Goal: Information Seeking & Learning: Learn about a topic

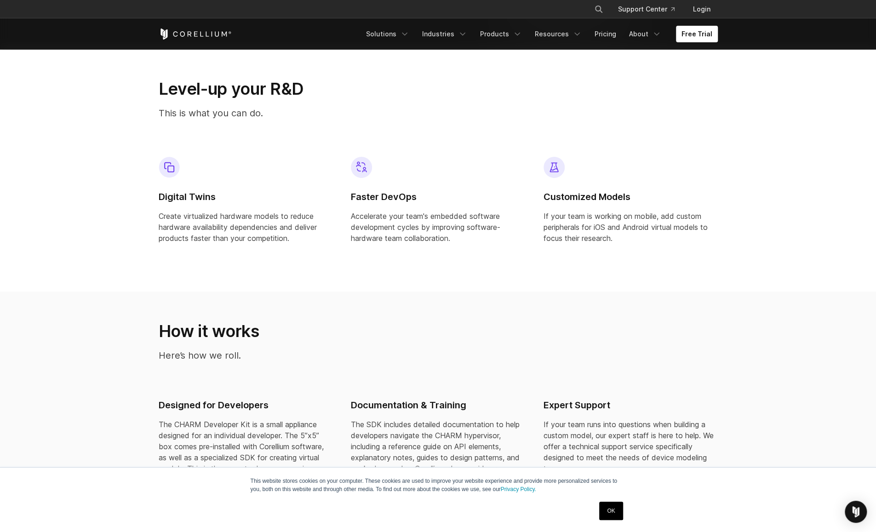
scroll to position [680, 0]
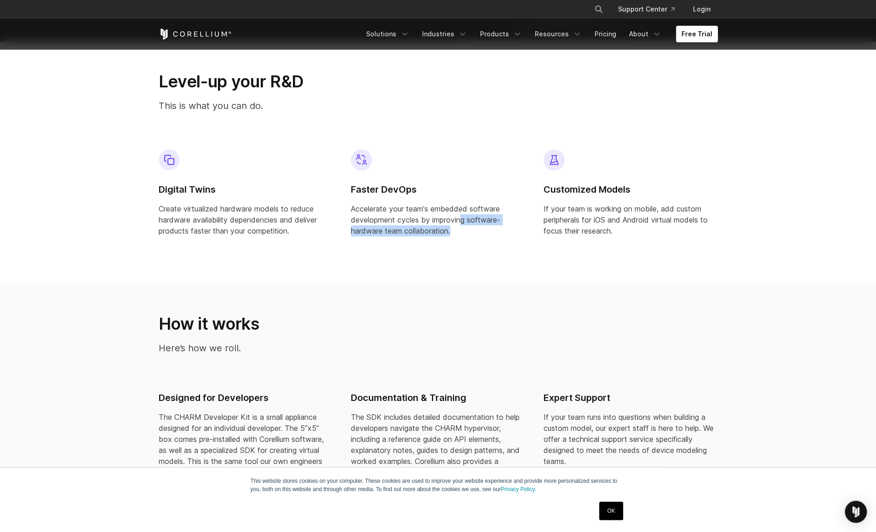
drag, startPoint x: 462, startPoint y: 215, endPoint x: 478, endPoint y: 236, distance: 26.6
click at [478, 236] on p "Accelerate your team's embedded software development cycles by improving softwa…" at bounding box center [438, 219] width 174 height 33
click at [482, 236] on p "Accelerate your team's embedded software development cycles by improving softwa…" at bounding box center [438, 219] width 174 height 33
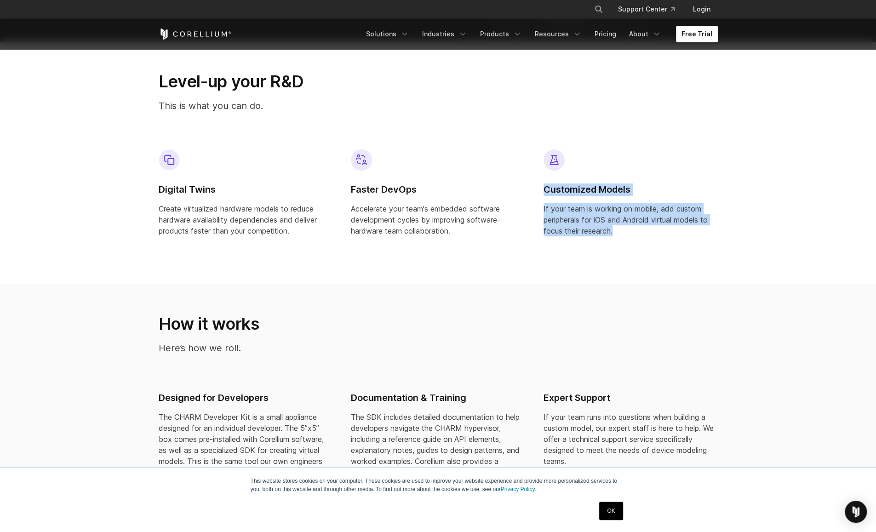
drag, startPoint x: 545, startPoint y: 193, endPoint x: 619, endPoint y: 243, distance: 89.8
click at [619, 243] on div "Customized Models If your team is working on mobile, add custom peripherals for…" at bounding box center [630, 196] width 189 height 109
click at [604, 222] on span "If your team is working on mobile, add custom peripherals for iOS and Android v…" at bounding box center [626, 219] width 164 height 31
drag, startPoint x: 593, startPoint y: 219, endPoint x: 629, endPoint y: 226, distance: 36.5
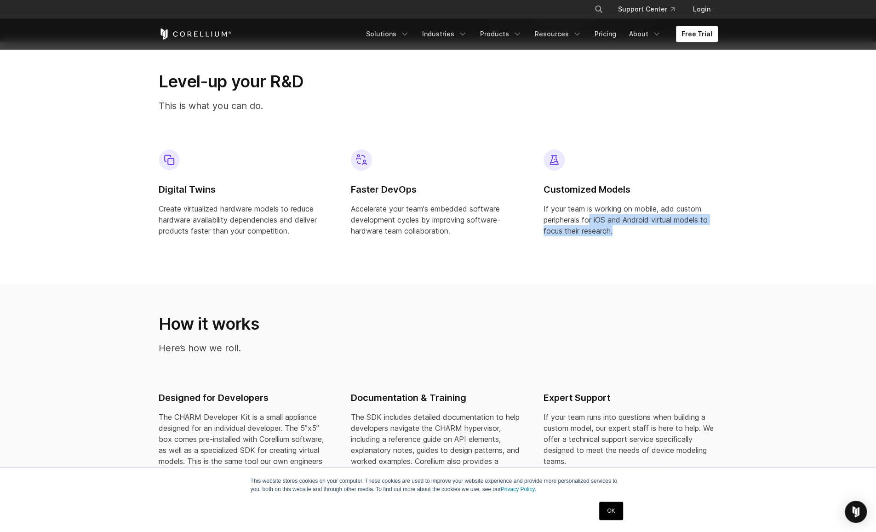
click at [629, 226] on p "If your team is working on mobile, add custom peripherals for iOS and Android v…" at bounding box center [631, 219] width 174 height 33
click at [629, 225] on p "If your team is working on mobile, add custom peripherals for iOS and Android v…" at bounding box center [631, 219] width 174 height 33
click at [609, 238] on div "Customized Models If your team is working on mobile, add custom peripherals for…" at bounding box center [630, 196] width 189 height 109
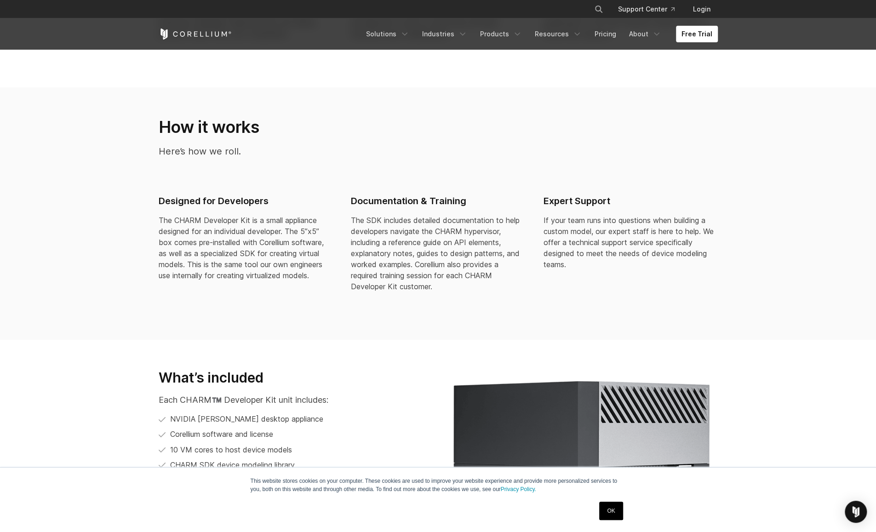
scroll to position [938, 0]
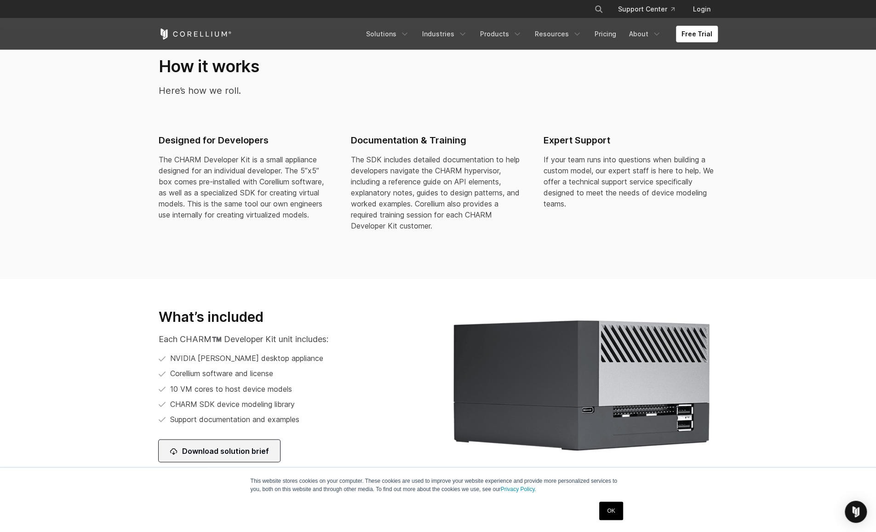
click at [237, 449] on link "Download solution brief" at bounding box center [219, 451] width 121 height 22
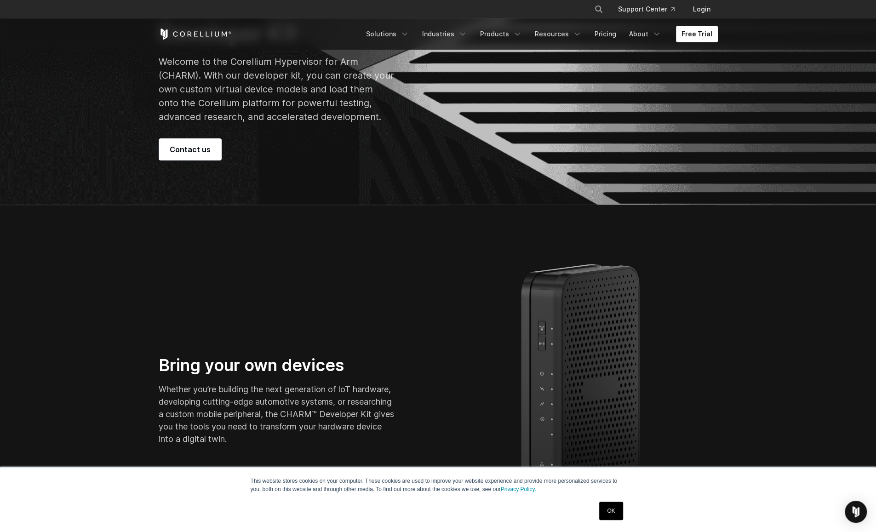
scroll to position [0, 0]
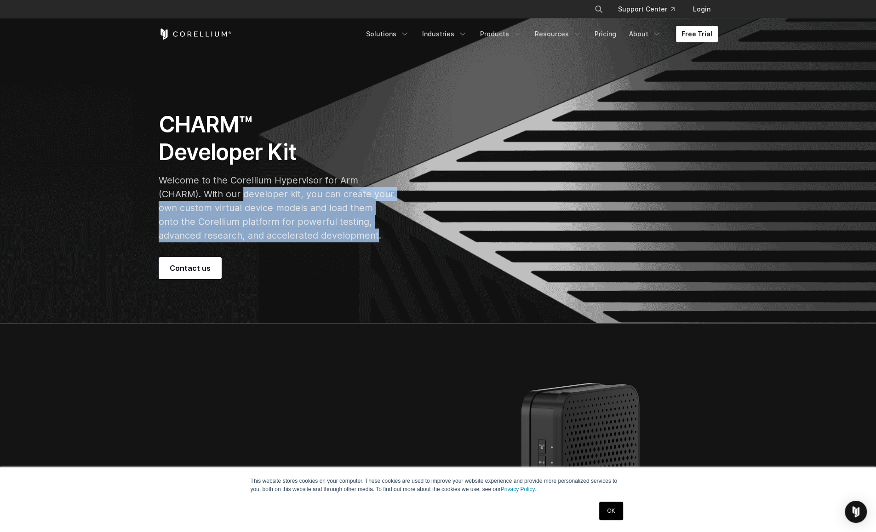
drag, startPoint x: 246, startPoint y: 193, endPoint x: 329, endPoint y: 241, distance: 96.2
click at [329, 241] on p "Welcome to the Corellium Hypervisor for Arm (CHARM). With our developer kit, yo…" at bounding box center [277, 207] width 236 height 69
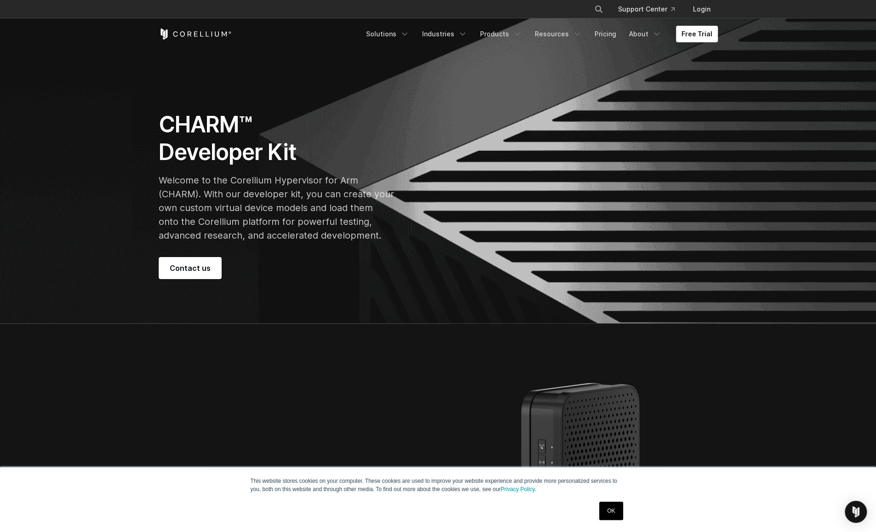
click at [370, 255] on div "CHARM™ Developer Kit Welcome to the Corellium Hypervisor for Arm (CHARM). With …" at bounding box center [288, 195] width 258 height 168
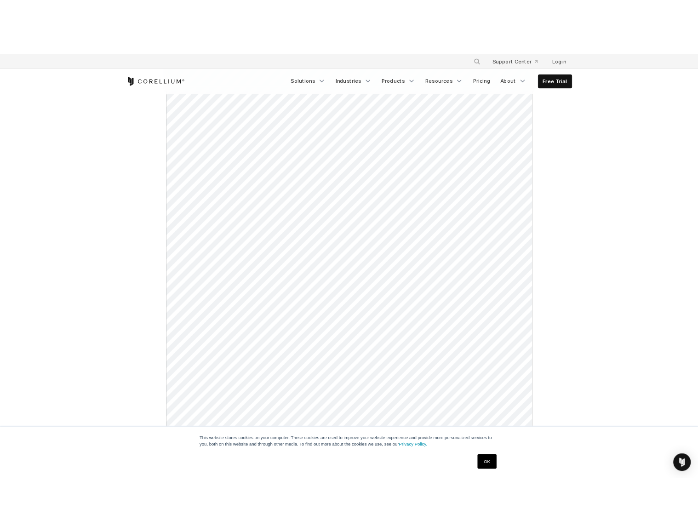
scroll to position [192, 0]
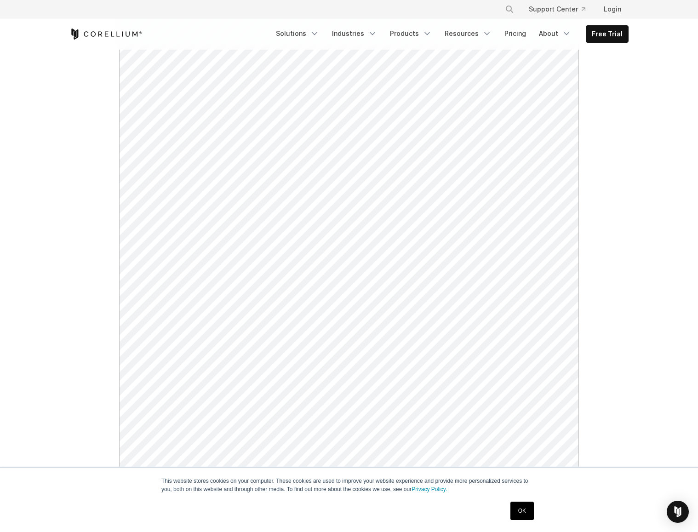
click at [635, 91] on div "See upcoming events." at bounding box center [349, 214] width 578 height 624
click at [319, 34] on icon "Navigation Menu" at bounding box center [314, 33] width 9 height 9
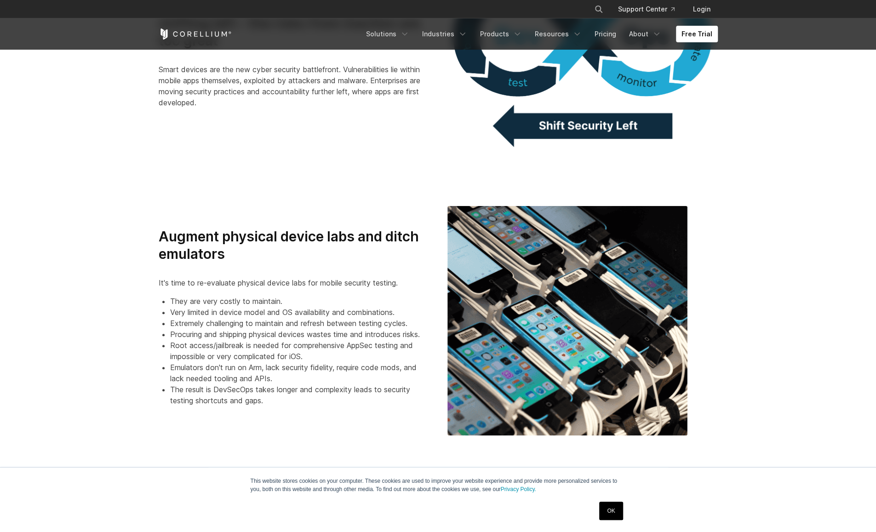
scroll to position [565, 0]
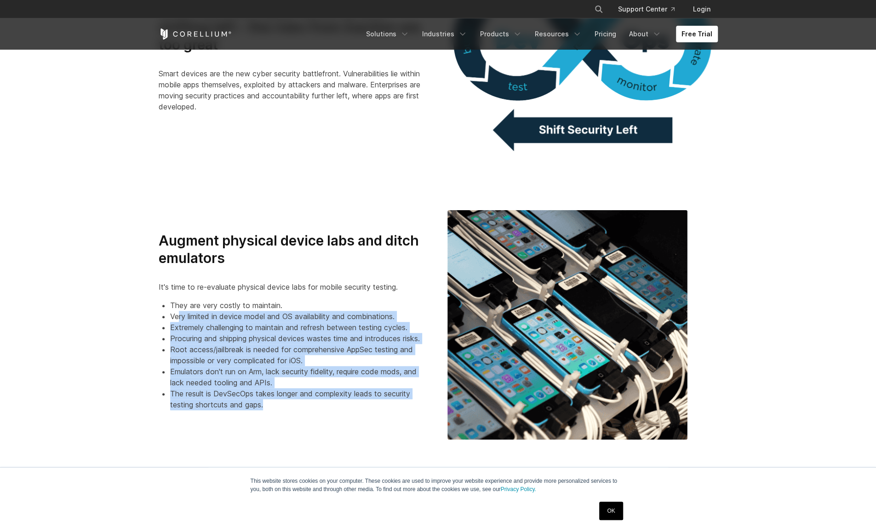
drag, startPoint x: 179, startPoint y: 314, endPoint x: 280, endPoint y: 416, distance: 143.5
click at [280, 416] on div "Augment physical device labs and ditch emulators It's time to re-evaluate physi…" at bounding box center [294, 324] width 289 height 185
click at [256, 350] on li "Root access/jailbreak is needed for comprehensive AppSec testing and impossible…" at bounding box center [299, 355] width 259 height 22
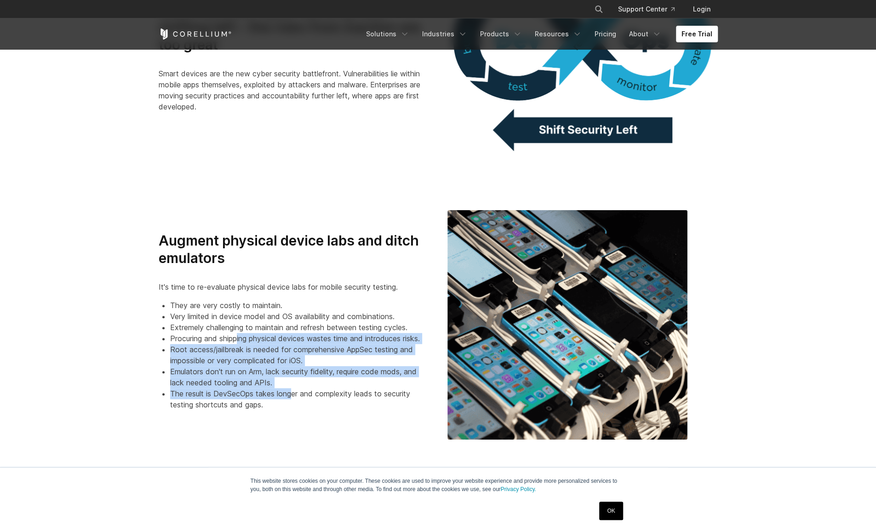
drag, startPoint x: 240, startPoint y: 341, endPoint x: 291, endPoint y: 403, distance: 80.0
click at [291, 402] on ul "They are very costly to maintain. Very limited in device model and OS availabil…" at bounding box center [294, 355] width 271 height 110
click at [291, 405] on li "The result is DevSecOps takes longer and complexity leads to security testing s…" at bounding box center [299, 399] width 259 height 22
click at [285, 353] on li "Root access/jailbreak is needed for comprehensive AppSec testing and impossible…" at bounding box center [299, 355] width 259 height 22
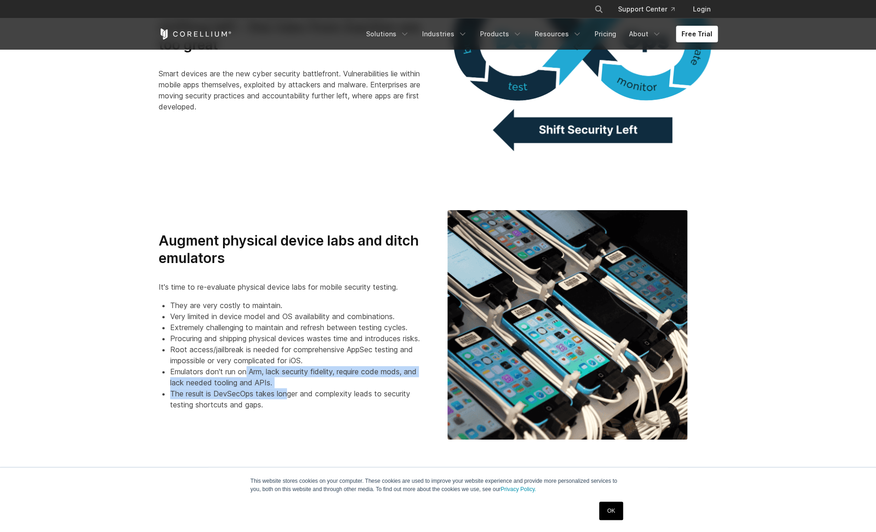
drag, startPoint x: 247, startPoint y: 372, endPoint x: 288, endPoint y: 398, distance: 47.6
click at [288, 398] on ul "They are very costly to maintain. Very limited in device model and OS availabil…" at bounding box center [294, 355] width 271 height 110
click at [288, 398] on li "The result is DevSecOps takes longer and complexity leads to security testing s…" at bounding box center [299, 399] width 259 height 22
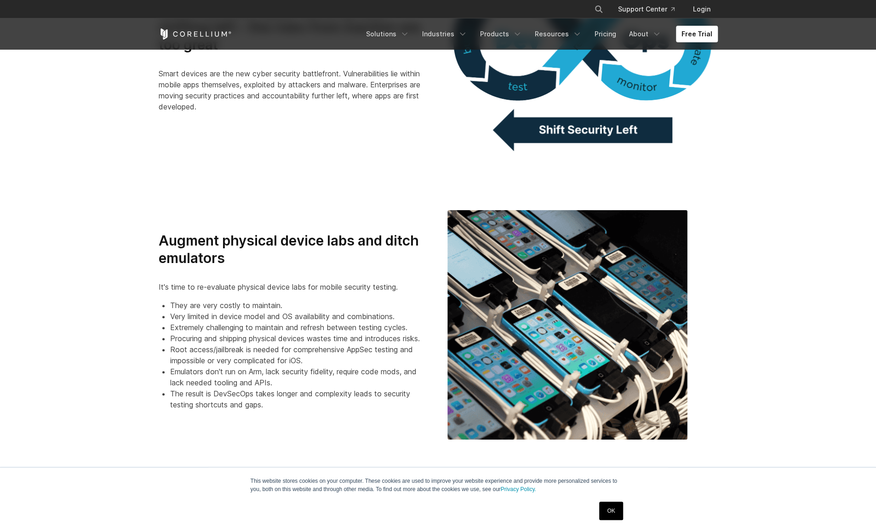
click at [271, 401] on li "The result is DevSecOps takes longer and complexity leads to security testing s…" at bounding box center [299, 399] width 259 height 22
click at [218, 505] on div "OK" at bounding box center [422, 511] width 409 height 24
click at [698, 198] on section "Augment physical device labs and ditch emulators It's time to re-evaluate physi…" at bounding box center [438, 325] width 876 height 288
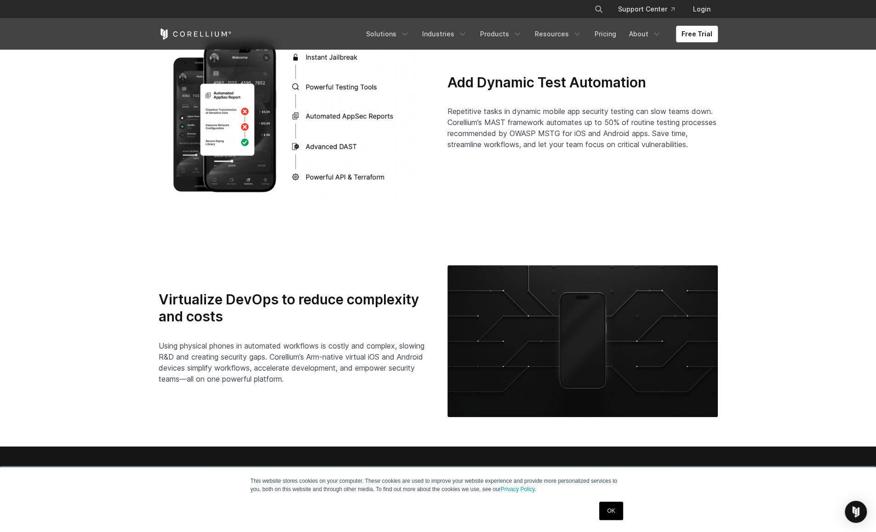
scroll to position [1939, 0]
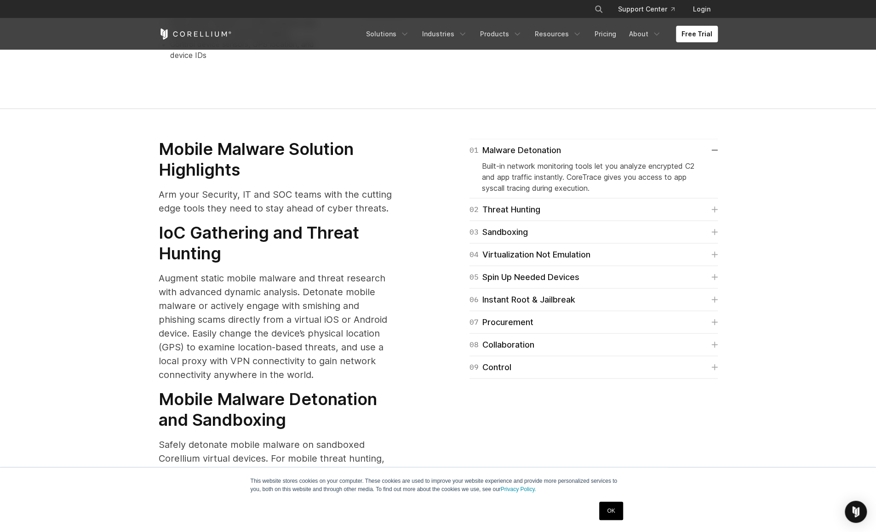
scroll to position [1242, 0]
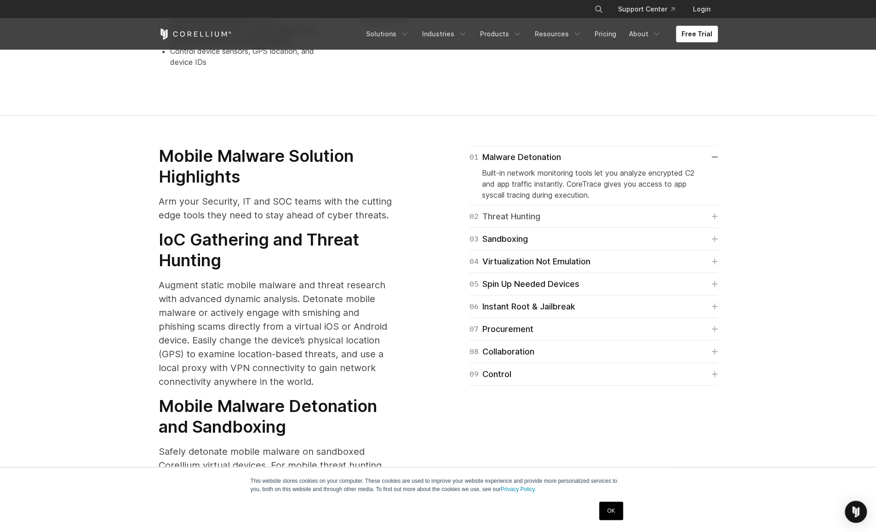
click at [698, 213] on icon at bounding box center [715, 216] width 6 height 6
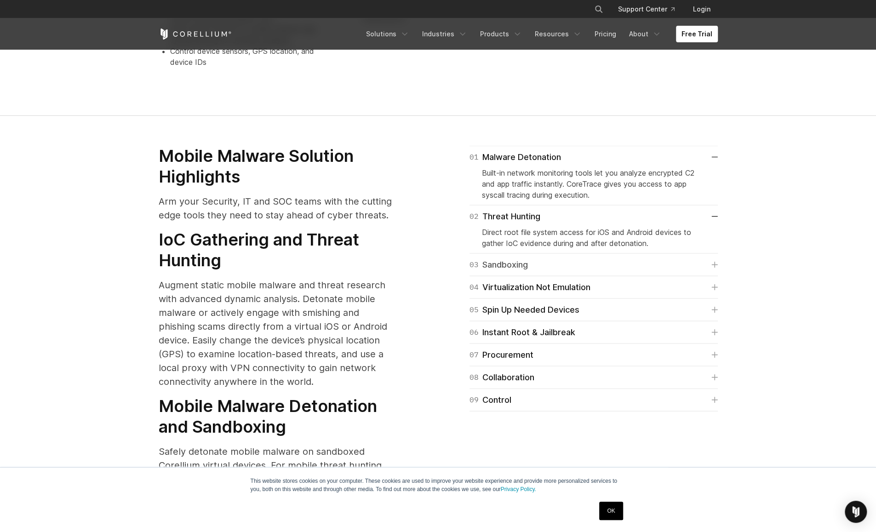
click at [698, 261] on icon at bounding box center [715, 264] width 6 height 6
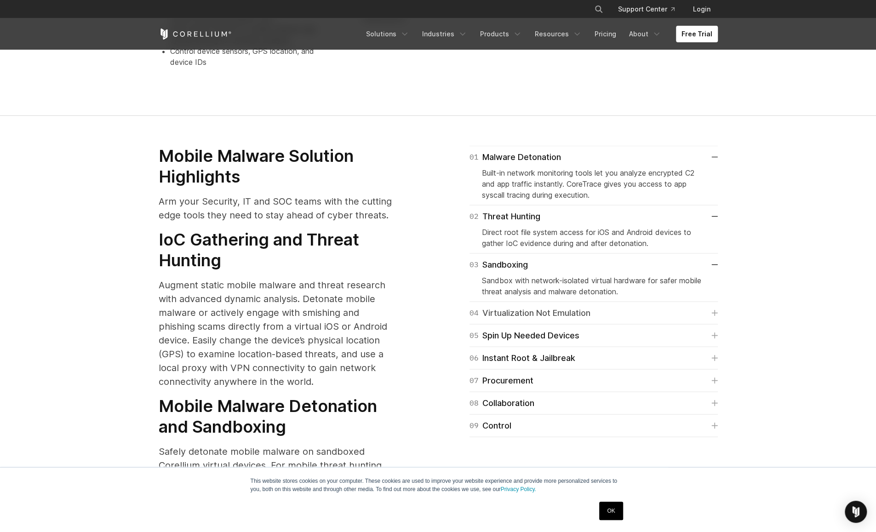
click at [698, 310] on icon at bounding box center [715, 313] width 6 height 6
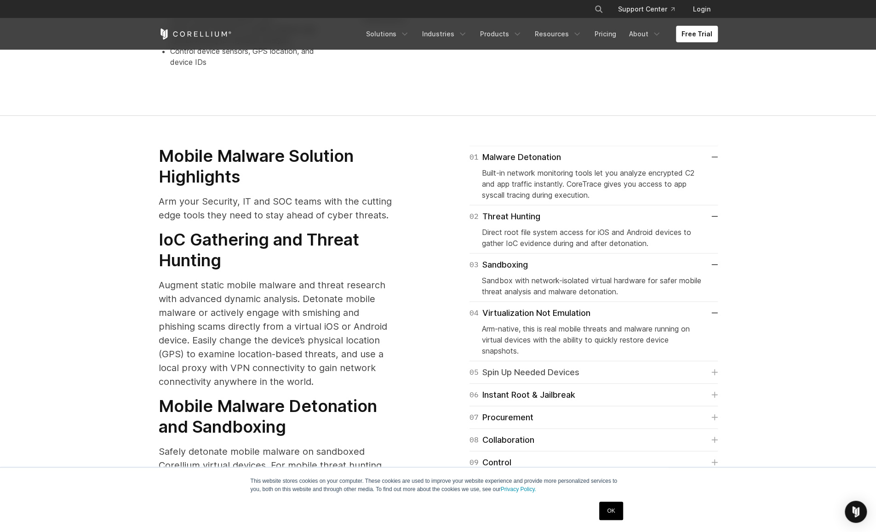
click at [698, 369] on icon at bounding box center [715, 372] width 6 height 6
click at [698, 417] on icon at bounding box center [715, 420] width 6 height 6
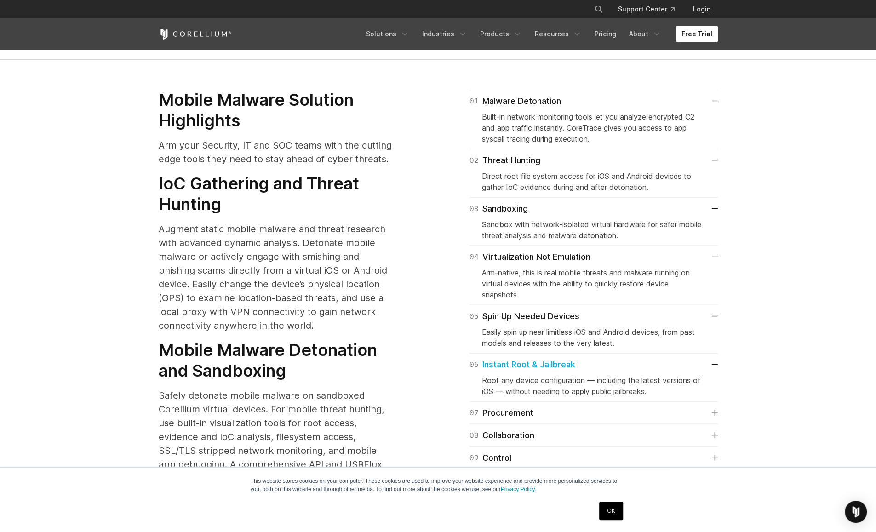
scroll to position [1302, 0]
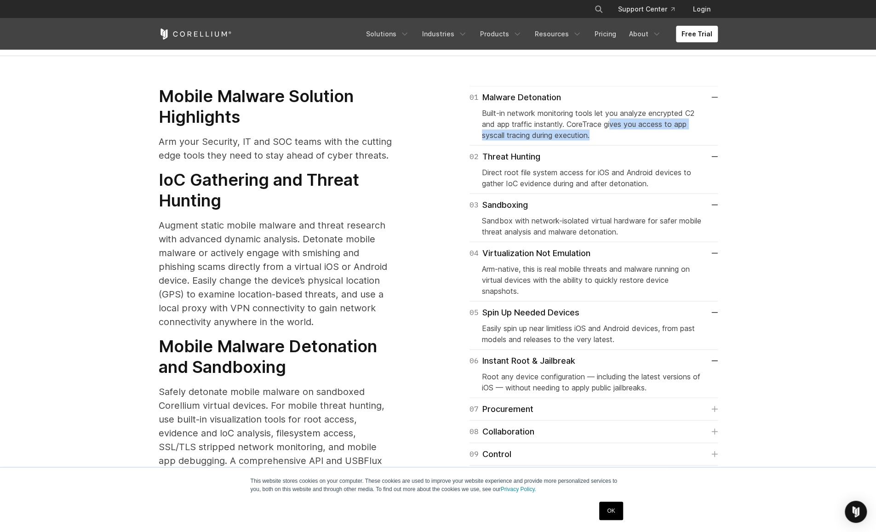
drag, startPoint x: 617, startPoint y: 111, endPoint x: 650, endPoint y: 128, distance: 37.9
click at [650, 128] on div "01 Malware Detonation Built-in network monitoring tools let you analyze encrypt…" at bounding box center [594, 116] width 248 height 60
click at [698, 407] on icon at bounding box center [715, 410] width 6 height 6
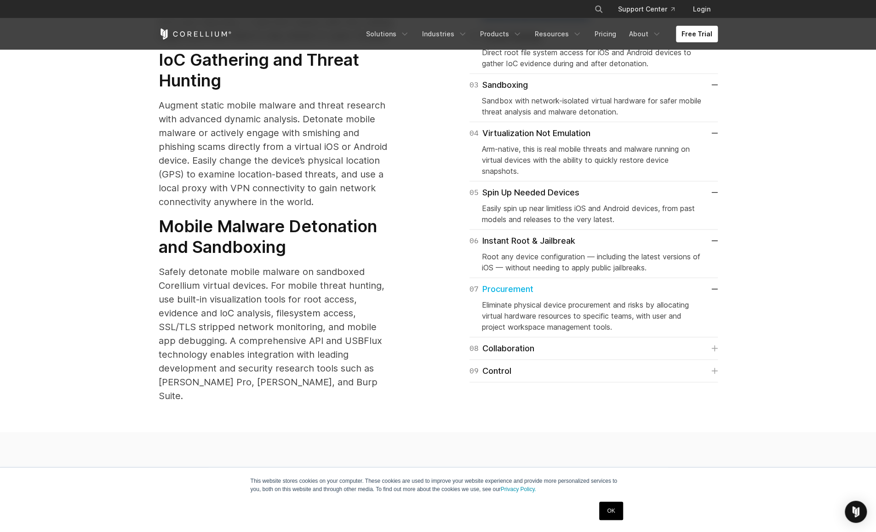
scroll to position [1465, 0]
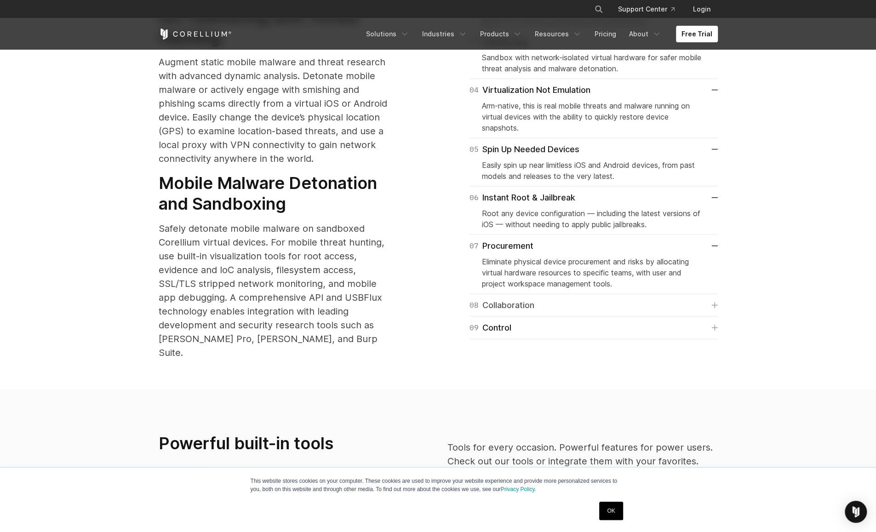
click at [698, 302] on icon at bounding box center [715, 305] width 6 height 6
click at [698, 347] on link "09 Control" at bounding box center [594, 353] width 248 height 13
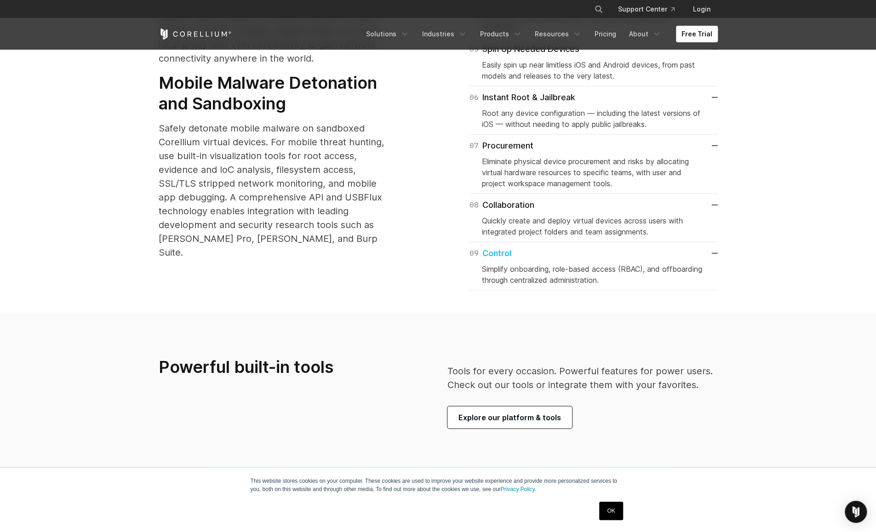
scroll to position [1561, 0]
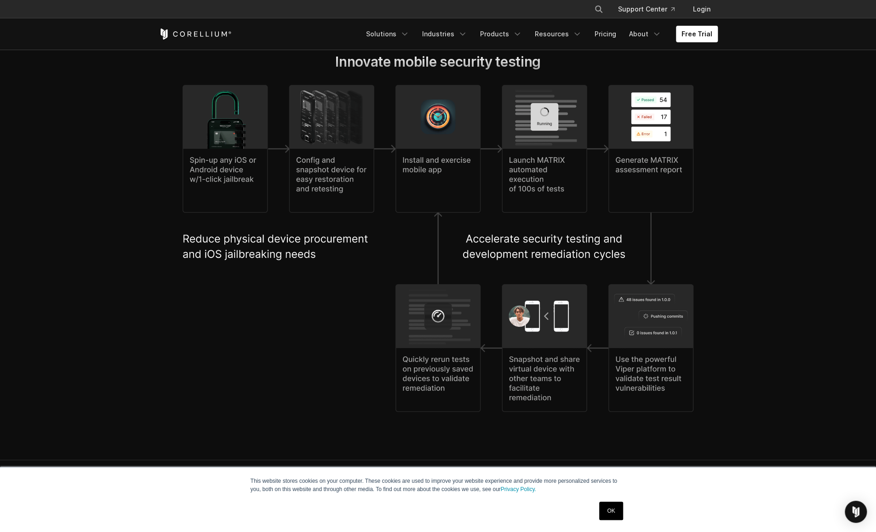
scroll to position [1922, 0]
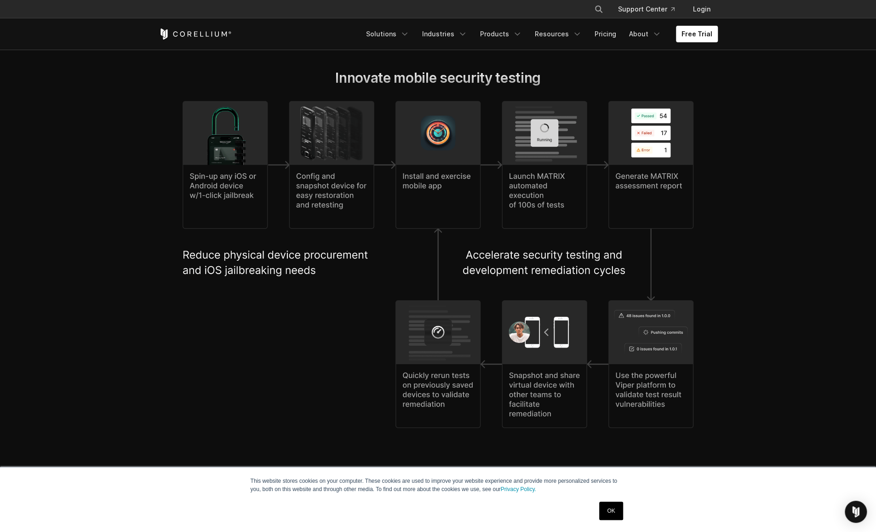
click at [607, 510] on link "OK" at bounding box center [610, 511] width 23 height 18
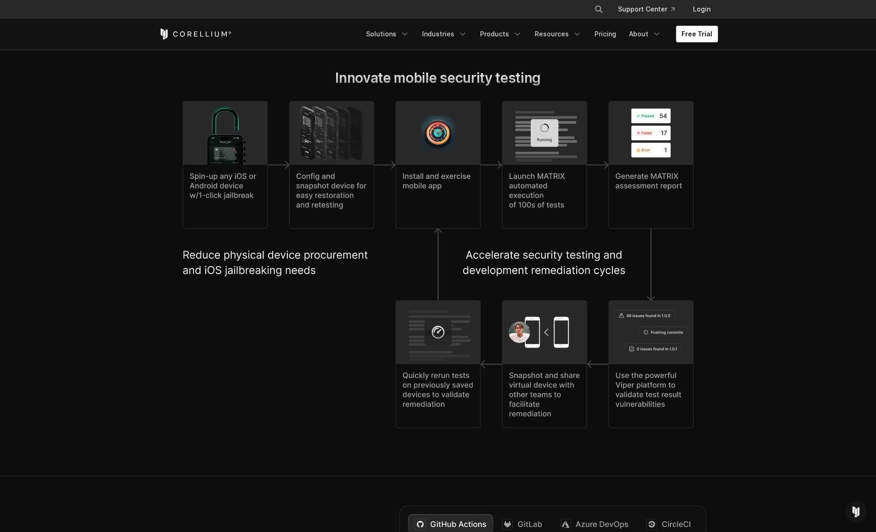
click at [823, 219] on section "Innovate mobile security testing" at bounding box center [438, 258] width 876 height 436
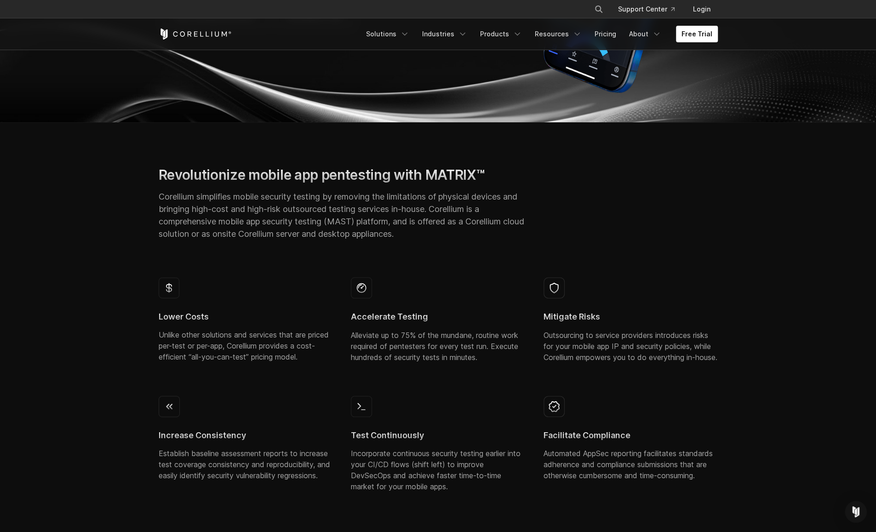
scroll to position [310, 0]
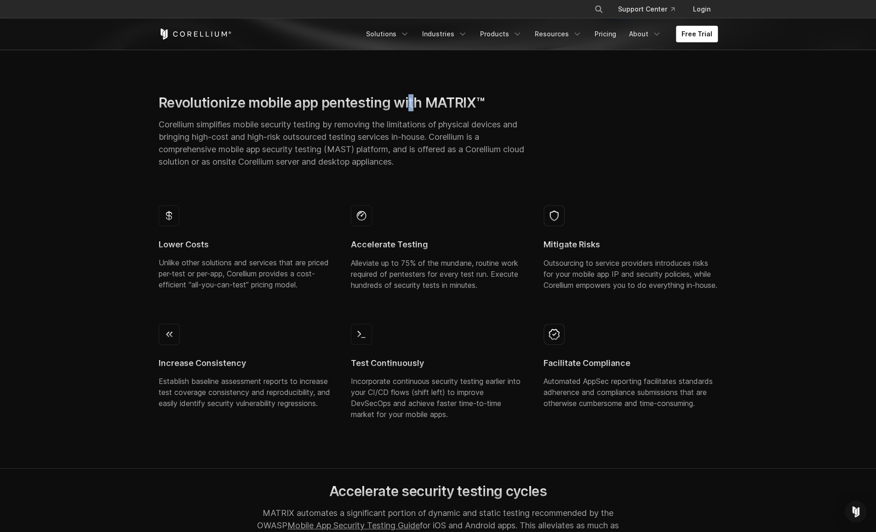
drag, startPoint x: 489, startPoint y: 100, endPoint x: 417, endPoint y: 109, distance: 72.3
click at [417, 109] on h2 "Revolutionize mobile app pentesting with MATRIX™" at bounding box center [342, 102] width 367 height 17
drag, startPoint x: 417, startPoint y: 109, endPoint x: 344, endPoint y: 123, distance: 74.1
click at [344, 123] on p "Corellium simplifies mobile security testing by removing the limitations of phy…" at bounding box center [342, 143] width 367 height 50
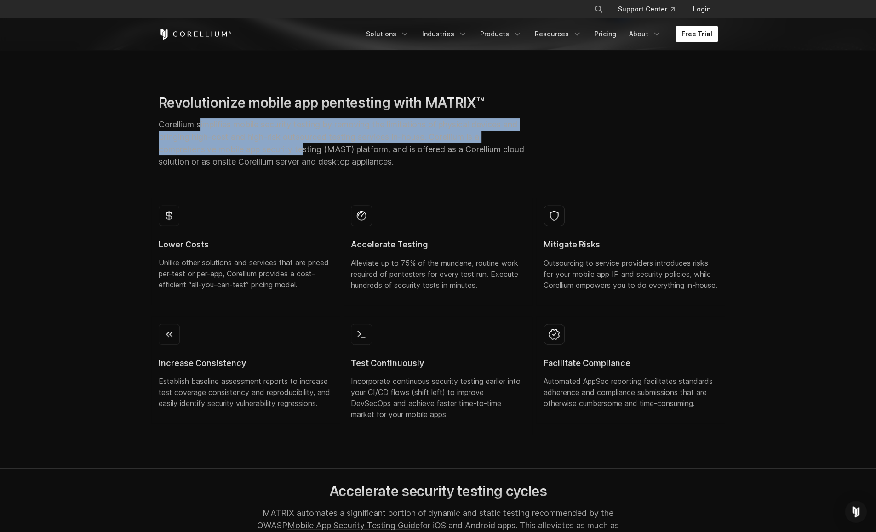
drag, startPoint x: 200, startPoint y: 127, endPoint x: 305, endPoint y: 153, distance: 107.6
click at [305, 153] on p "Corellium simplifies mobile security testing by removing the limitations of phy…" at bounding box center [342, 143] width 367 height 50
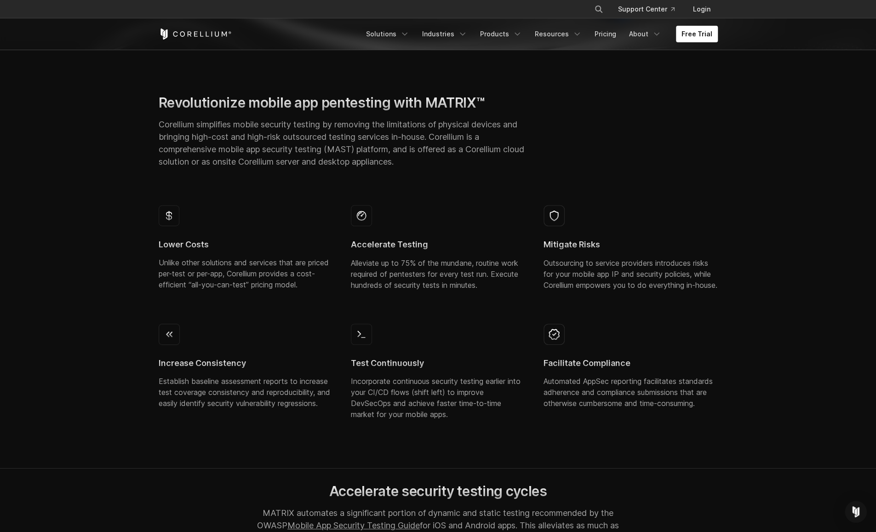
click at [294, 170] on div "Revolutionize mobile app pentesting with MATRIX™ Corellium simplifies mobile se…" at bounding box center [342, 134] width 385 height 81
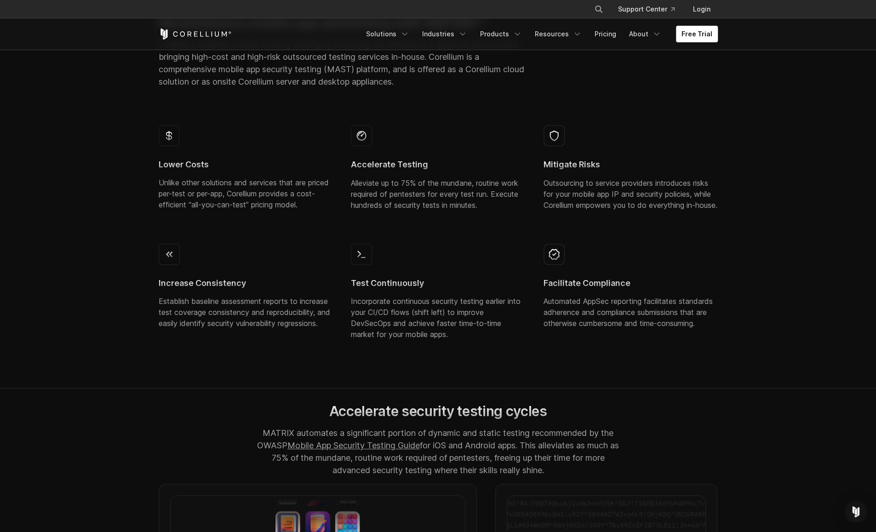
scroll to position [394, 0]
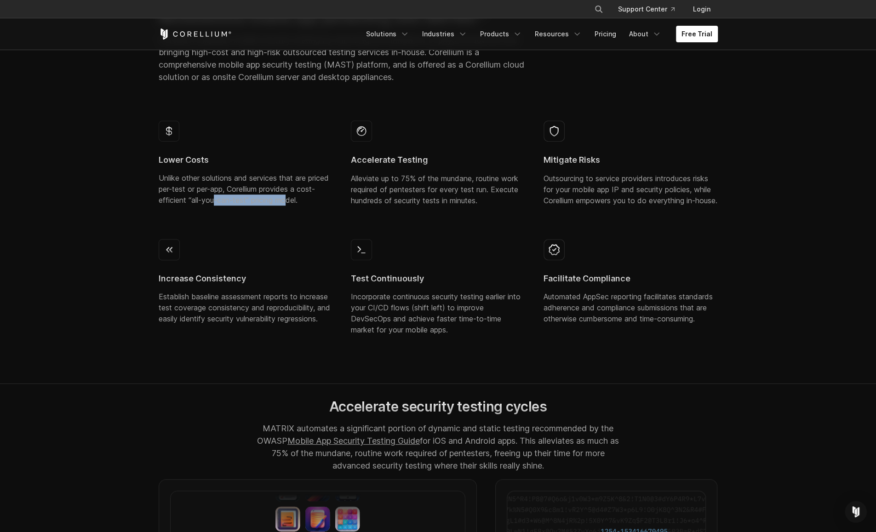
drag, startPoint x: 233, startPoint y: 202, endPoint x: 309, endPoint y: 204, distance: 76.4
click at [309, 204] on p "Unlike other solutions and services that are priced per-test or per-app, Corell…" at bounding box center [246, 189] width 174 height 33
drag, startPoint x: 309, startPoint y: 204, endPoint x: 328, endPoint y: 202, distance: 18.5
click at [328, 202] on p "Unlike other solutions and services that are priced per-test or per-app, Corell…" at bounding box center [246, 189] width 174 height 33
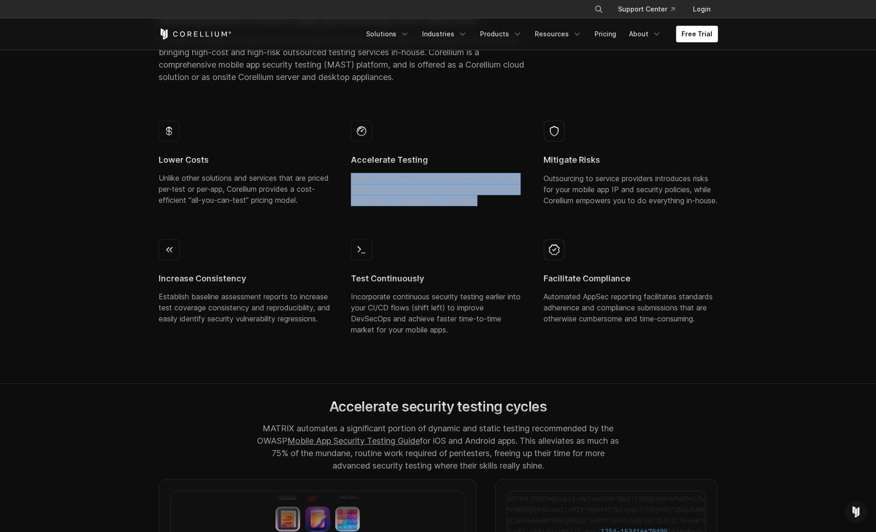
drag, startPoint x: 352, startPoint y: 178, endPoint x: 490, endPoint y: 198, distance: 139.0
click at [490, 198] on p "Alleviate up to 75% of the mundane, routine work required of pentesters for eve…" at bounding box center [438, 189] width 174 height 33
click at [477, 202] on p "Alleviate up to 75% of the mundane, routine work required of pentesters for eve…" at bounding box center [438, 189] width 174 height 33
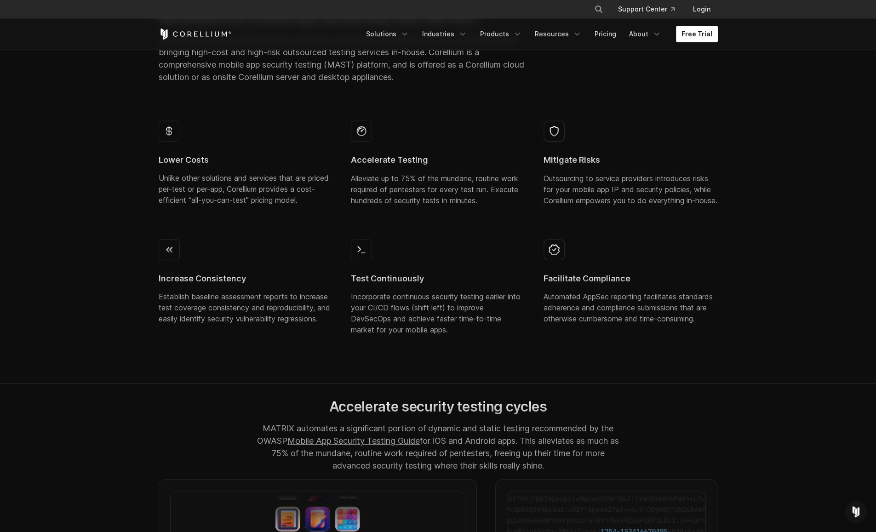
drag, startPoint x: 351, startPoint y: 310, endPoint x: 474, endPoint y: 348, distance: 128.8
click at [474, 348] on div "Test Continuously Incorporate continuous security testing earlier into your CI/…" at bounding box center [438, 291] width 189 height 119
click at [448, 351] on div "Test Continuously Incorporate continuous security testing earlier into your CI/…" at bounding box center [438, 291] width 189 height 119
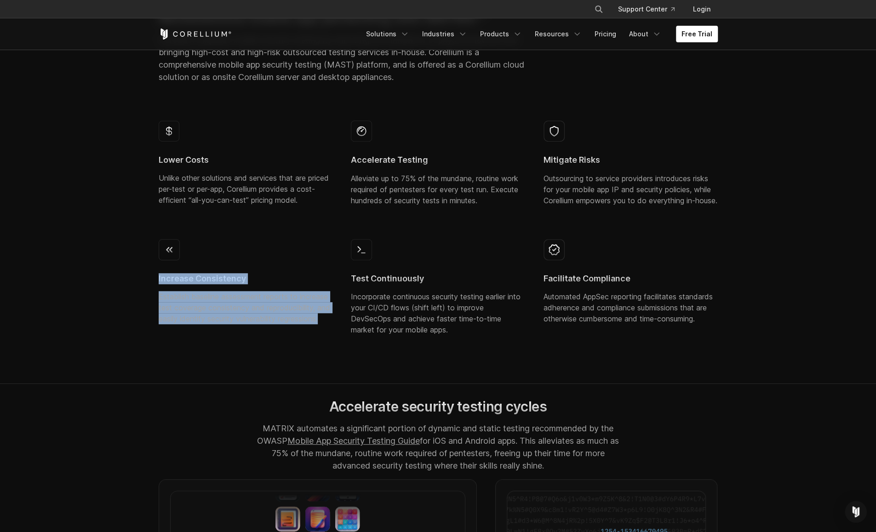
drag, startPoint x: 157, startPoint y: 290, endPoint x: 214, endPoint y: 346, distance: 80.7
click at [214, 340] on div "Increase Consistency Establish baseline assessment reports to increase test cov…" at bounding box center [245, 286] width 189 height 108
click at [214, 324] on p "Establish baseline assessment reports to increase test coverage consistency and…" at bounding box center [246, 307] width 174 height 33
click at [243, 340] on div "Increase Consistency Establish baseline assessment reports to increase test cov…" at bounding box center [245, 286] width 189 height 108
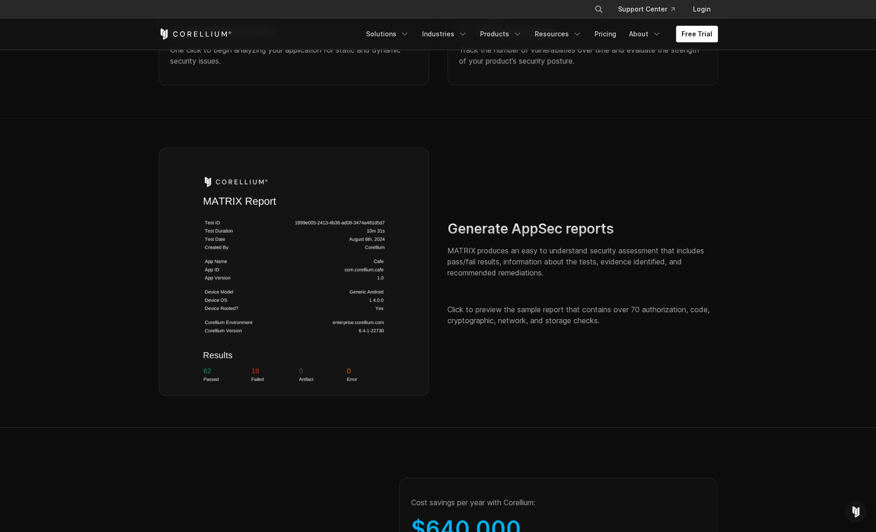
scroll to position [1278, 0]
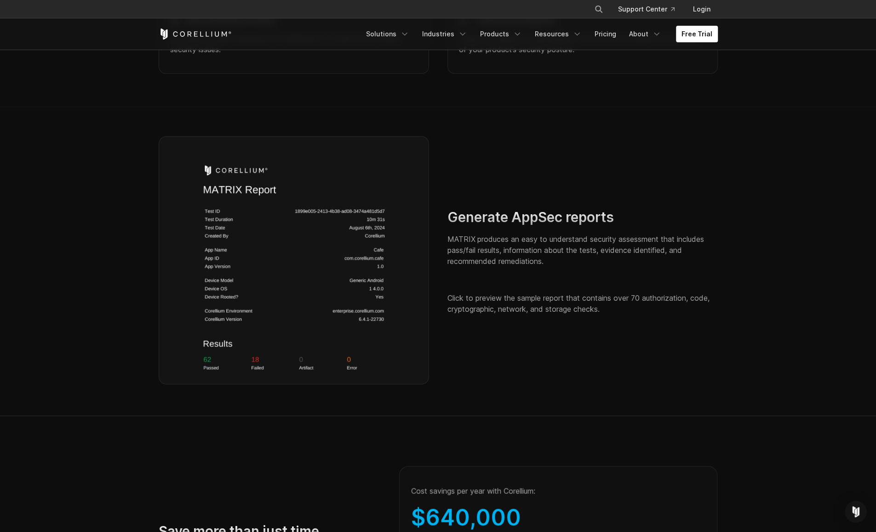
click at [511, 226] on h2 "Generate AppSec reports" at bounding box center [583, 216] width 271 height 17
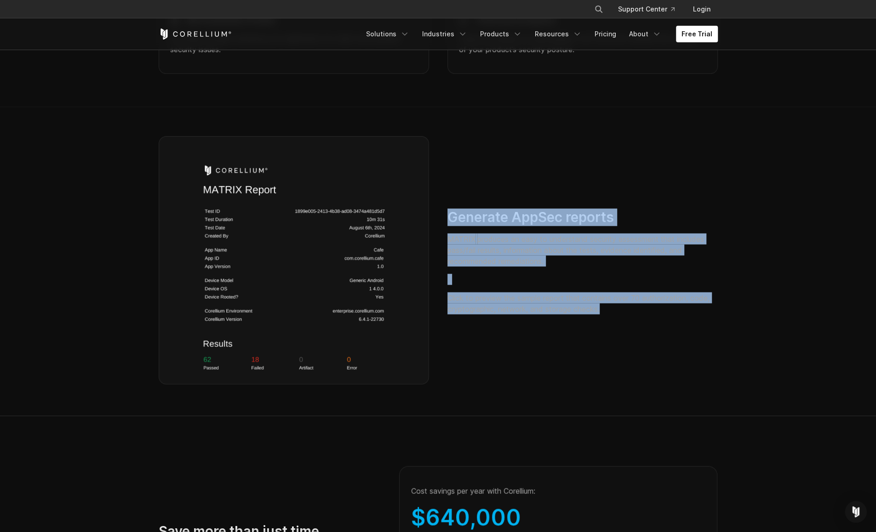
drag, startPoint x: 450, startPoint y: 229, endPoint x: 615, endPoint y: 325, distance: 190.9
click at [615, 314] on div "Generate AppSec reports MATRIX produces an easy to understand security assessme…" at bounding box center [583, 261] width 271 height 106
drag, startPoint x: 615, startPoint y: 325, endPoint x: 596, endPoint y: 312, distance: 22.7
copy div "Generate AppSec reports MATRIX produces an easy to understand security assessme…"
click at [668, 314] on p "Click to preview the sample report that contains over 70 authorization, code, c…" at bounding box center [583, 303] width 271 height 22
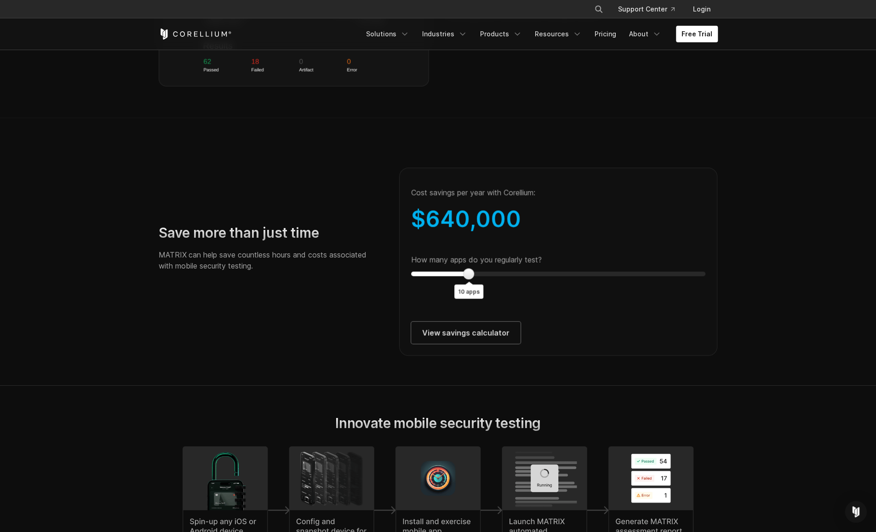
scroll to position [1620, 0]
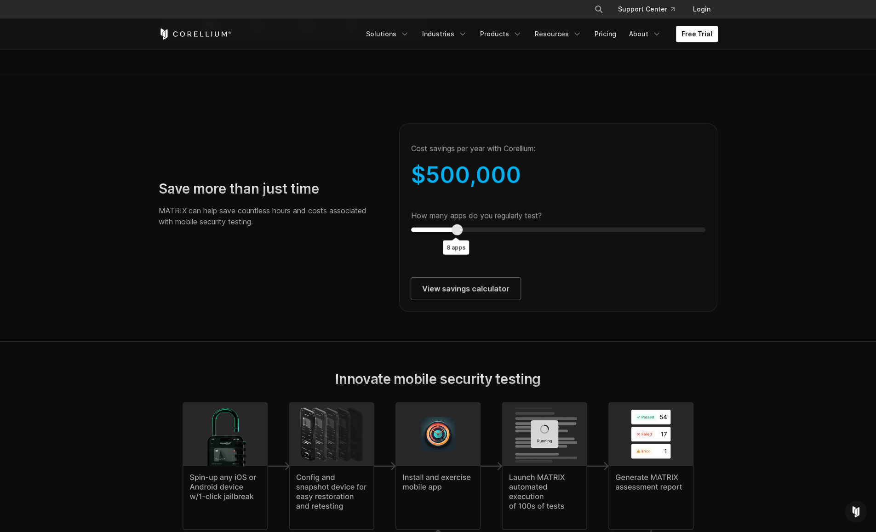
type input "*"
click at [453, 236] on div at bounding box center [451, 229] width 11 height 11
click at [455, 300] on link "View savings calculator" at bounding box center [465, 289] width 109 height 22
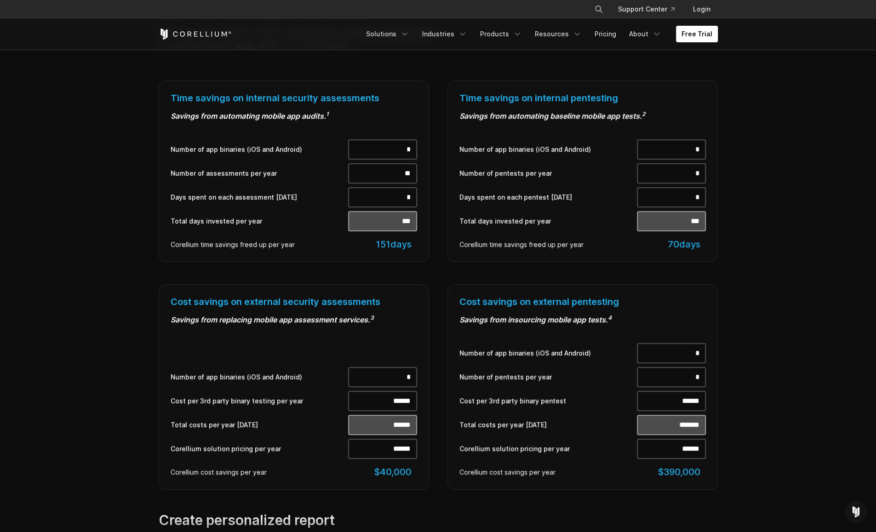
scroll to position [324, 0]
drag, startPoint x: 403, startPoint y: 173, endPoint x: 415, endPoint y: 177, distance: 12.7
click at [415, 177] on input "**" at bounding box center [382, 172] width 69 height 20
type input "*"
type input "**"
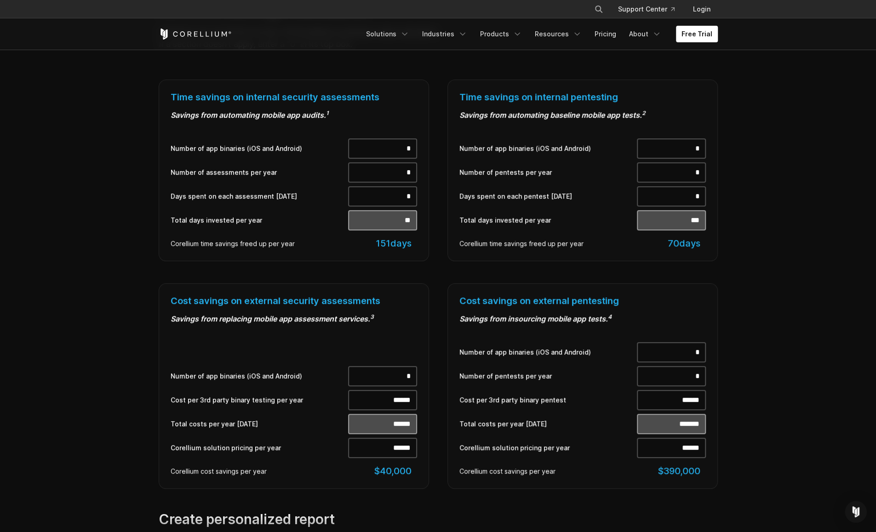
click at [150, 201] on div "Time savings on internal security assessments Savings from automating mobile ap…" at bounding box center [294, 171] width 289 height 182
drag, startPoint x: 407, startPoint y: 195, endPoint x: 418, endPoint y: 195, distance: 11.5
click at [418, 195] on div "Time savings on internal security assessments Savings from automating mobile ap…" at bounding box center [294, 171] width 271 height 182
type input "**"
type input "***"
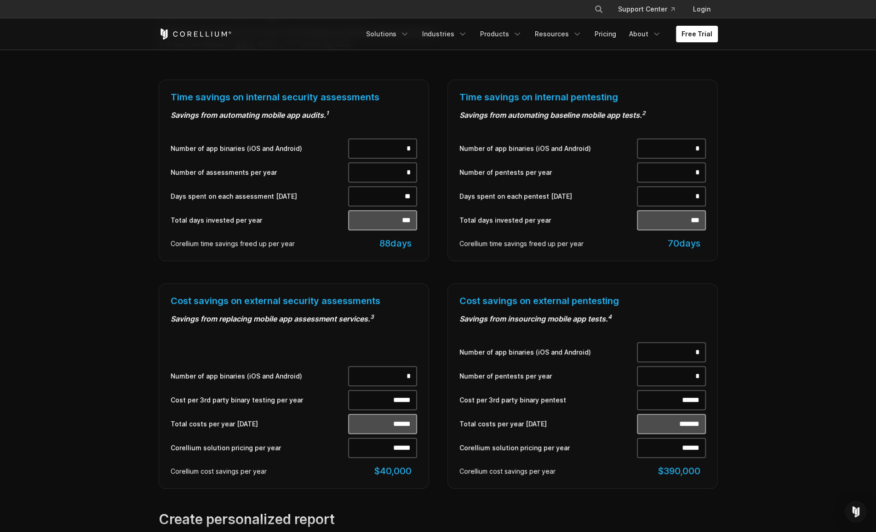
click at [77, 166] on section "MATRIX Savings Calculator Estimate your potential savings with Corellium's busi…" at bounding box center [438, 340] width 876 height 773
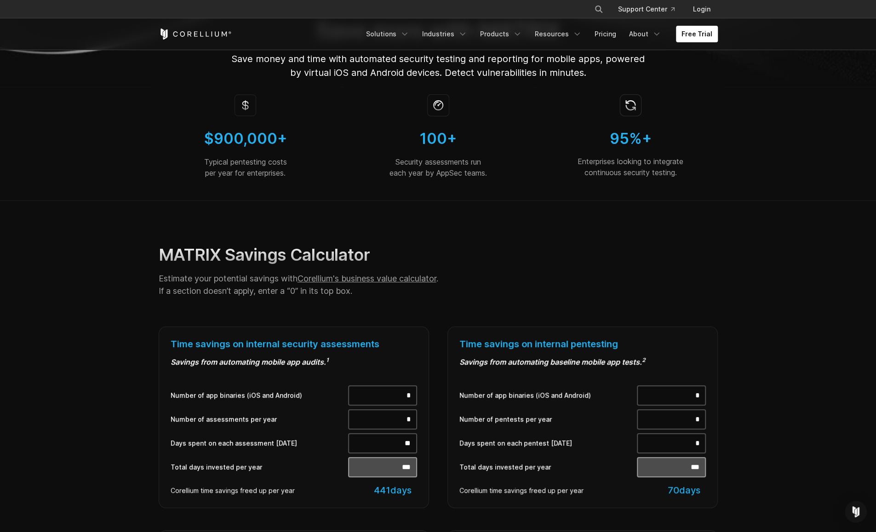
scroll to position [0, 0]
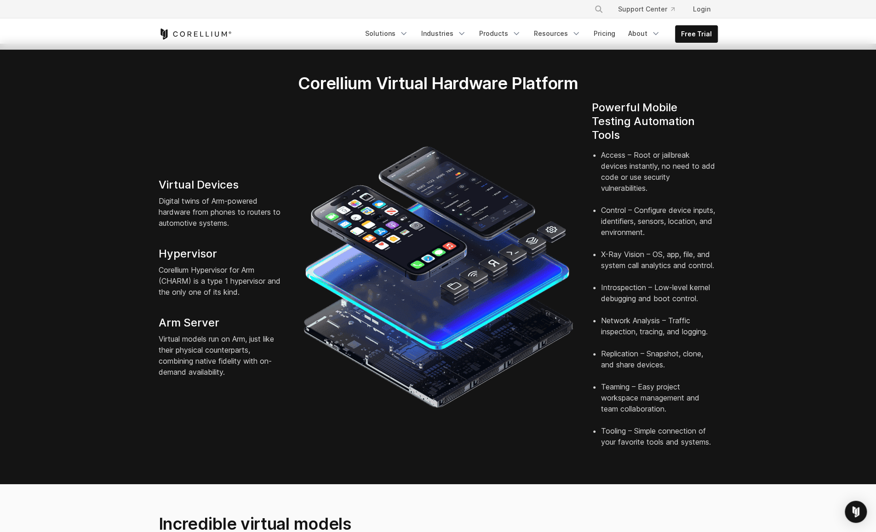
scroll to position [169, 0]
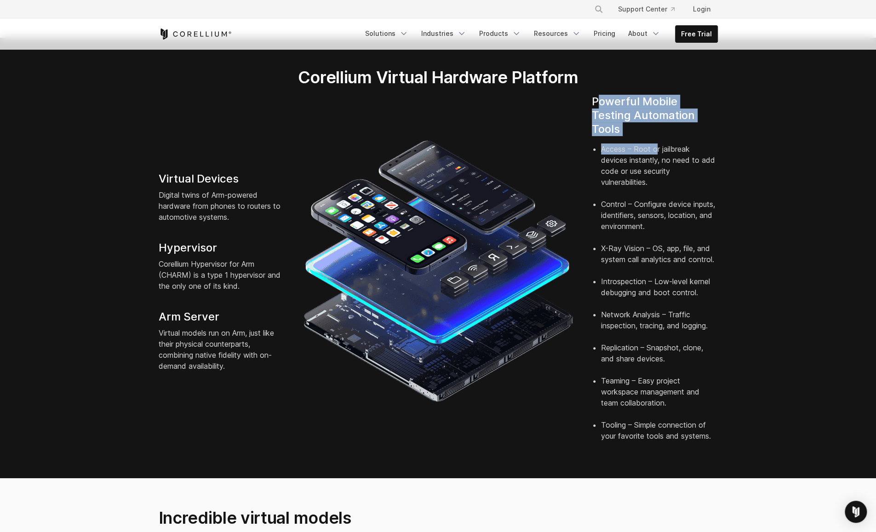
drag, startPoint x: 622, startPoint y: 95, endPoint x: 656, endPoint y: 137, distance: 54.5
click at [656, 137] on div "Powerful Mobile Testing Automation Tools Access – Root or jailbreak devices ins…" at bounding box center [655, 272] width 144 height 354
click at [656, 178] on li "Access – Root or jailbreak devices instantly, no need to add code or use securi…" at bounding box center [659, 171] width 117 height 55
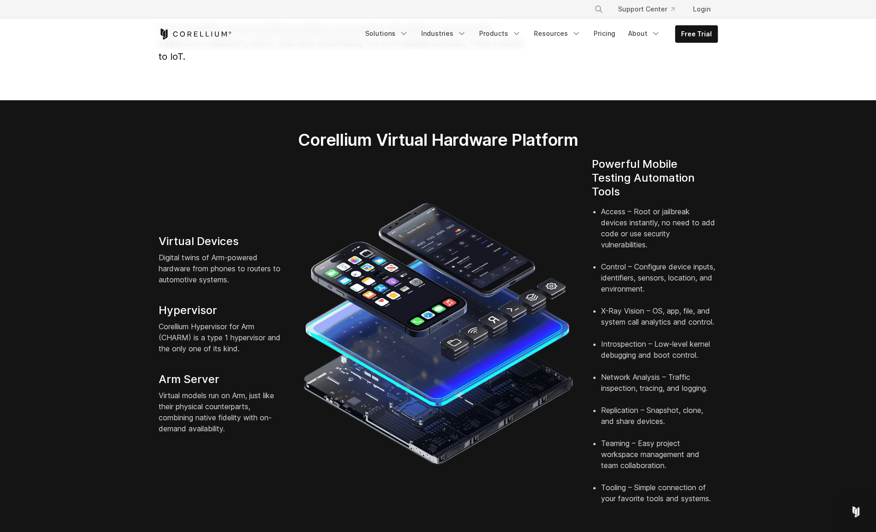
scroll to position [146, 0]
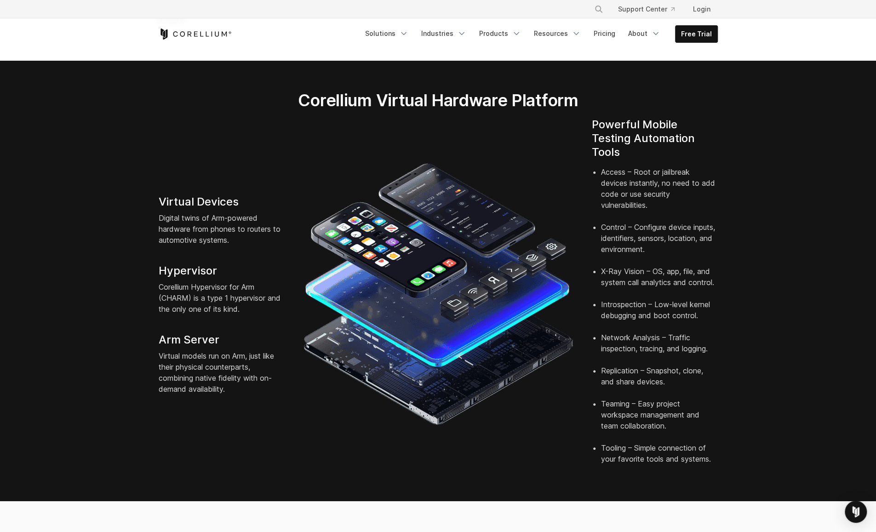
click at [470, 247] on img at bounding box center [438, 294] width 271 height 271
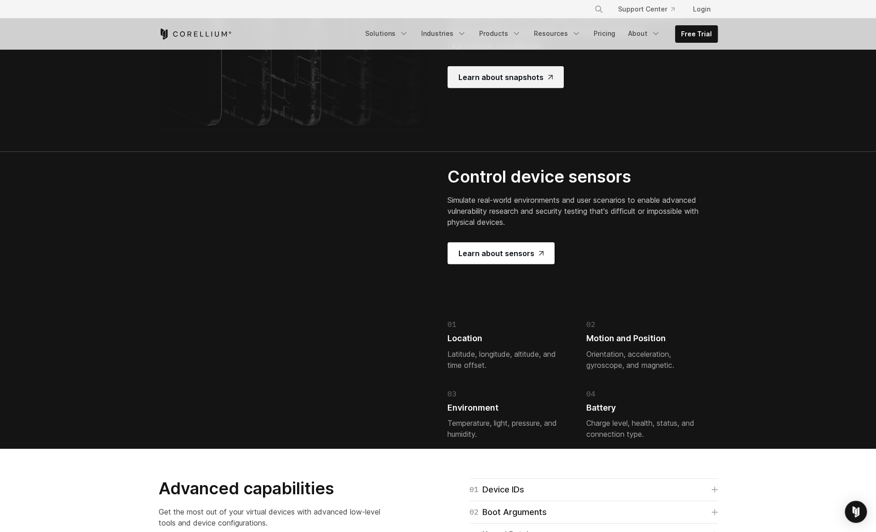
scroll to position [1893, 0]
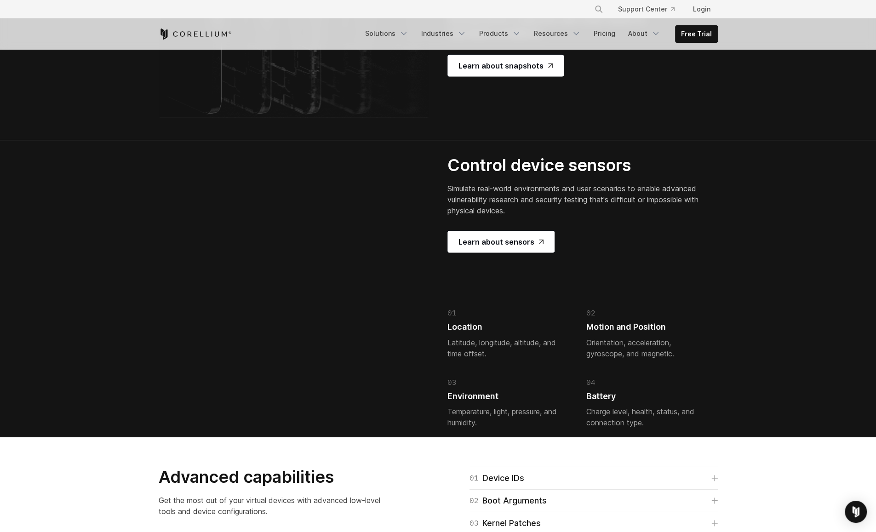
drag, startPoint x: 78, startPoint y: 127, endPoint x: 127, endPoint y: 377, distance: 255.1
click at [127, 377] on section "Control device sensors Simulate real-world environments and user scenarios to e…" at bounding box center [438, 288] width 876 height 297
click at [825, 140] on section "Save, restore, and clone device states Reduce device setup time by instantly re…" at bounding box center [438, 3] width 876 height 274
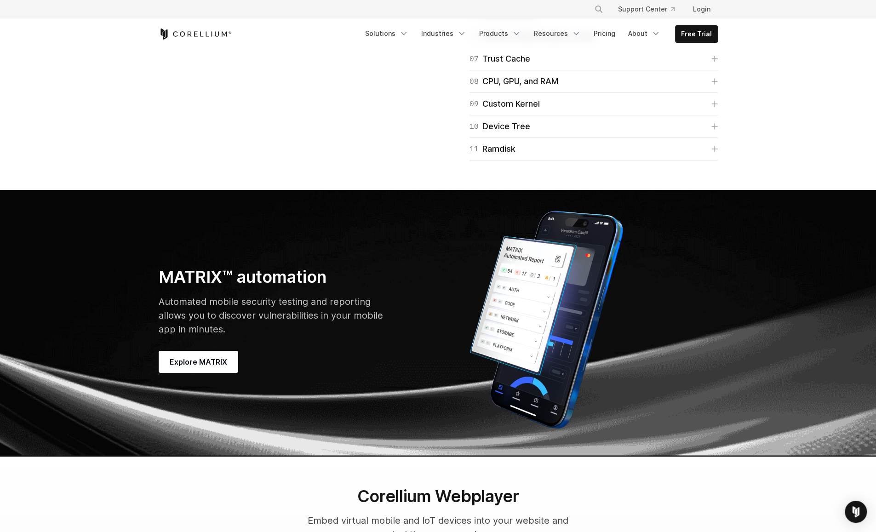
scroll to position [2445, 0]
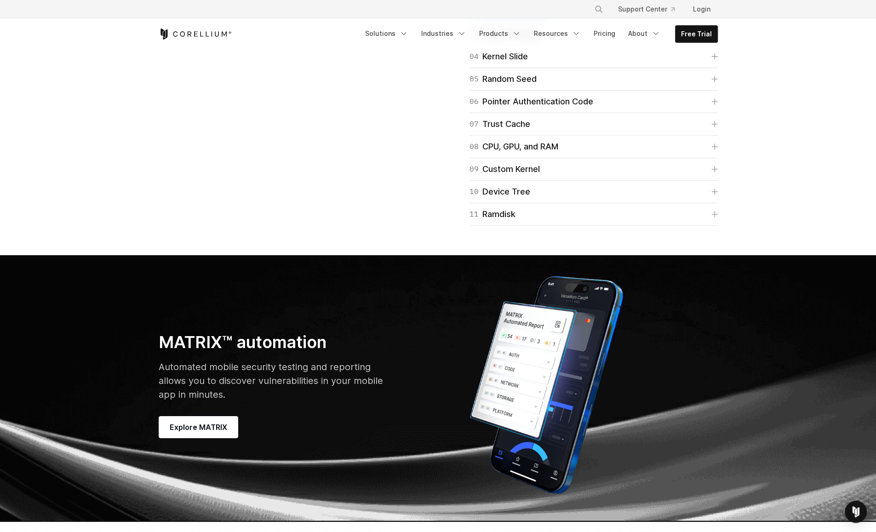
drag, startPoint x: 875, startPoint y: 279, endPoint x: 879, endPoint y: 295, distance: 16.2
drag, startPoint x: 879, startPoint y: 295, endPoint x: 792, endPoint y: 292, distance: 87.0
click at [792, 255] on section "Advanced capabilities Get the most out of your virtual devices with advanced lo…" at bounding box center [438, 70] width 876 height 370
click at [708, 18] on link "02 Boot Arguments" at bounding box center [594, 11] width 248 height 13
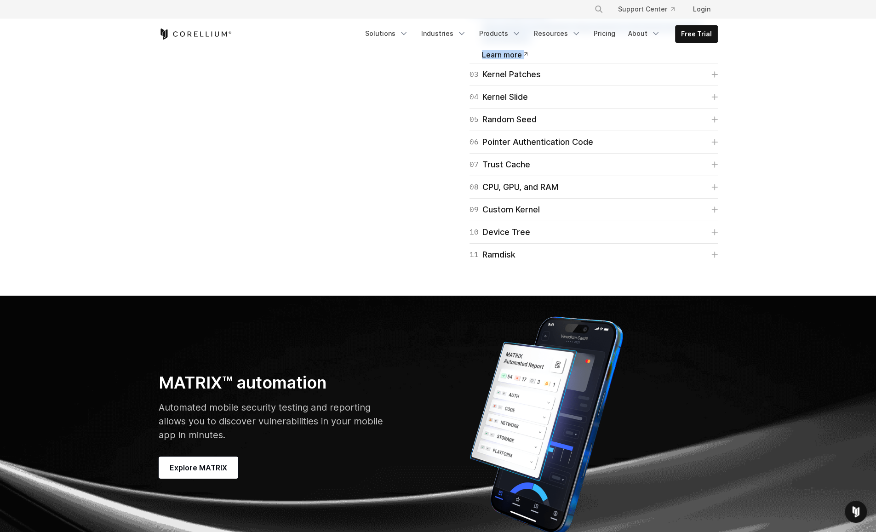
click at [760, 296] on section "Advanced capabilities Get the most out of your virtual devices with advanced lo…" at bounding box center [438, 90] width 876 height 410
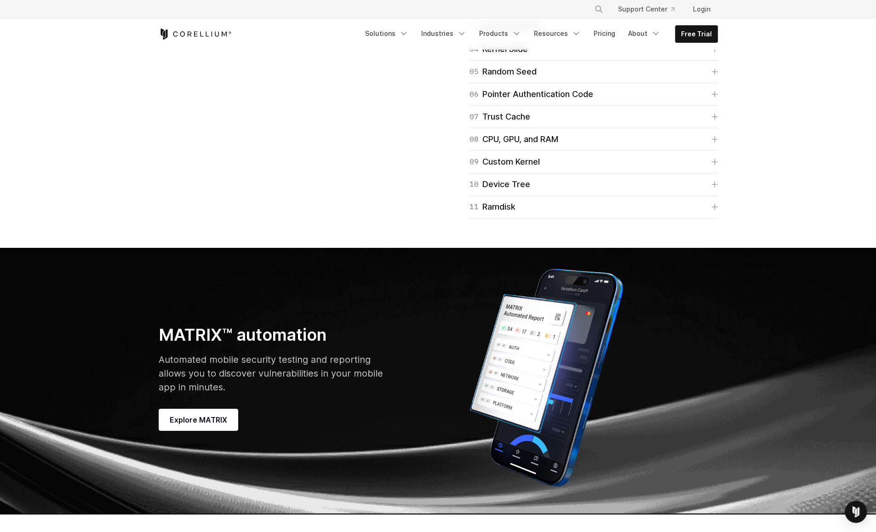
scroll to position [2504, 0]
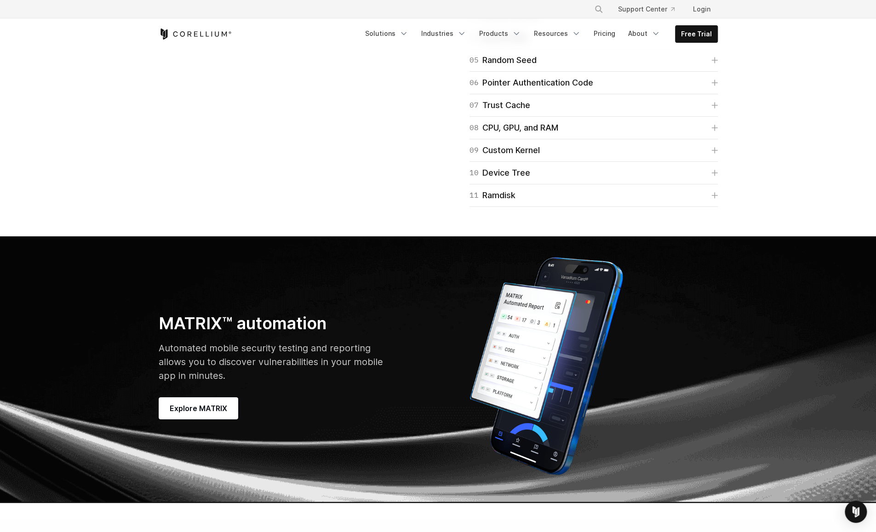
click at [716, 18] on icon at bounding box center [715, 15] width 6 height 6
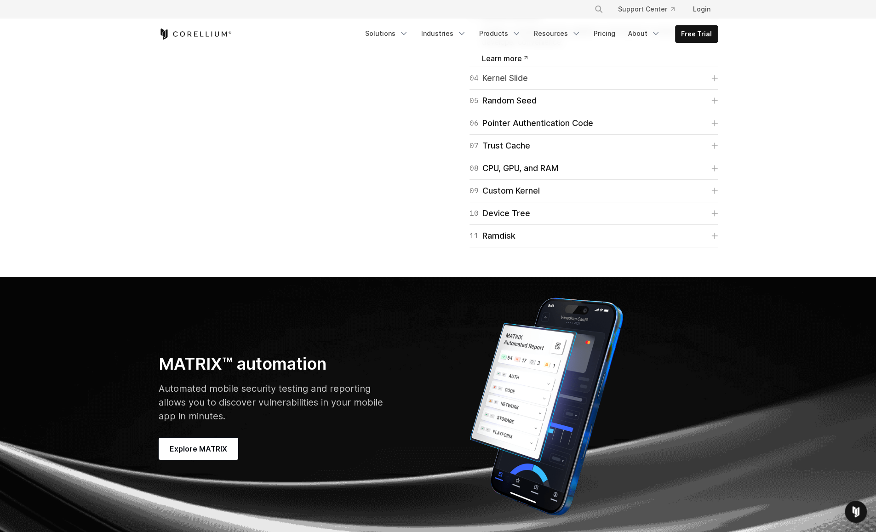
click at [714, 85] on link "04 Kernel Slide" at bounding box center [594, 78] width 248 height 13
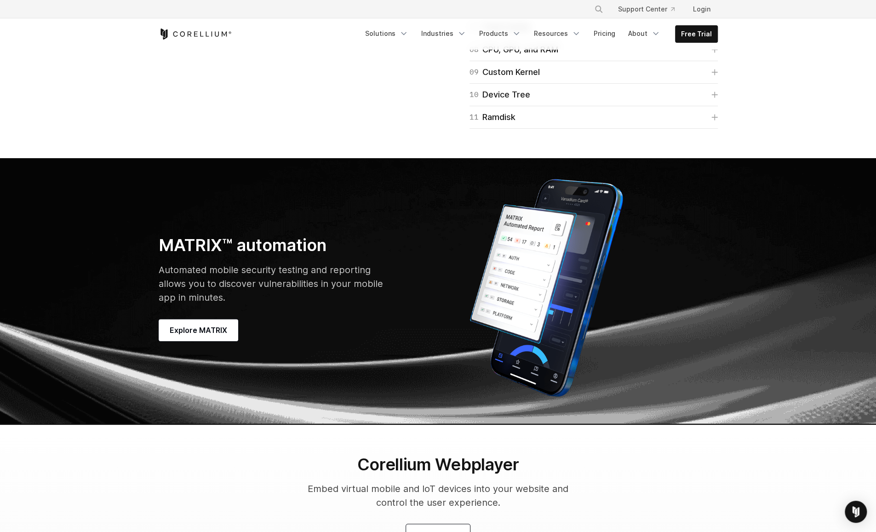
scroll to position [2699, 0]
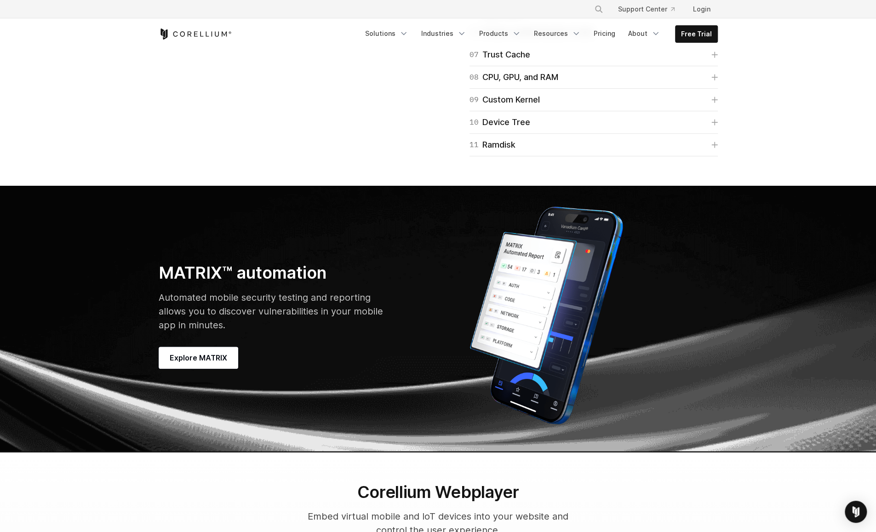
click at [679, 39] on link "06 Pointer Authentication Code" at bounding box center [594, 32] width 248 height 13
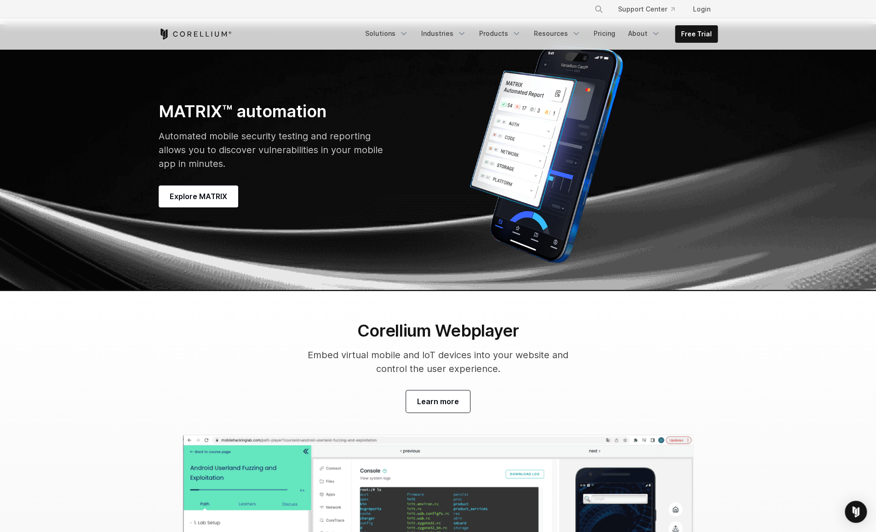
scroll to position [2906, 0]
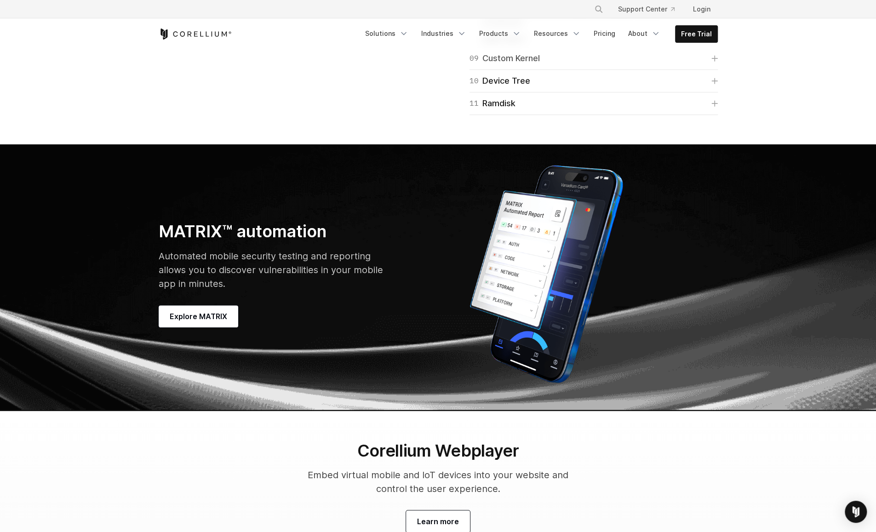
click at [578, 65] on link "09 Custom Kernel" at bounding box center [594, 58] width 248 height 13
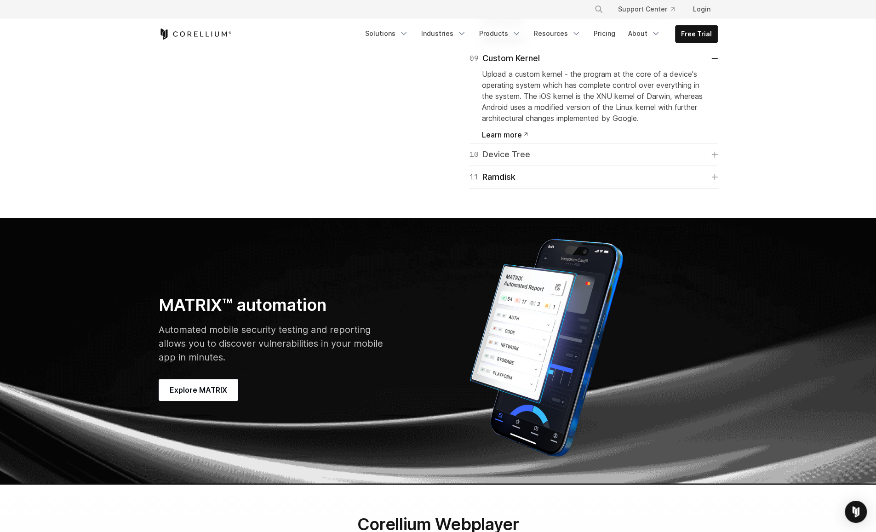
click at [578, 161] on link "10 Device Tree" at bounding box center [594, 154] width 248 height 13
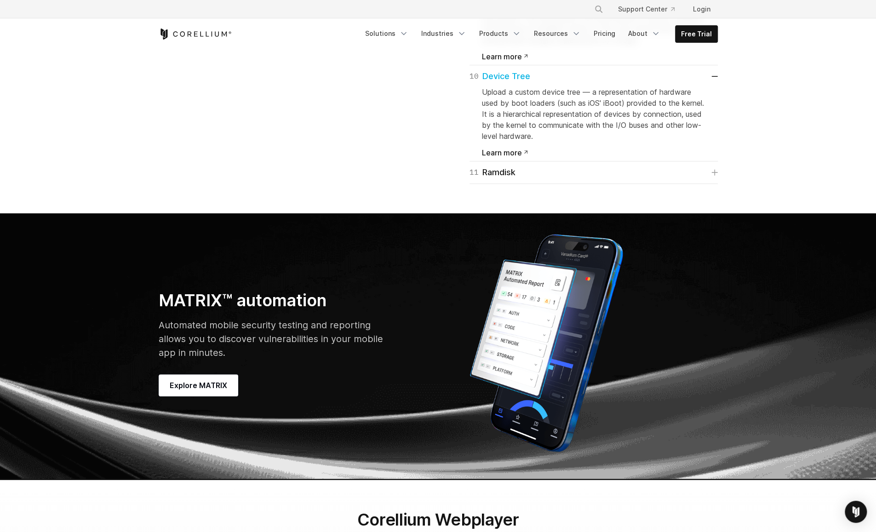
scroll to position [3104, 0]
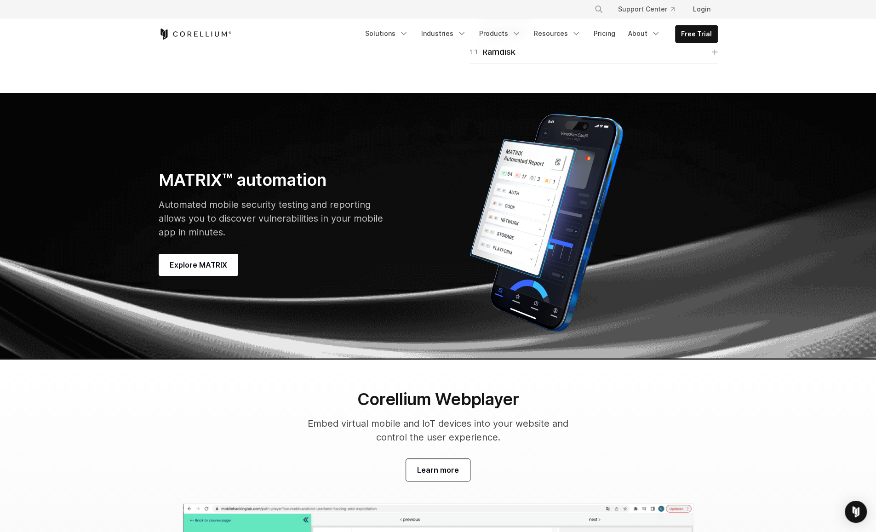
click at [589, 63] on div "11 Ramdisk Upload a custom ramdisk — a piece of software typically designed to …" at bounding box center [594, 52] width 248 height 23
click at [614, 58] on link "11 Ramdisk" at bounding box center [594, 52] width 248 height 13
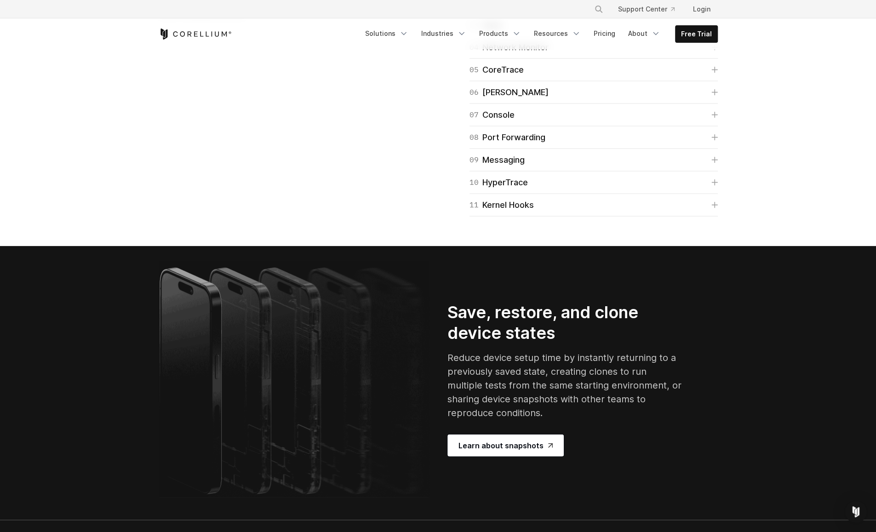
scroll to position [1529, 0]
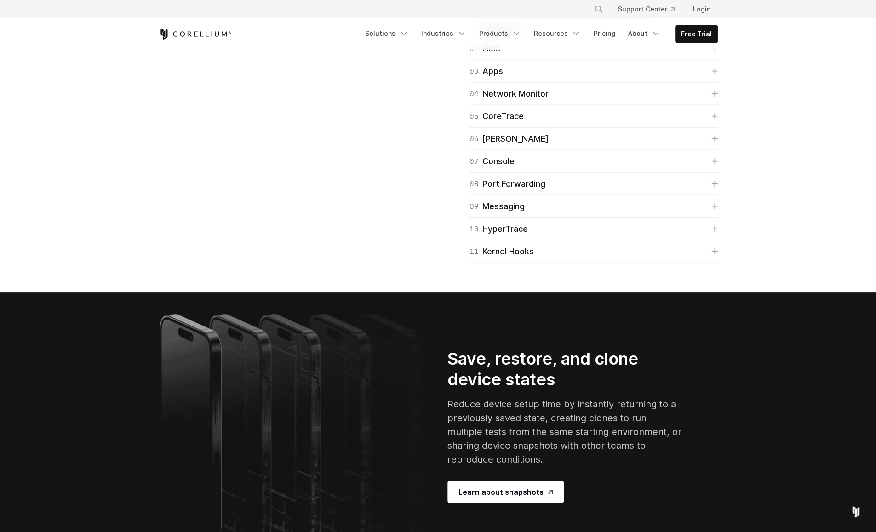
drag, startPoint x: 548, startPoint y: 199, endPoint x: 597, endPoint y: 216, distance: 51.5
drag, startPoint x: 597, startPoint y: 216, endPoint x: 620, endPoint y: 228, distance: 25.9
click at [620, 33] on div "Quick Connect allows you to connect to virtual devices without a VPN. Connect v…" at bounding box center [594, 1] width 224 height 63
drag, startPoint x: 547, startPoint y: 209, endPoint x: 589, endPoint y: 213, distance: 42.1
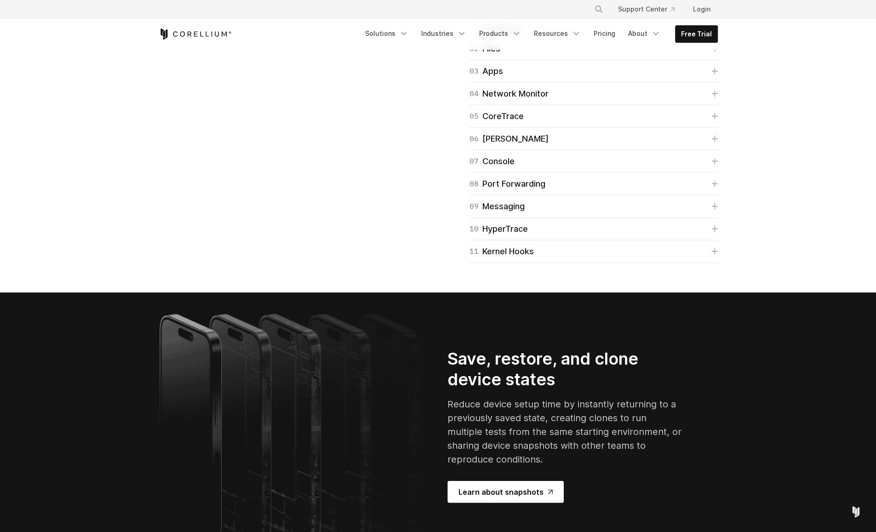
drag, startPoint x: 589, startPoint y: 213, endPoint x: 596, endPoint y: 219, distance: 8.9
click at [713, 52] on icon at bounding box center [715, 49] width 6 height 6
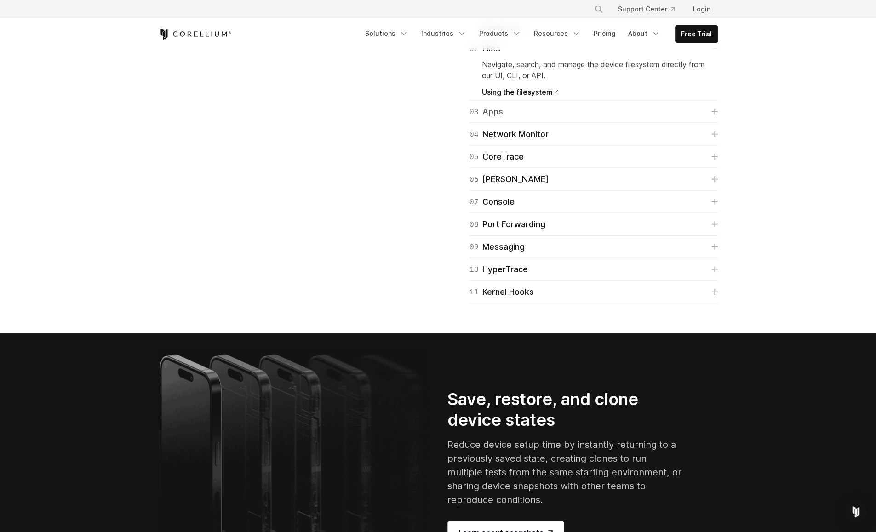
click at [714, 115] on icon at bounding box center [715, 112] width 6 height 6
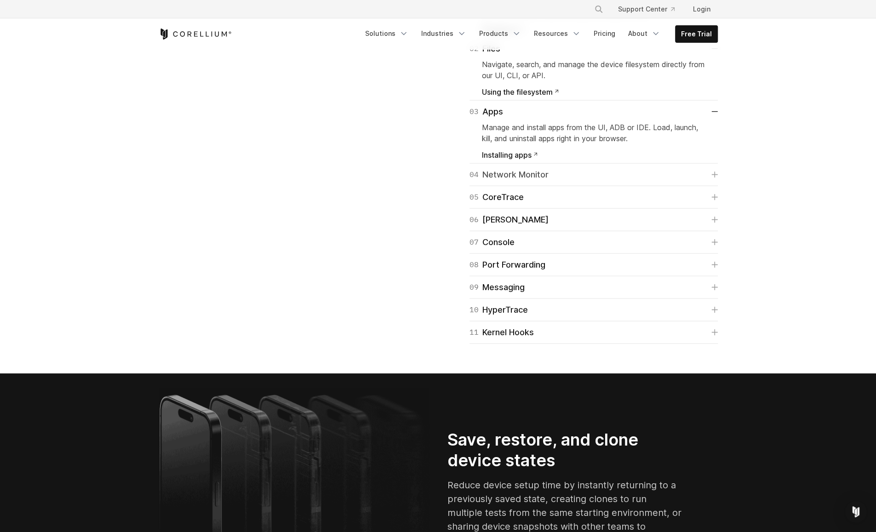
click at [713, 178] on icon at bounding box center [715, 175] width 6 height 6
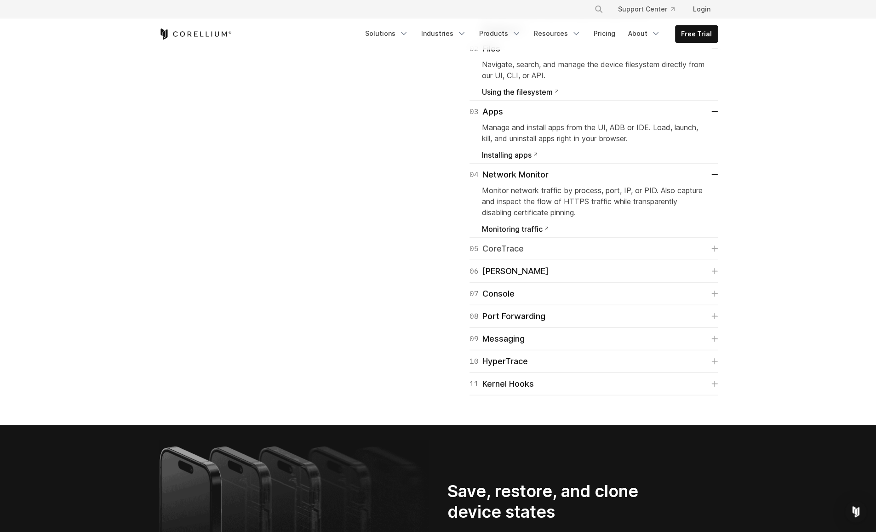
click at [714, 252] on icon at bounding box center [715, 249] width 6 height 6
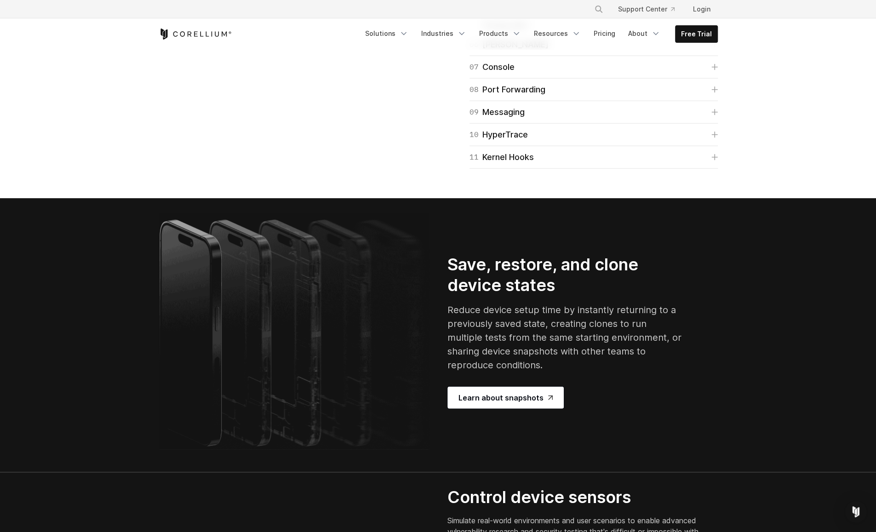
scroll to position [1766, 0]
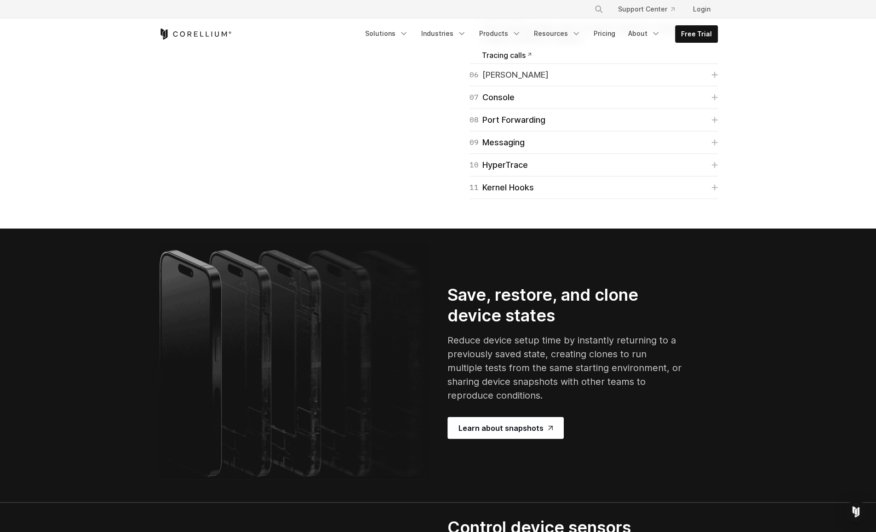
click at [716, 78] on icon at bounding box center [715, 75] width 6 height 6
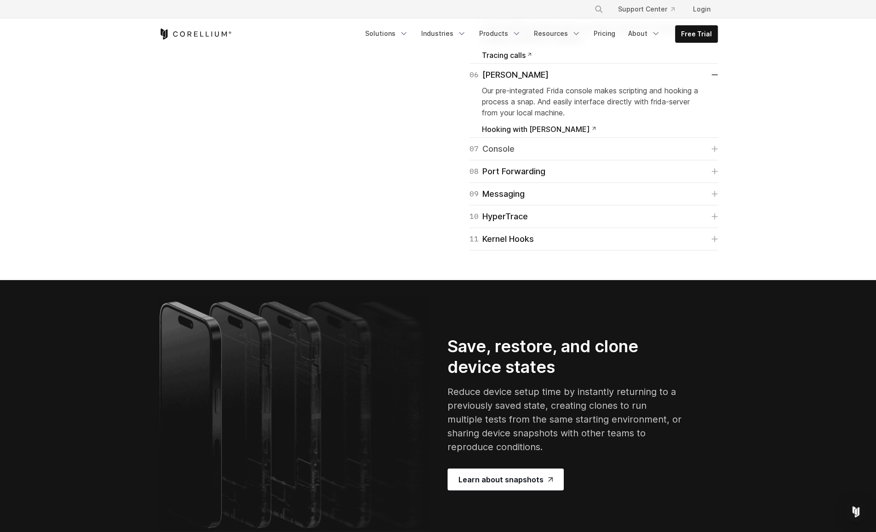
click at [714, 152] on icon at bounding box center [715, 149] width 6 height 6
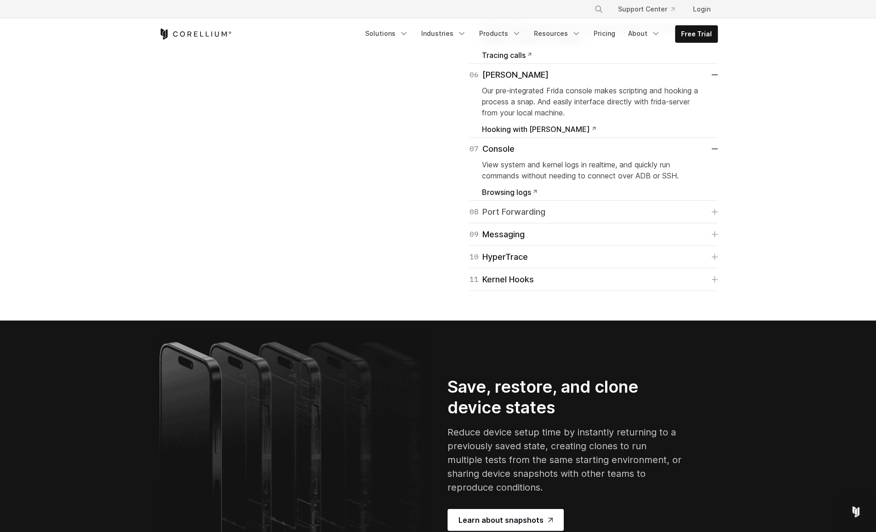
click at [713, 219] on link "08 Port Forwarding" at bounding box center [594, 212] width 248 height 13
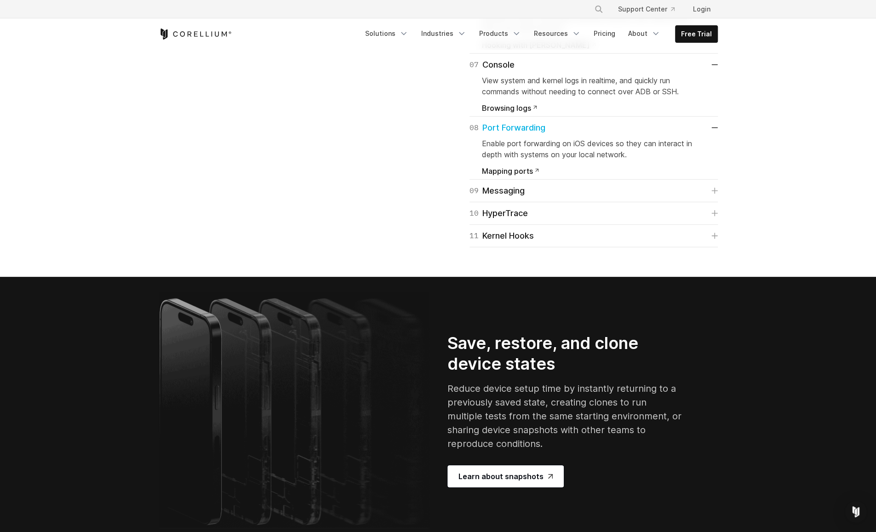
scroll to position [1902, 0]
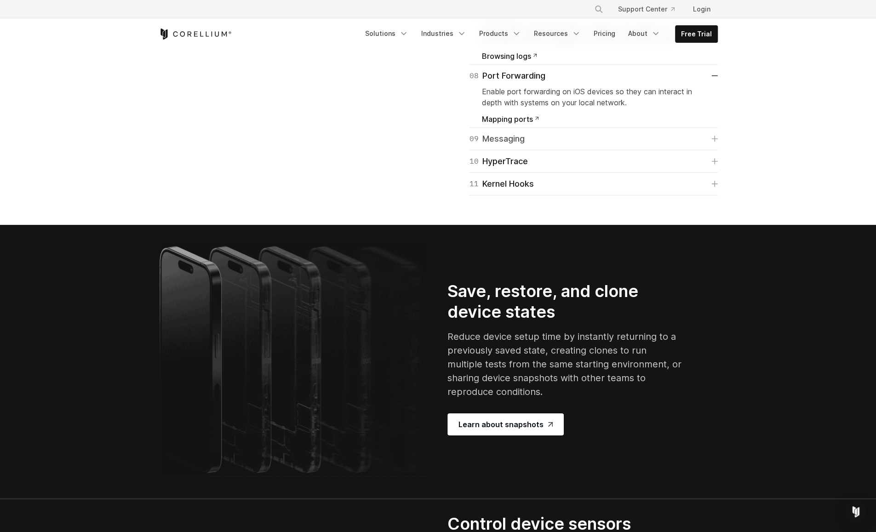
click at [712, 145] on link "09 Messaging" at bounding box center [594, 138] width 248 height 13
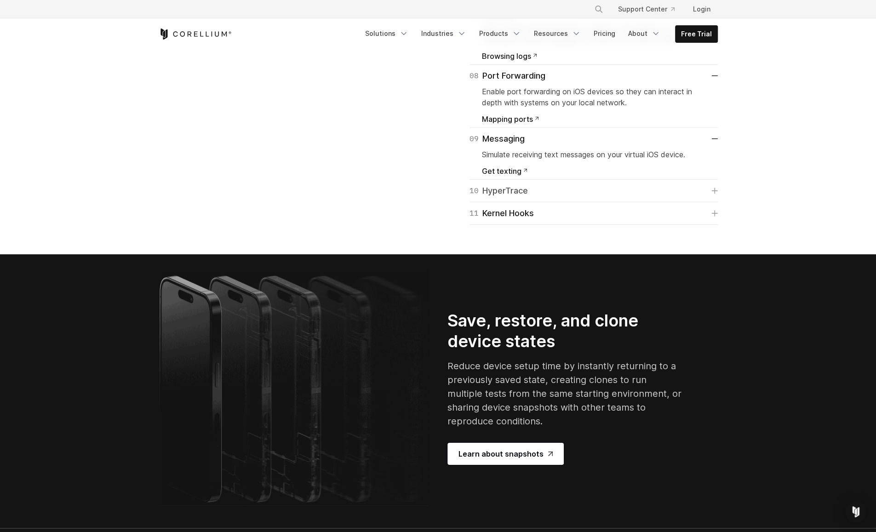
click at [709, 197] on link "10 HyperTrace" at bounding box center [594, 190] width 248 height 13
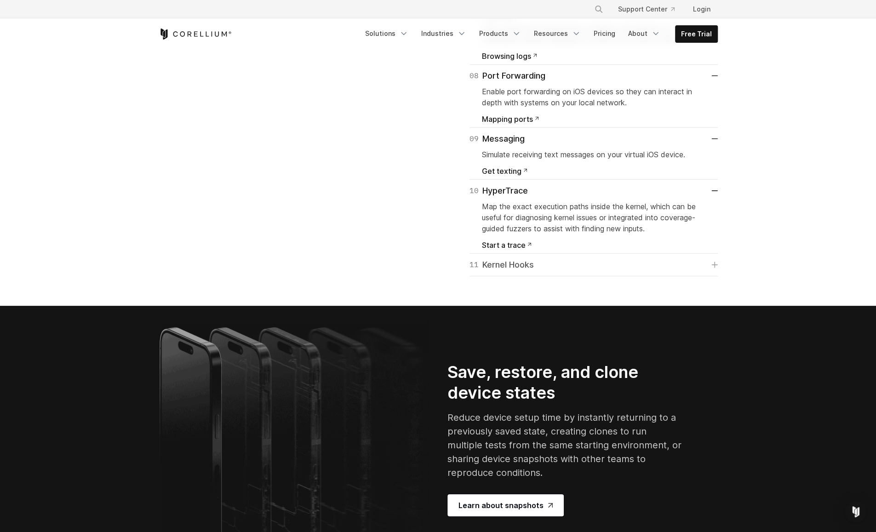
click at [707, 271] on link "11 Kernel Hooks" at bounding box center [594, 265] width 248 height 13
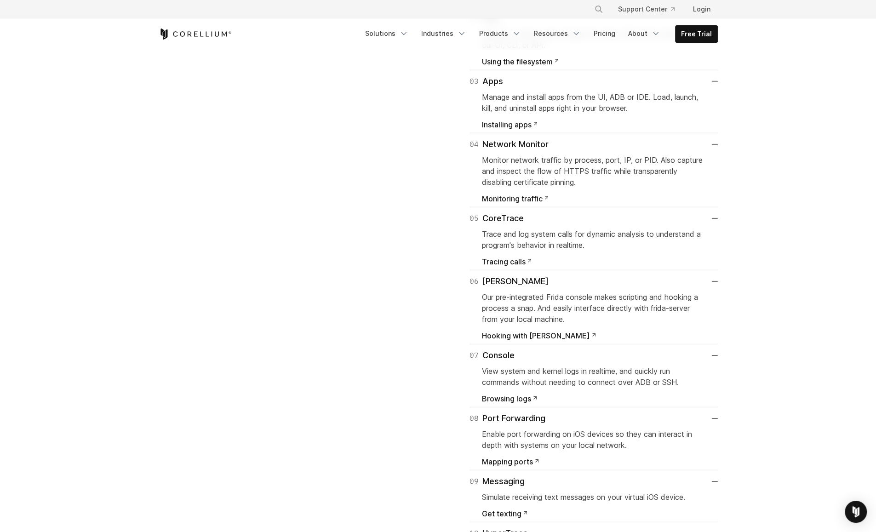
scroll to position [1556, 0]
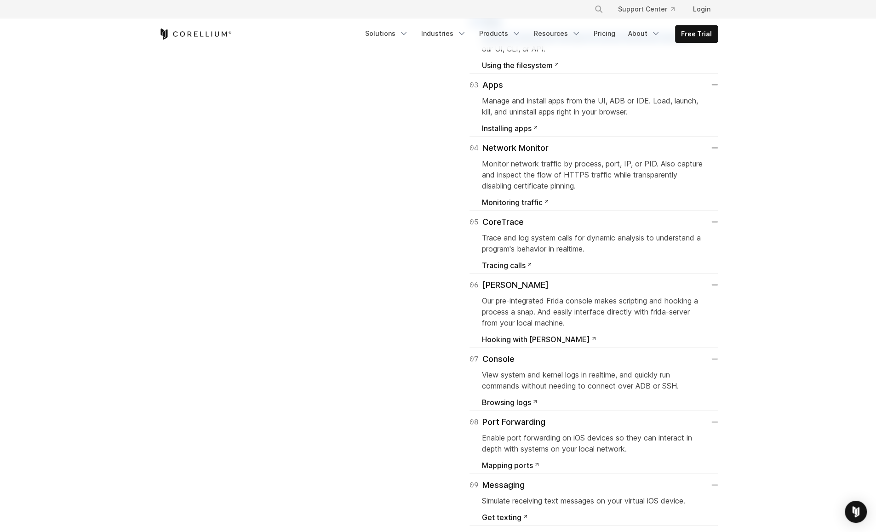
drag, startPoint x: 159, startPoint y: 146, endPoint x: 393, endPoint y: 261, distance: 260.5
click at [393, 261] on div "Designed for discovery Our built-in tools help you research, debug, test, and e…" at bounding box center [439, 294] width 578 height 738
click at [452, 144] on div "01 Connect Quick Connect allows you to connect to virtual devices without a VPN…" at bounding box center [583, 294] width 271 height 738
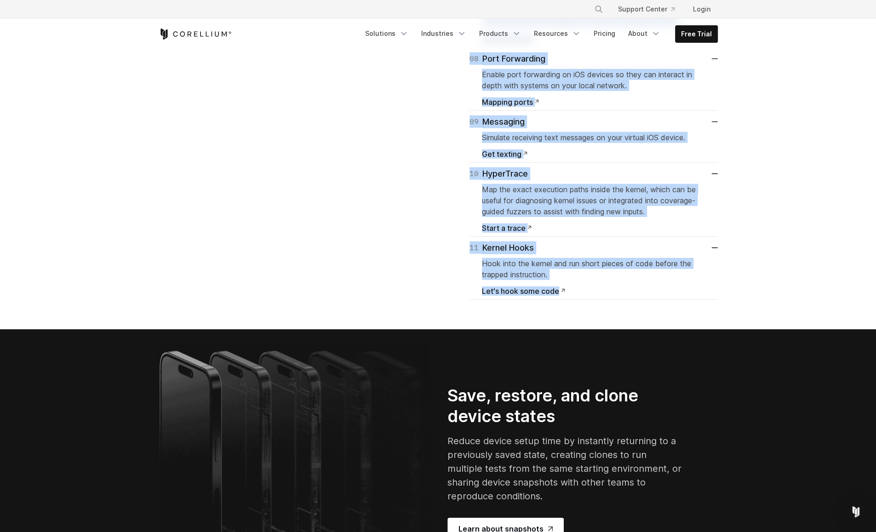
scroll to position [1970, 0]
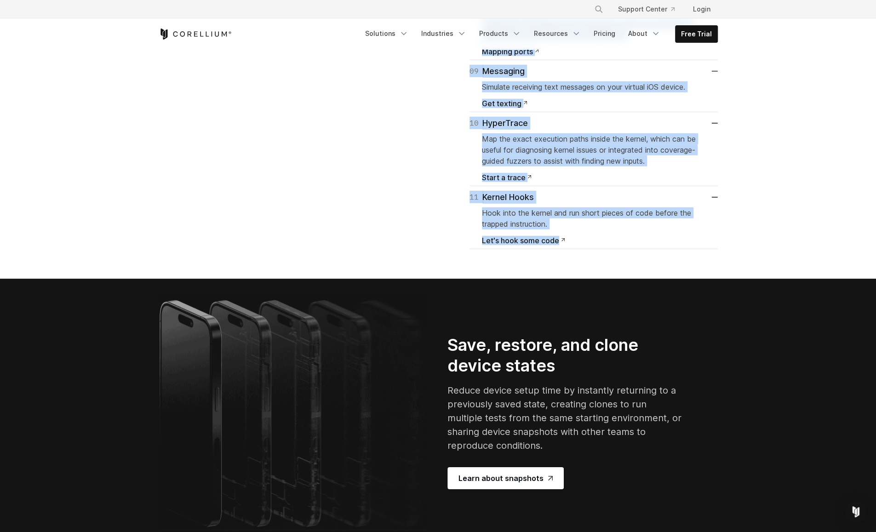
drag, startPoint x: 462, startPoint y: 134, endPoint x: 644, endPoint y: 443, distance: 359.2
copy div "01 Connect Quick Connect allows you to connect to virtual devices without a VPN…"
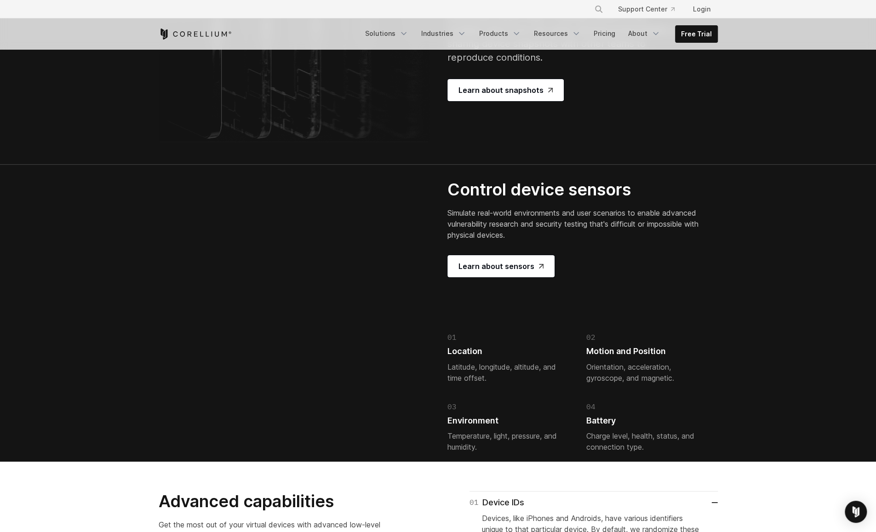
scroll to position [2418, 0]
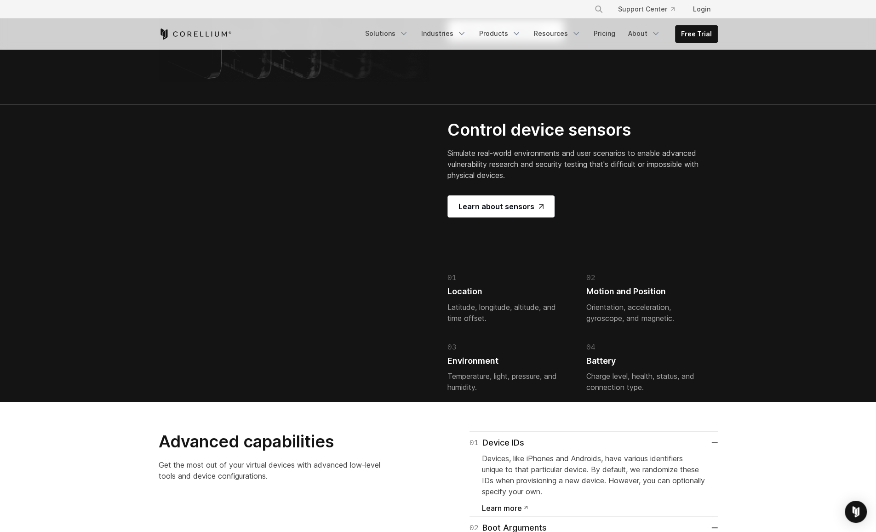
drag, startPoint x: 451, startPoint y: 106, endPoint x: 533, endPoint y: 203, distance: 127.3
drag, startPoint x: 533, startPoint y: 203, endPoint x: 491, endPoint y: 170, distance: 53.7
copy div "Save, restore, and clone device states Reduce device setup time by instantly re…"
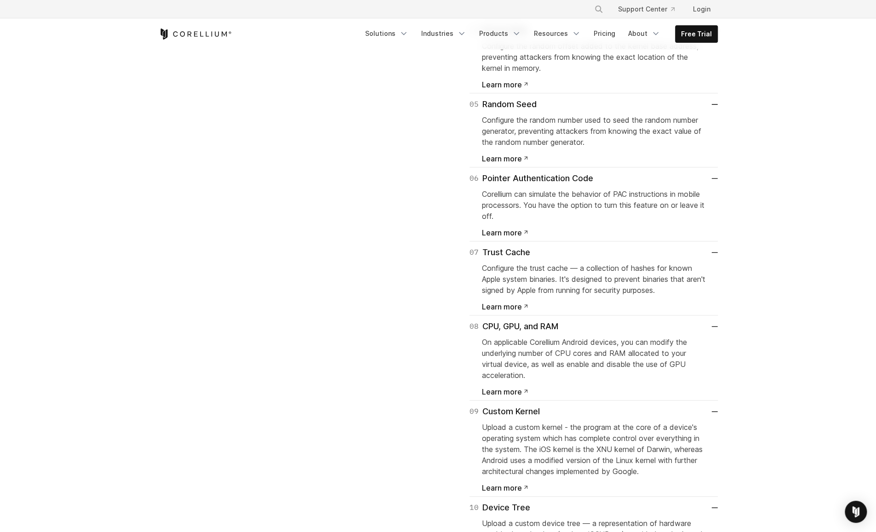
scroll to position [3507, 0]
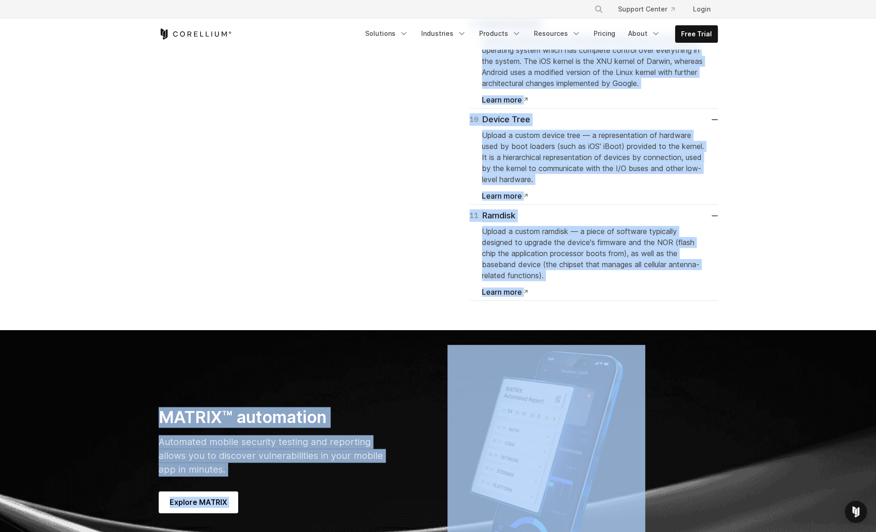
scroll to position [3620, 0]
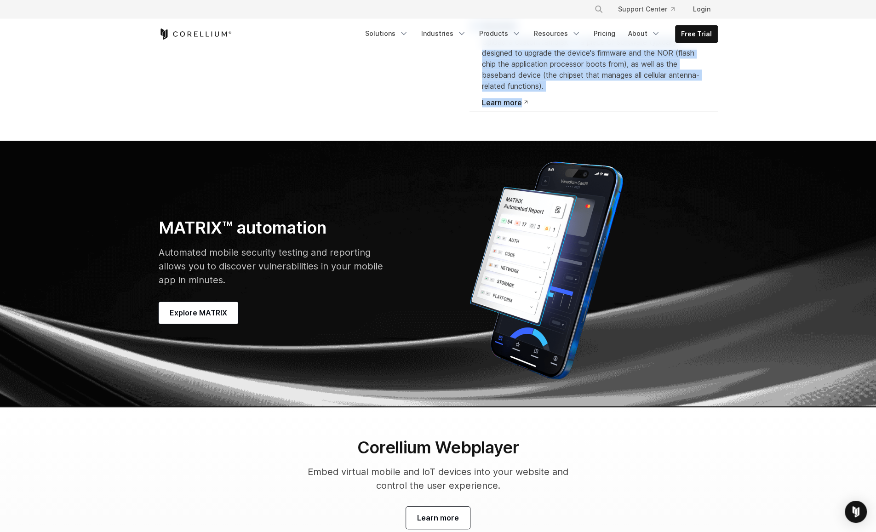
drag, startPoint x: 439, startPoint y: 377, endPoint x: 630, endPoint y: 378, distance: 190.5
copy div "01 Device IDs Devices, like iPhones and Androids, have various identifiers uniq…"
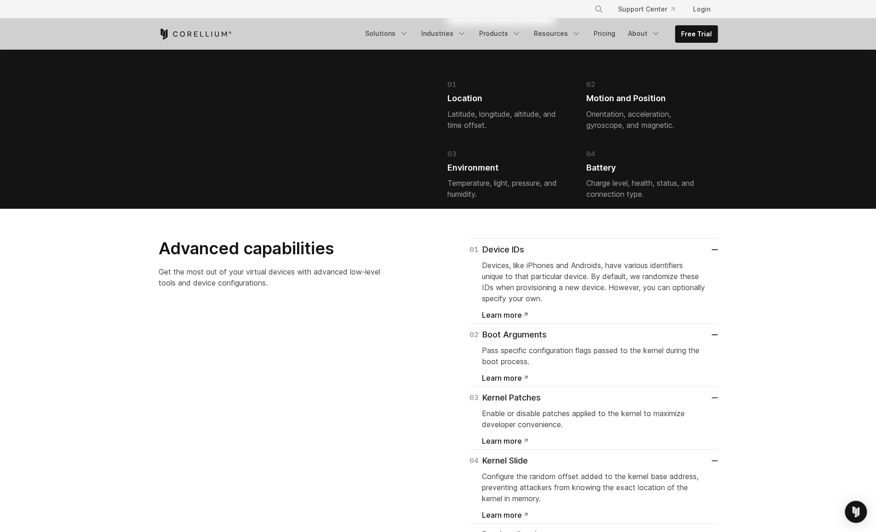
scroll to position [2604, 0]
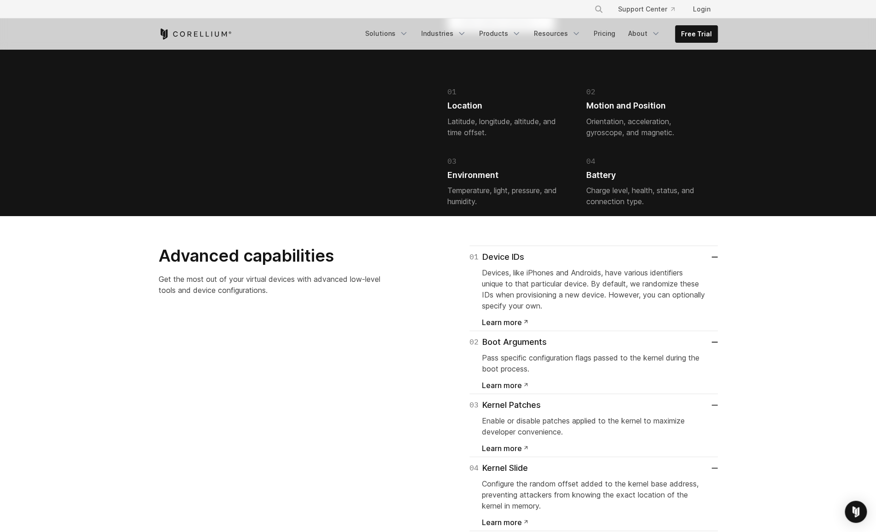
drag, startPoint x: 449, startPoint y: 187, endPoint x: 529, endPoint y: 236, distance: 94.0
click at [529, 216] on div "Control device sensors Simulate real-world environments and user scenarios to e…" at bounding box center [577, 75] width 258 height 282
copy div "Control device sensors Simulate real-world environments and user scenarios to e…"
click at [668, 216] on div "01 Location Latitude, longitude, altitude, and time offset. 02 Motion and Posit…" at bounding box center [577, 147] width 258 height 138
drag, startPoint x: 447, startPoint y: 339, endPoint x: 536, endPoint y: 359, distance: 91.4
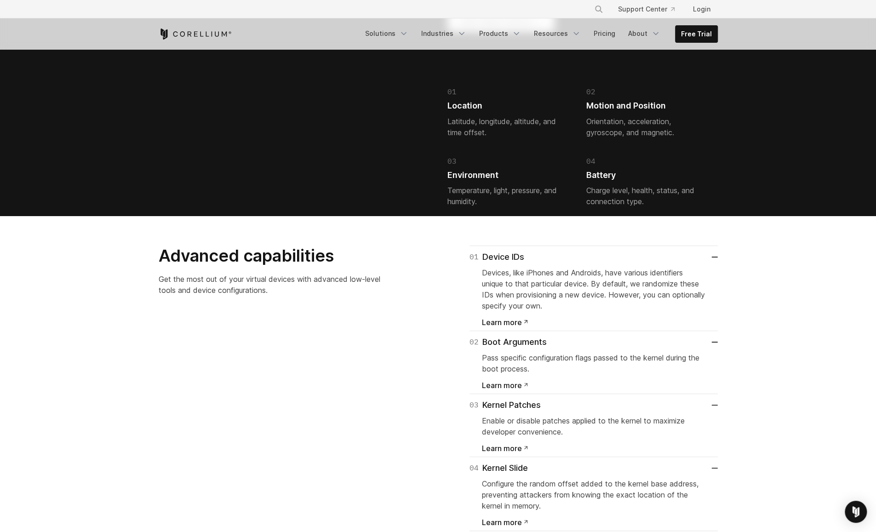
click at [536, 138] on div "01 Location Latitude, longitude, altitude, and time offset." at bounding box center [507, 112] width 119 height 51
drag, startPoint x: 445, startPoint y: 337, endPoint x: 520, endPoint y: 388, distance: 90.6
click at [514, 216] on div "Control device sensors Simulate real-world environments and user scenarios to e…" at bounding box center [582, 75] width 289 height 282
drag, startPoint x: 515, startPoint y: 410, endPoint x: 456, endPoint y: 419, distance: 60.1
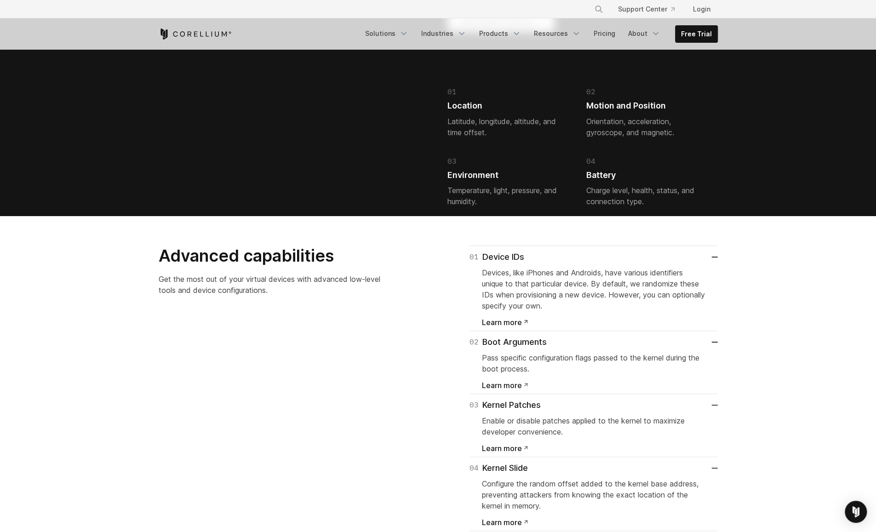
click at [456, 207] on div "03 Environment Temperature, light, pressure, and humidity." at bounding box center [507, 181] width 119 height 51
drag, startPoint x: 459, startPoint y: 420, endPoint x: 571, endPoint y: 437, distance: 113.5
click at [571, 216] on div "01 Location Latitude, longitude, altitude, and time offset. 02 Motion and Posit…" at bounding box center [577, 147] width 258 height 138
click at [628, 216] on div "01 Location Latitude, longitude, altitude, and time offset. 02 Motion and Posit…" at bounding box center [577, 147] width 258 height 138
drag, startPoint x: 602, startPoint y: 379, endPoint x: 580, endPoint y: 373, distance: 22.3
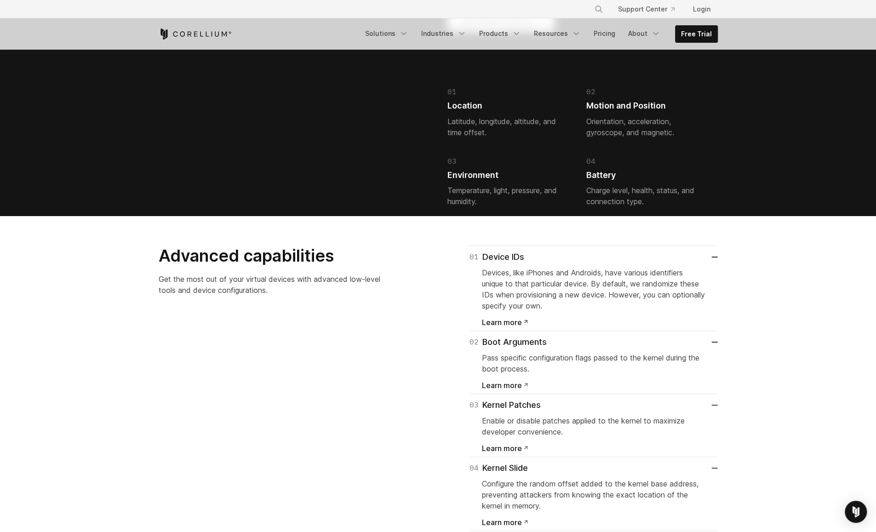
click at [580, 216] on div "01 Location Latitude, longitude, altitude, and time offset. 02 Motion and Posit…" at bounding box center [577, 147] width 258 height 138
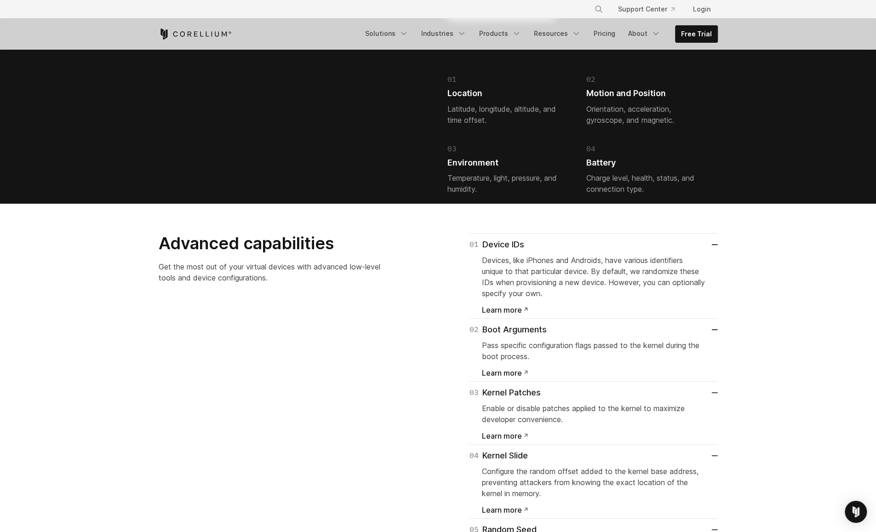
scroll to position [2658, 0]
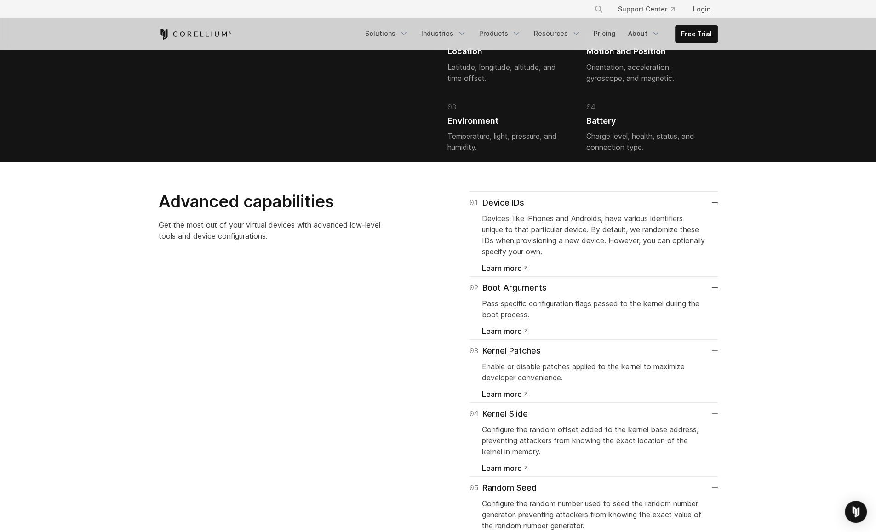
drag, startPoint x: 450, startPoint y: 279, endPoint x: 488, endPoint y: 326, distance: 60.5
click at [487, 84] on div "01 Location Latitude, longitude, altitude, and time offset." at bounding box center [507, 58] width 119 height 51
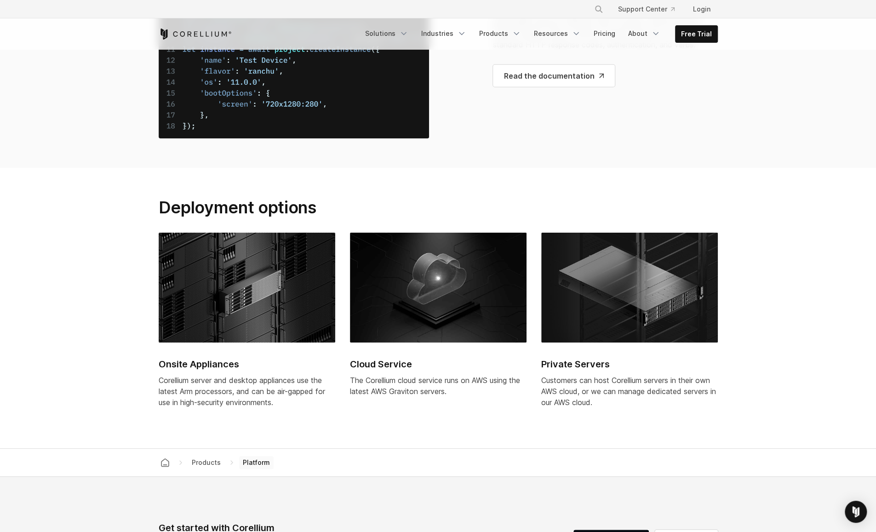
scroll to position [4835, 0]
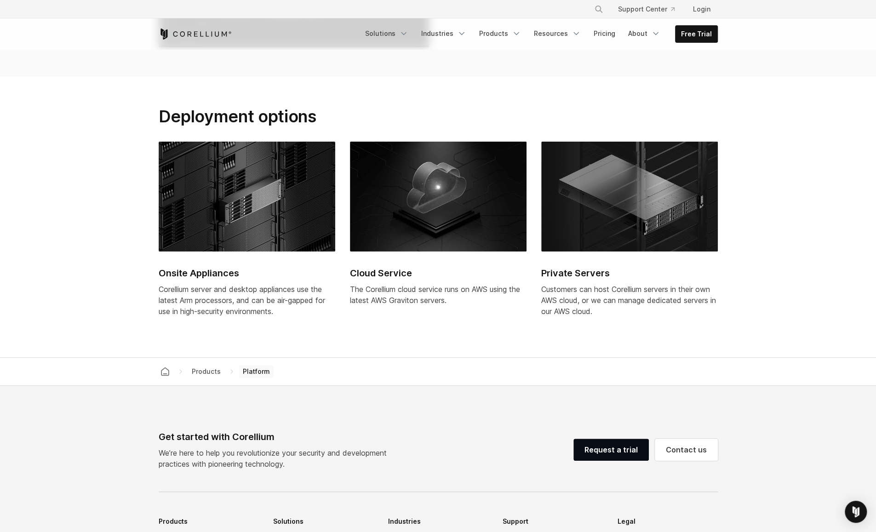
drag, startPoint x: 496, startPoint y: 184, endPoint x: 720, endPoint y: 247, distance: 232.6
drag, startPoint x: 493, startPoint y: 180, endPoint x: 704, endPoint y: 242, distance: 220.0
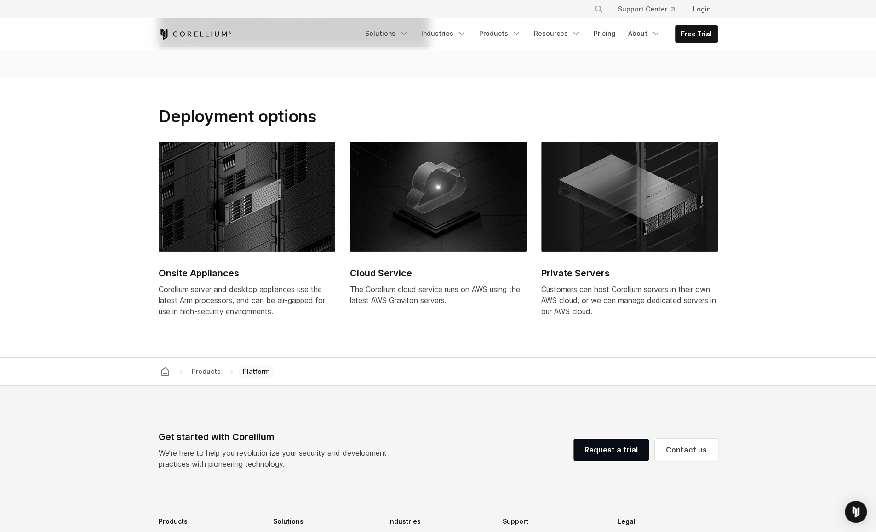
copy div "Corellium API The Corellium API is organized around REST. Our API has predictab…"
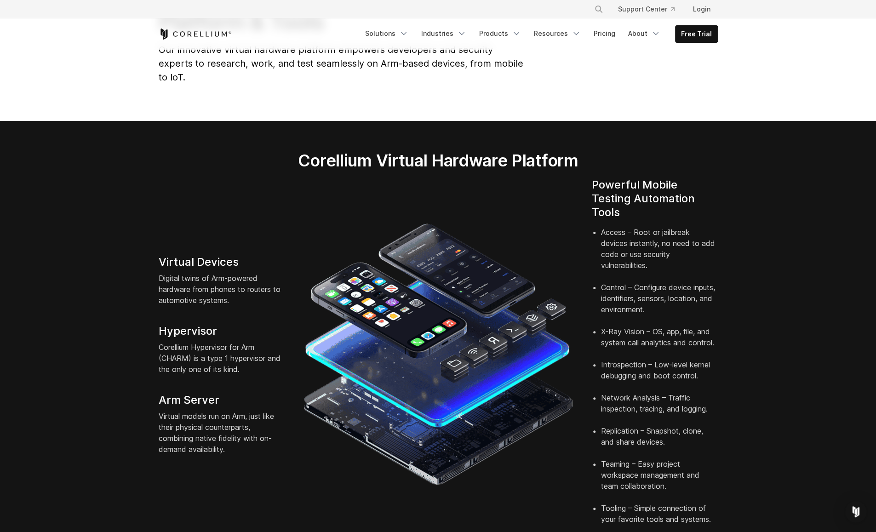
scroll to position [118, 0]
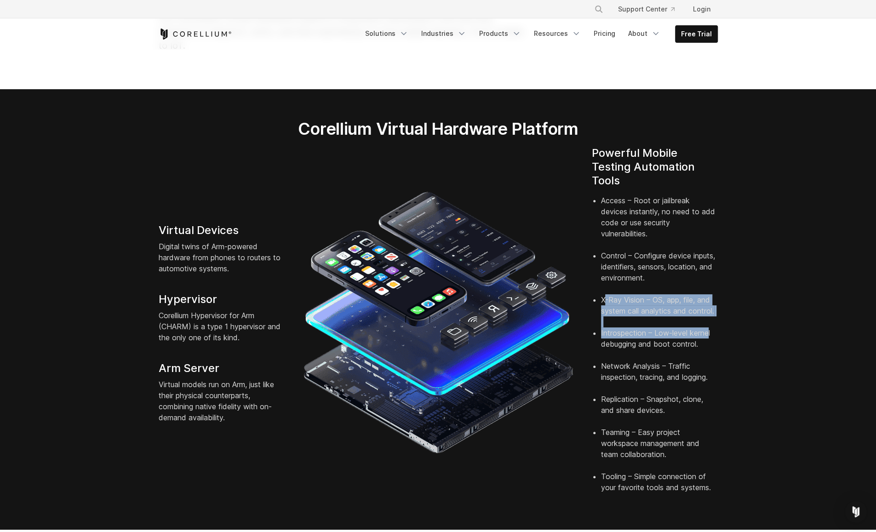
drag, startPoint x: 606, startPoint y: 288, endPoint x: 710, endPoint y: 322, distance: 109.1
click at [710, 320] on ul "Access – Root or jailbreak devices instantly, no need to add code or use securi…" at bounding box center [655, 344] width 126 height 298
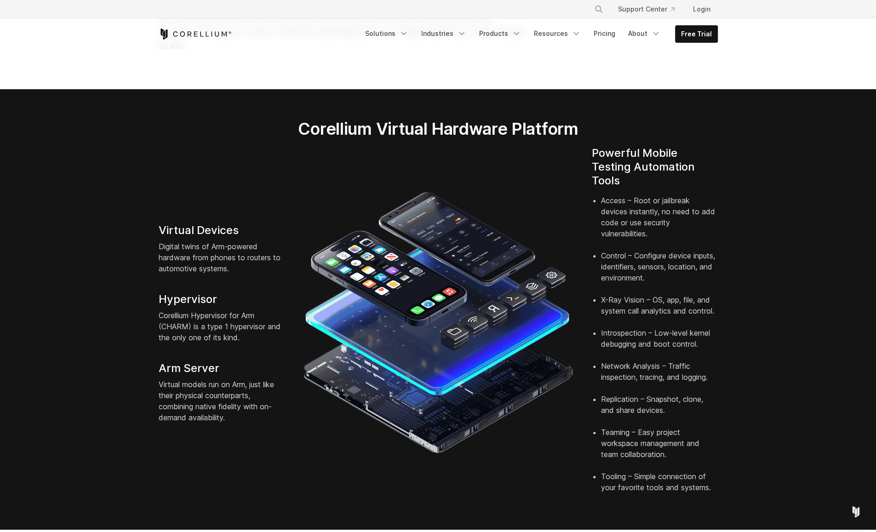
drag, startPoint x: 710, startPoint y: 322, endPoint x: 677, endPoint y: 380, distance: 67.6
click at [677, 394] on li "Replication – Snapshot, clone, and share devices." at bounding box center [659, 410] width 117 height 33
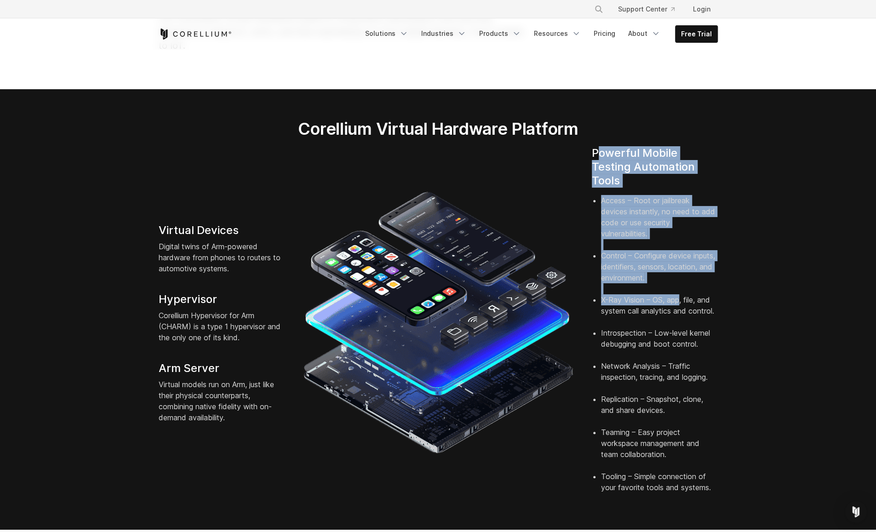
drag, startPoint x: 598, startPoint y: 137, endPoint x: 679, endPoint y: 285, distance: 168.8
click at [679, 285] on div "Powerful Mobile Testing Automation Tools Access – Root or jailbreak devices ins…" at bounding box center [655, 323] width 144 height 354
click at [679, 294] on li "X-Ray Vision – OS, app, file, and system call analytics and control." at bounding box center [659, 310] width 117 height 33
click at [627, 199] on li "Access – Root or jailbreak devices instantly, no need to add code or use securi…" at bounding box center [659, 222] width 117 height 55
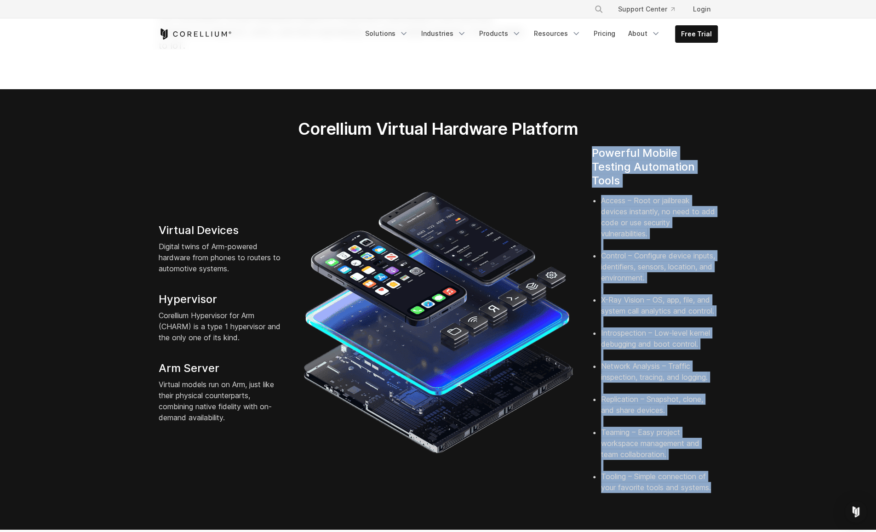
drag, startPoint x: 593, startPoint y: 136, endPoint x: 725, endPoint y: 478, distance: 366.8
click at [725, 478] on div "Powerful Mobile Testing Automation Tools Access – Root or jailbreak devices ins…" at bounding box center [655, 323] width 144 height 354
drag, startPoint x: 725, startPoint y: 478, endPoint x: 651, endPoint y: 471, distance: 73.5
copy div "Powerful Mobile Testing Automation Tools Access – Root or jailbreak devices ins…"
click at [702, 361] on li "Network Analysis – Traffic inspection, tracing, and logging." at bounding box center [659, 377] width 117 height 33
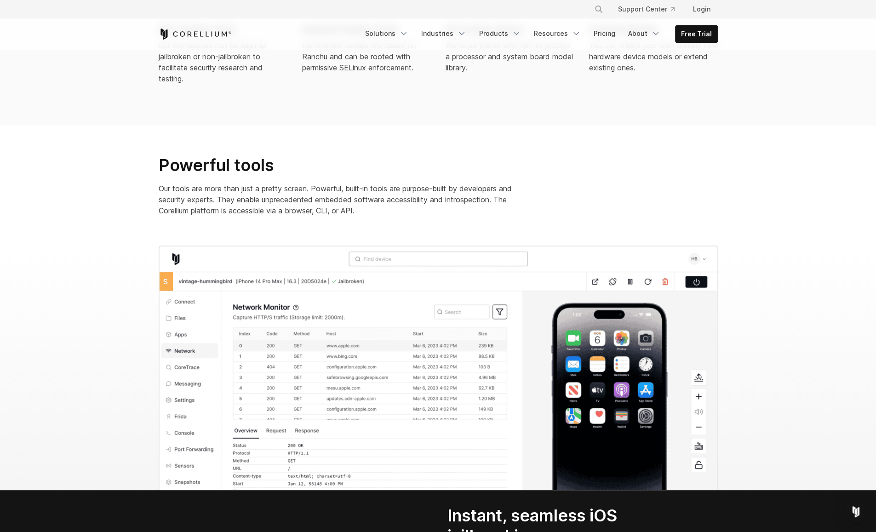
scroll to position [838, 0]
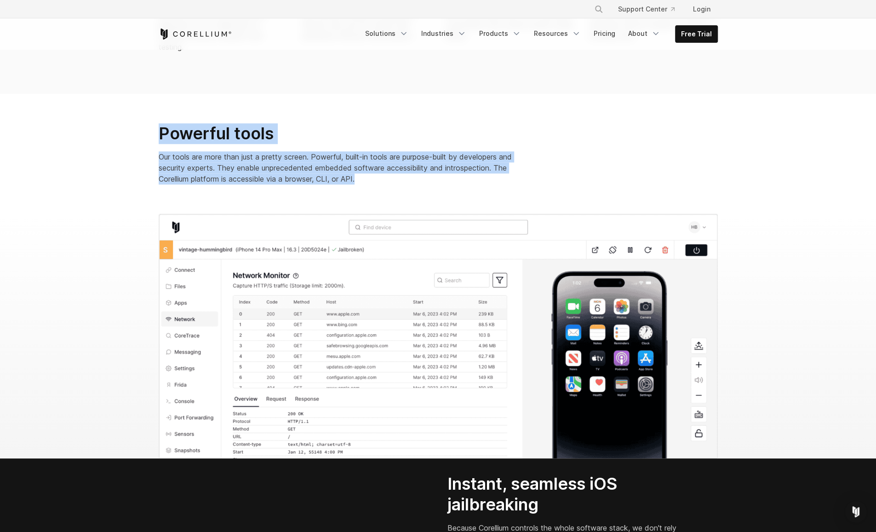
drag, startPoint x: 160, startPoint y: 122, endPoint x: 391, endPoint y: 169, distance: 236.1
click at [391, 169] on div "Powerful tools Our tools are more than just a pretty screen. Powerful, built-in…" at bounding box center [343, 157] width 386 height 69
drag, startPoint x: 391, startPoint y: 169, endPoint x: 293, endPoint y: 158, distance: 99.5
click at [293, 158] on p "Our tools are more than just a pretty screen. Powerful, built-in tools are purp…" at bounding box center [343, 167] width 368 height 33
drag, startPoint x: 160, startPoint y: 141, endPoint x: 367, endPoint y: 165, distance: 208.4
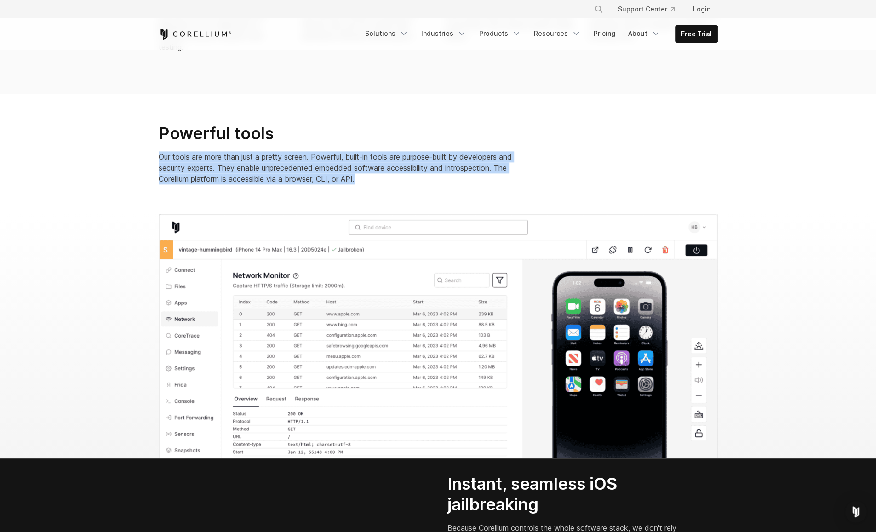
click at [366, 166] on p "Our tools are more than just a pretty screen. Powerful, built-in tools are purp…" at bounding box center [343, 167] width 368 height 33
drag, startPoint x: 367, startPoint y: 165, endPoint x: 325, endPoint y: 159, distance: 42.8
copy p "Our tools are more than just a pretty screen. Powerful, built-in tools are purp…"
click at [563, 143] on div "Powerful tools Our tools are more than just a pretty screen. Powerful, built-in…" at bounding box center [439, 157] width 578 height 69
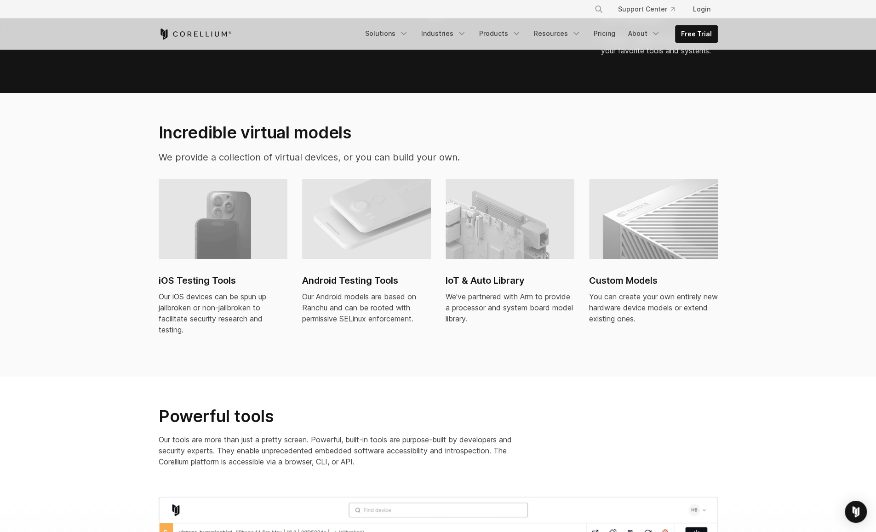
scroll to position [548, 0]
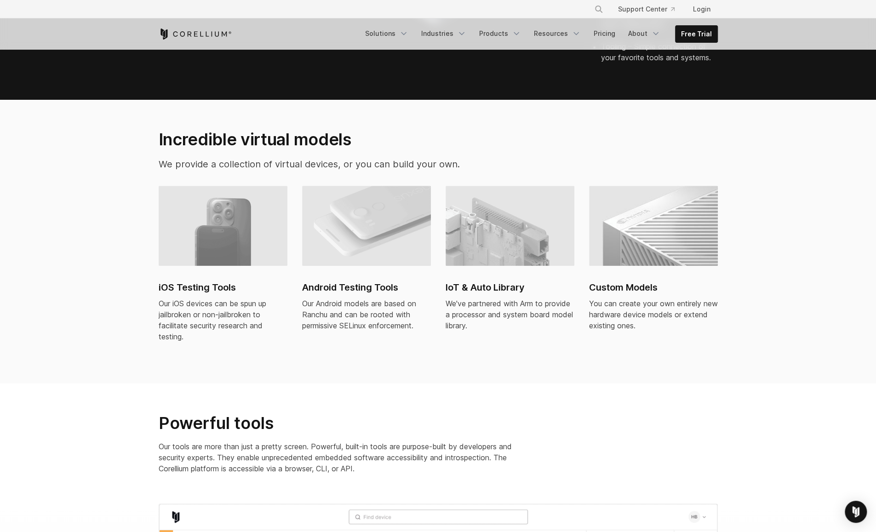
drag, startPoint x: 180, startPoint y: 276, endPoint x: 185, endPoint y: 280, distance: 6.5
click at [185, 280] on link "iOS Testing Tools Our iOS devices can be spun up jailbroken or non-jailbroken t…" at bounding box center [223, 269] width 129 height 167
drag, startPoint x: 634, startPoint y: 374, endPoint x: 591, endPoint y: 387, distance: 45.1
click at [591, 387] on section "Powerful tools Our tools are more than just a pretty screen. Powerful, built-in…" at bounding box center [438, 444] width 876 height 120
click at [450, 129] on h2 "Incredible virtual models" at bounding box center [342, 139] width 367 height 20
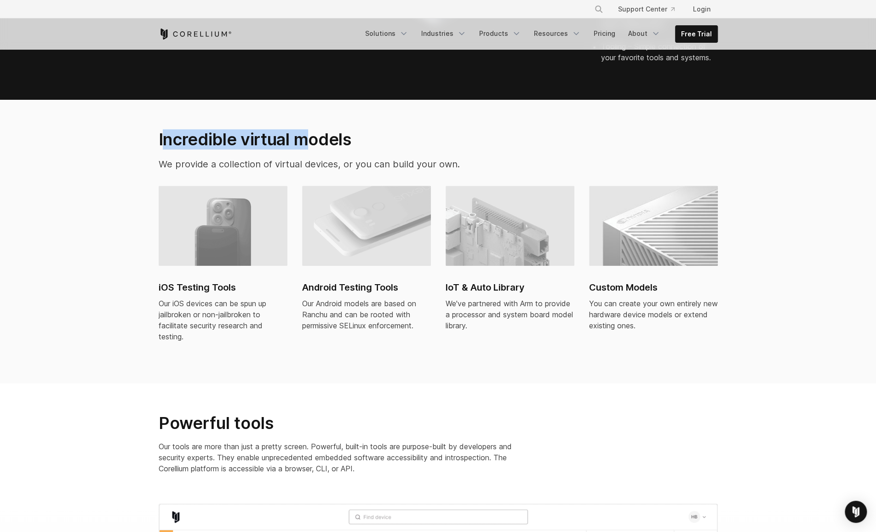
drag, startPoint x: 161, startPoint y: 124, endPoint x: 304, endPoint y: 131, distance: 142.8
click at [304, 132] on h2 "Incredible virtual models" at bounding box center [342, 139] width 367 height 20
click at [306, 130] on h2 "Incredible virtual models" at bounding box center [342, 139] width 367 height 20
click at [195, 129] on h2 "Incredible virtual models" at bounding box center [342, 139] width 367 height 20
click at [168, 129] on h2 "Incredible virtual models" at bounding box center [342, 139] width 367 height 20
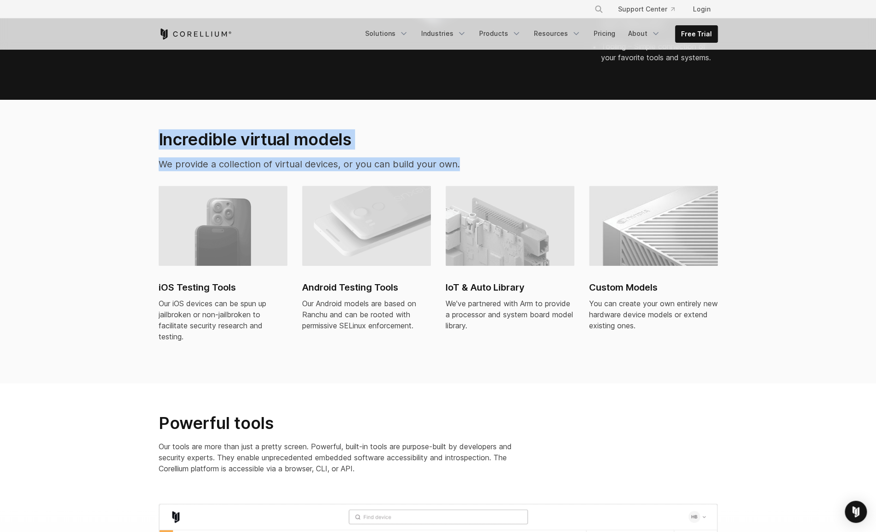
drag, startPoint x: 159, startPoint y: 123, endPoint x: 461, endPoint y: 143, distance: 302.4
click at [461, 143] on div "Incredible virtual models We provide a collection of virtual devices, or you ca…" at bounding box center [342, 153] width 385 height 49
drag, startPoint x: 461, startPoint y: 143, endPoint x: 433, endPoint y: 144, distance: 27.6
copy div "Incredible virtual models We provide a collection of virtual devices, or you ca…"
click at [779, 113] on section "Incredible virtual models We provide a collection of virtual devices, or you ca…" at bounding box center [438, 242] width 876 height 284
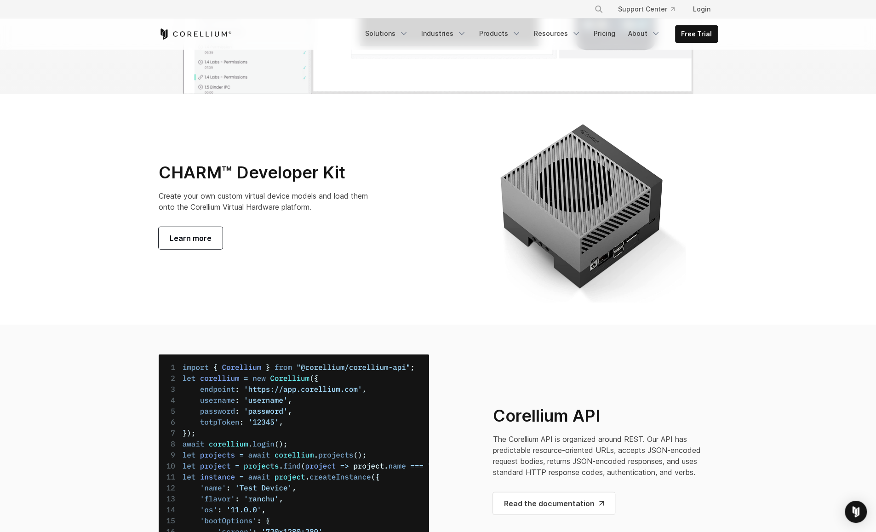
scroll to position [4401, 0]
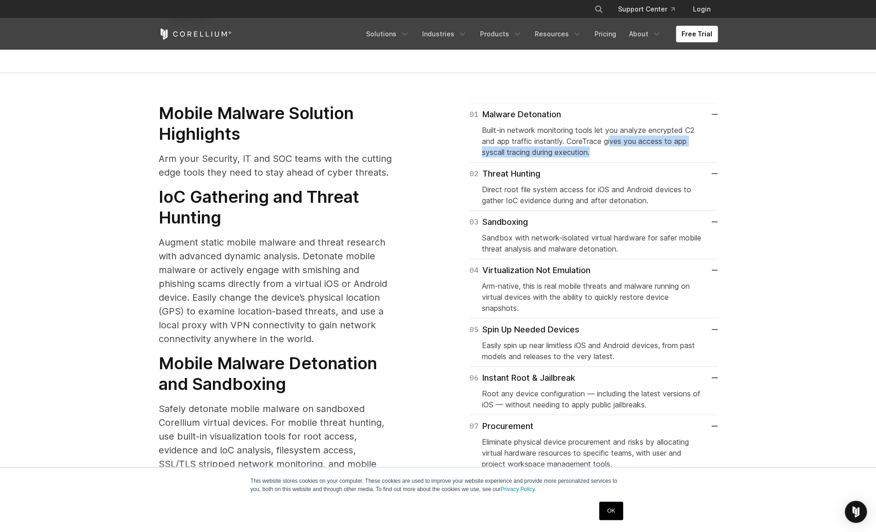
scroll to position [1288, 0]
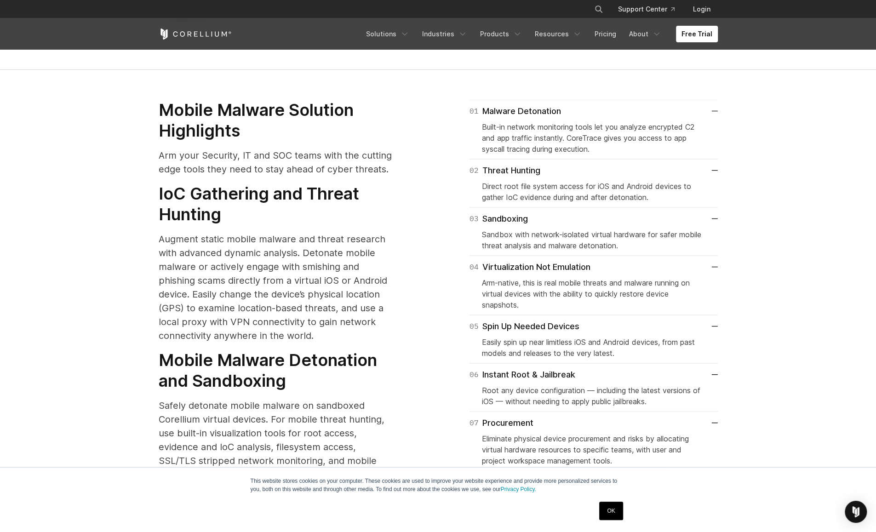
click at [830, 233] on section "Mobile Malware Solution Highlights Arm your Security, IT and SOC teams with the…" at bounding box center [438, 330] width 876 height 520
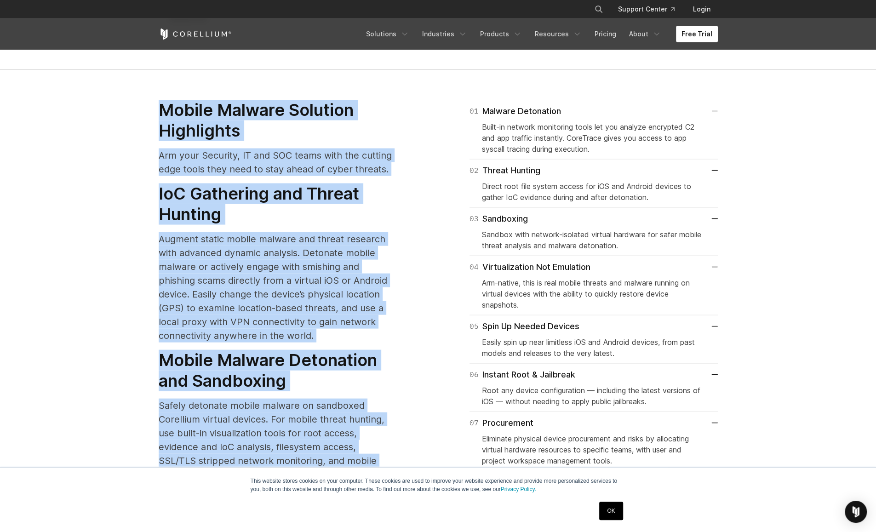
drag, startPoint x: 161, startPoint y: 94, endPoint x: 370, endPoint y: 456, distance: 417.8
click at [370, 456] on div "Mobile Malware Solution Highlights Arm your Security, IT and SOC teams with the…" at bounding box center [288, 317] width 258 height 437
copy div "Mobile Malware Solution Highlights Arm your Security, IT and SOC teams with the…"
click at [383, 254] on p "Augment static mobile malware and threat research with advanced dynamic analysi…" at bounding box center [277, 287] width 236 height 110
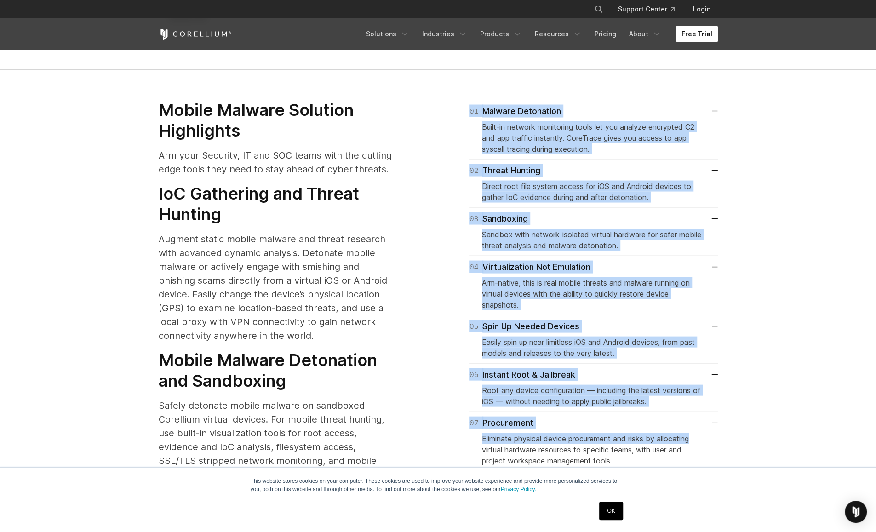
drag, startPoint x: 467, startPoint y: 86, endPoint x: 742, endPoint y: 424, distance: 435.5
click at [742, 424] on section "Mobile Malware Solution Highlights Arm your Security, IT and SOC teams with the…" at bounding box center [438, 330] width 876 height 520
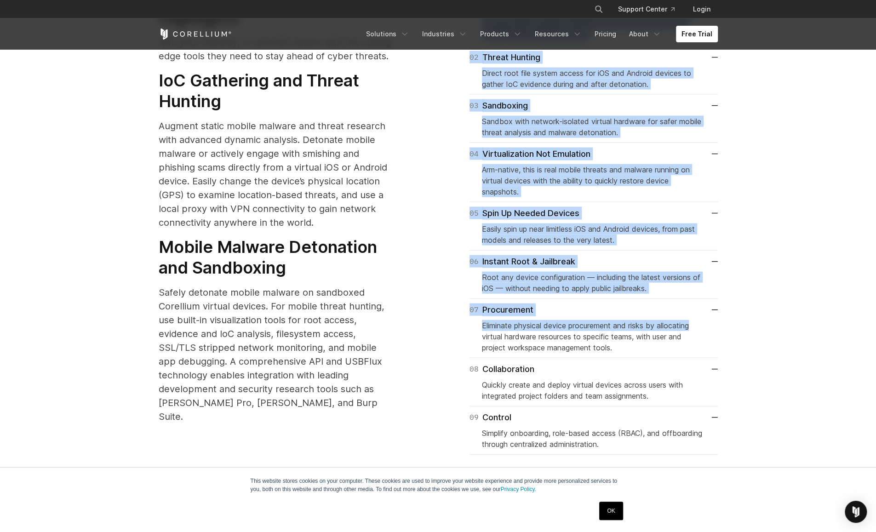
scroll to position [1380, 0]
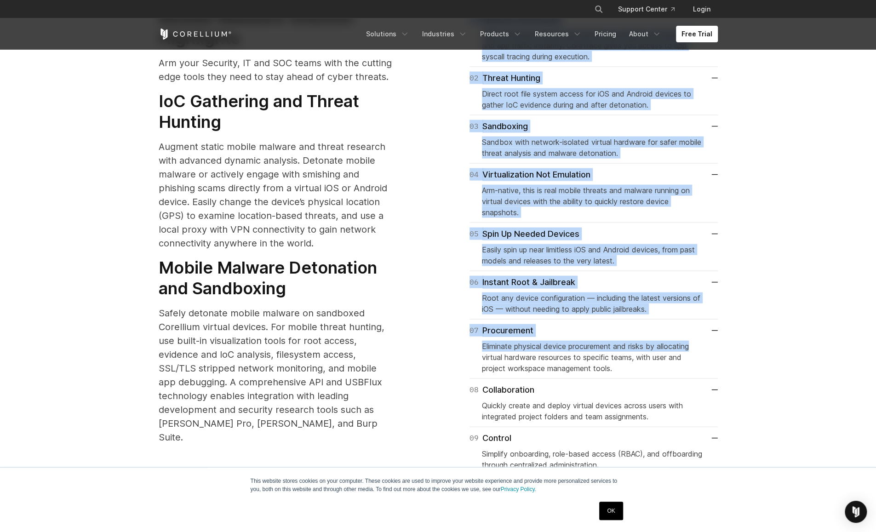
click at [865, 312] on section "Mobile Malware Solution Highlights Arm your Security, IT and SOC teams with the…" at bounding box center [438, 238] width 876 height 520
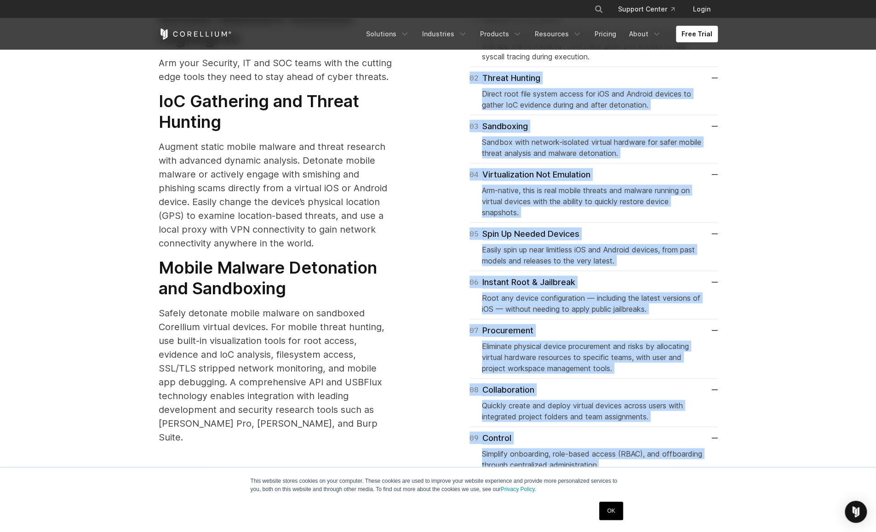
drag, startPoint x: 716, startPoint y: 449, endPoint x: 464, endPoint y: 64, distance: 460.4
click at [464, 64] on div "01 Malware Detonation Built-in network monitoring tools let you analyze encrypt…" at bounding box center [583, 241] width 271 height 468
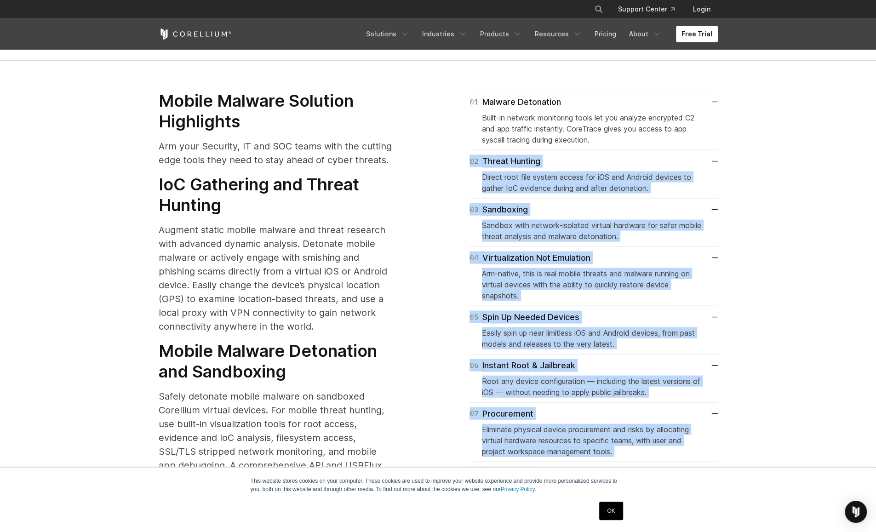
scroll to position [1323, 0]
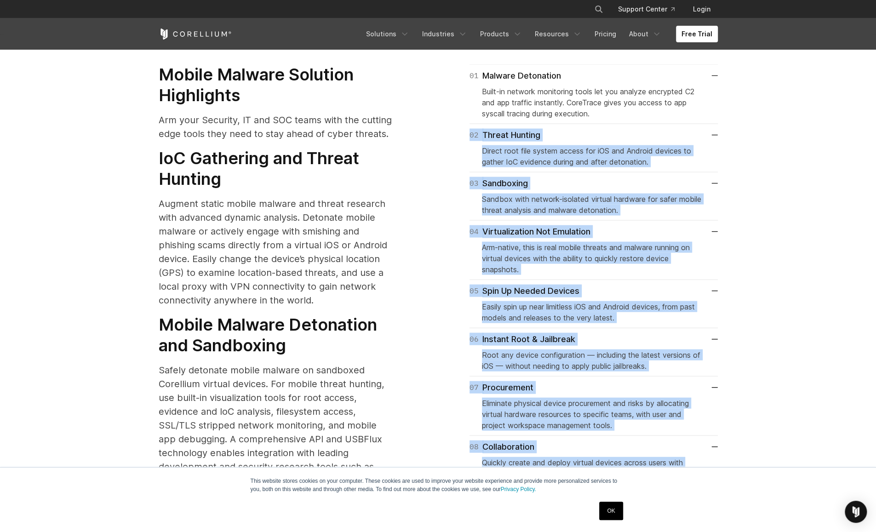
click at [845, 217] on section "Mobile Malware Solution Highlights Arm your Security, IT and SOC teams with the…" at bounding box center [438, 295] width 876 height 520
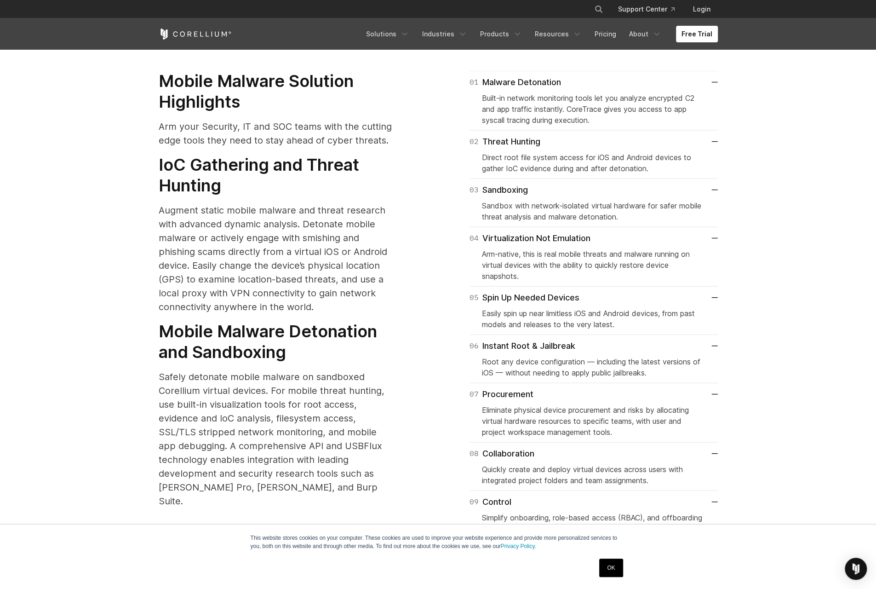
scroll to position [1374, 0]
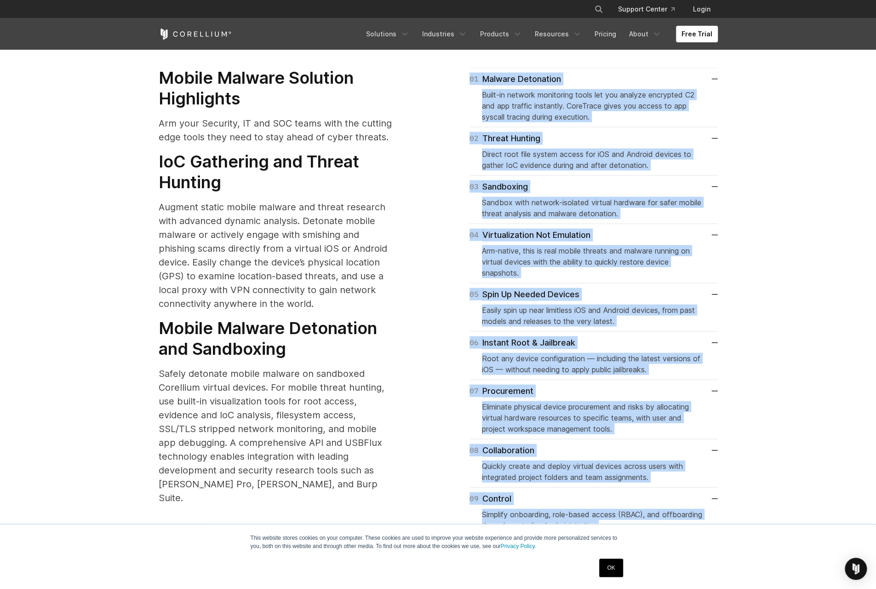
drag, startPoint x: 466, startPoint y: 65, endPoint x: 678, endPoint y: 513, distance: 495.9
click at [678, 513] on div "01 Malware Detonation Built-in network monitoring tools let you analyze encrypt…" at bounding box center [583, 302] width 271 height 468
drag, startPoint x: 678, startPoint y: 513, endPoint x: 633, endPoint y: 505, distance: 45.9
copy div "01 Malware Detonation Built-in network monitoring tools let you analyze encrypt…"
click at [823, 134] on section "Mobile Malware Solution Highlights Arm your Security, IT and SOC teams with the…" at bounding box center [438, 298] width 876 height 520
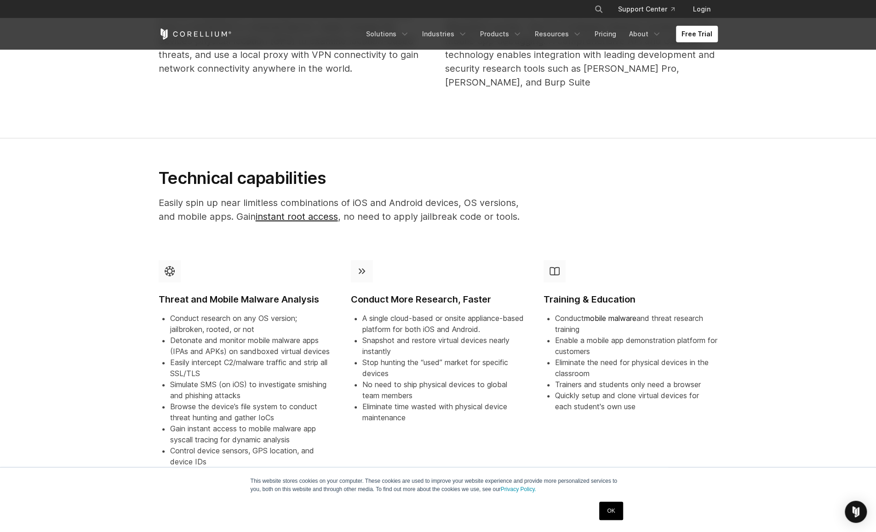
scroll to position [867, 0]
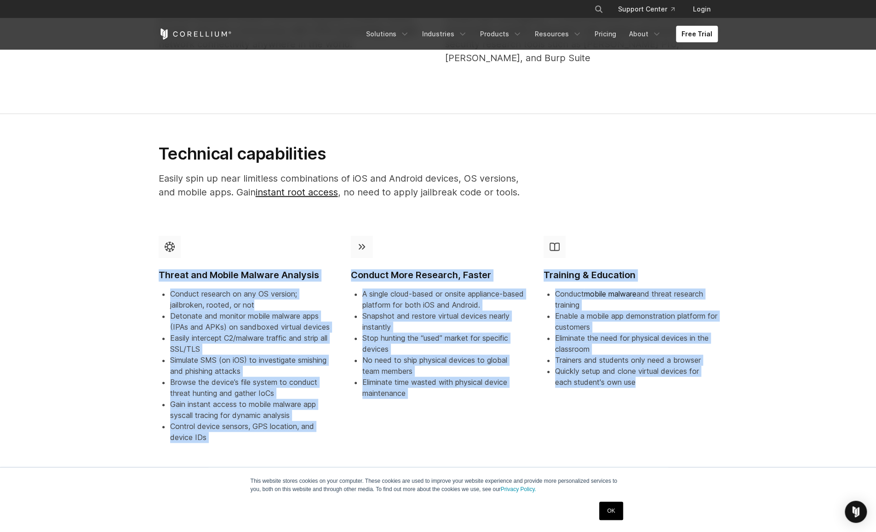
drag, startPoint x: 158, startPoint y: 219, endPoint x: 653, endPoint y: 387, distance: 523.0
click at [655, 389] on div "Threat and Mobile Malware Analysis Conduct research on any OS version; jailbrok…" at bounding box center [439, 349] width 578 height 241
drag, startPoint x: 653, startPoint y: 387, endPoint x: 574, endPoint y: 385, distance: 79.6
click at [574, 385] on div "Training & Education Conduct mobile malware and threat research training Enable…" at bounding box center [630, 316] width 189 height 174
click at [325, 271] on div "Threat and Mobile Malware Analysis Conduct research on any OS version; jailbrok…" at bounding box center [246, 339] width 174 height 207
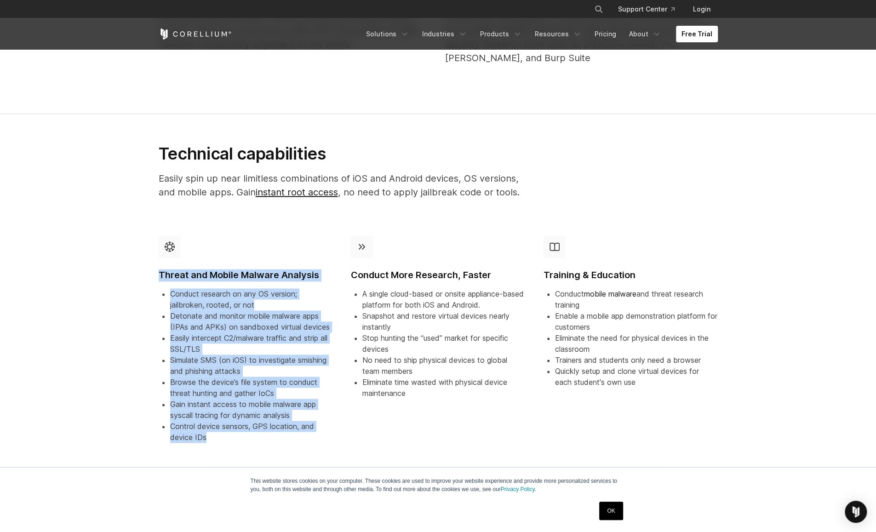
drag, startPoint x: 159, startPoint y: 260, endPoint x: 261, endPoint y: 424, distance: 193.4
click at [261, 424] on div "Threat and Mobile Malware Analysis Conduct research on any OS version; jailbrok…" at bounding box center [246, 339] width 174 height 207
drag, startPoint x: 261, startPoint y: 424, endPoint x: 213, endPoint y: 380, distance: 66.1
copy div "Threat and Mobile Malware Analysis Conduct research on any OS version; jailbrok…"
click at [287, 317] on span "Detonate and monitor mobile malware apps (IPAs and APKs) on sandboxed virtual d…" at bounding box center [250, 321] width 160 height 20
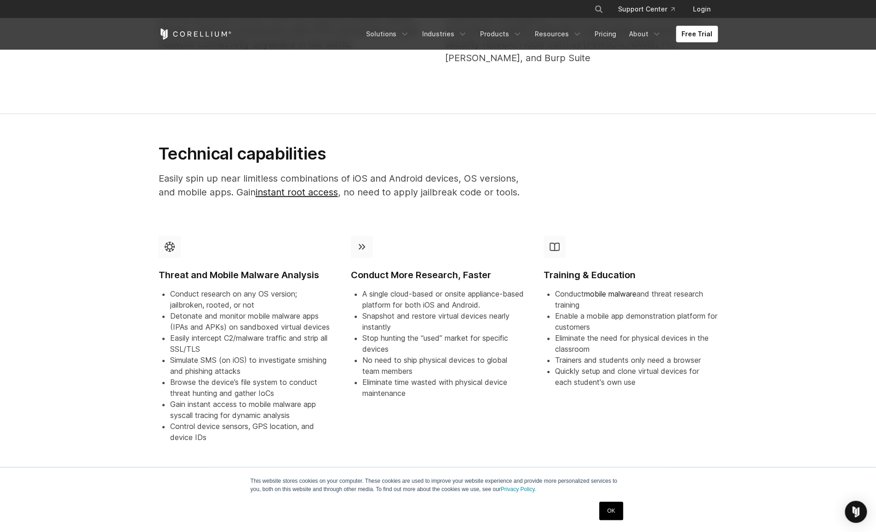
click at [351, 269] on h4 "Conduct More Research, Faster" at bounding box center [438, 275] width 174 height 12
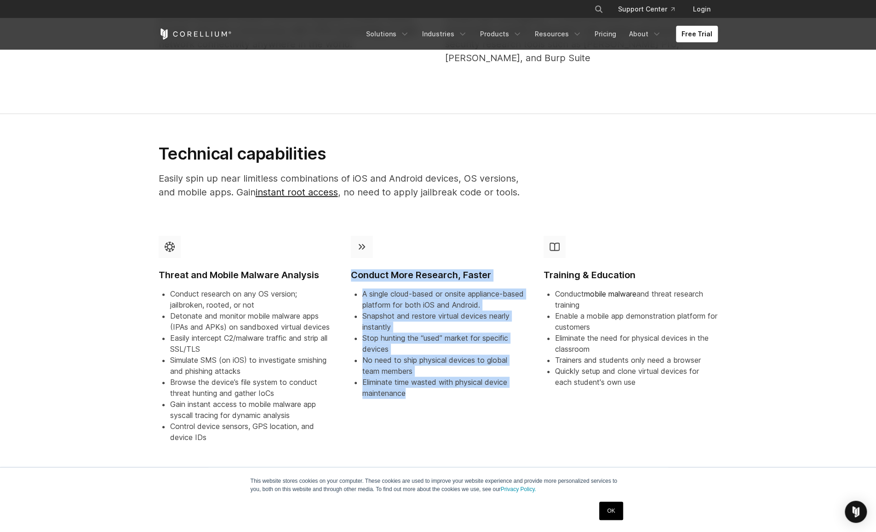
drag, startPoint x: 351, startPoint y: 262, endPoint x: 420, endPoint y: 381, distance: 138.1
click at [420, 381] on div "Conduct More Research, Faster A single cloud-based or onsite appliance-based pl…" at bounding box center [438, 317] width 174 height 163
drag, startPoint x: 420, startPoint y: 381, endPoint x: 396, endPoint y: 366, distance: 28.6
copy div "Conduct More Research, Faster A single cloud-based or onsite appliance-based pl…"
click at [497, 269] on h4 "Conduct More Research, Faster" at bounding box center [438, 275] width 174 height 12
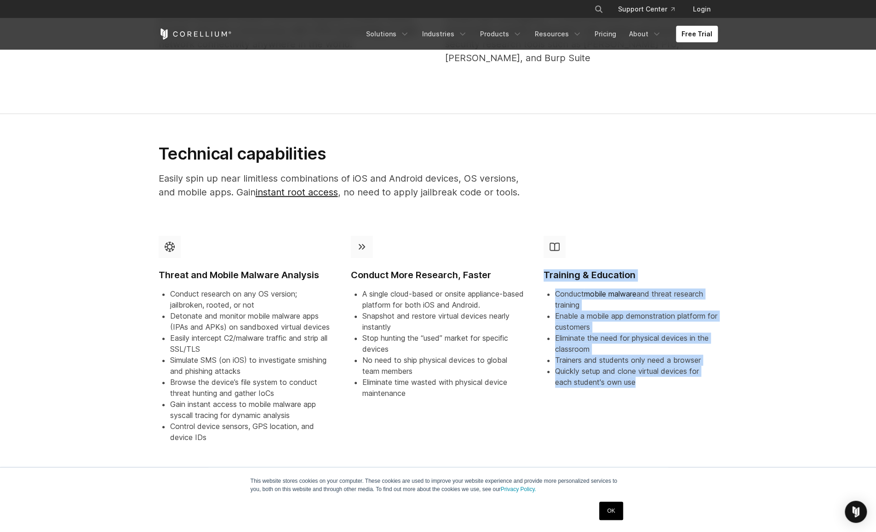
drag, startPoint x: 546, startPoint y: 262, endPoint x: 639, endPoint y: 368, distance: 140.9
click at [639, 368] on div "Training & Education Conduct mobile malware and threat research training Enable…" at bounding box center [631, 312] width 174 height 152
drag, startPoint x: 639, startPoint y: 368, endPoint x: 613, endPoint y: 361, distance: 26.7
copy div "Training & Education Conduct mobile malware and threat research training Enable…"
click at [666, 413] on div "Training & Education Conduct mobile malware and threat research training Enable…" at bounding box center [631, 344] width 193 height 230
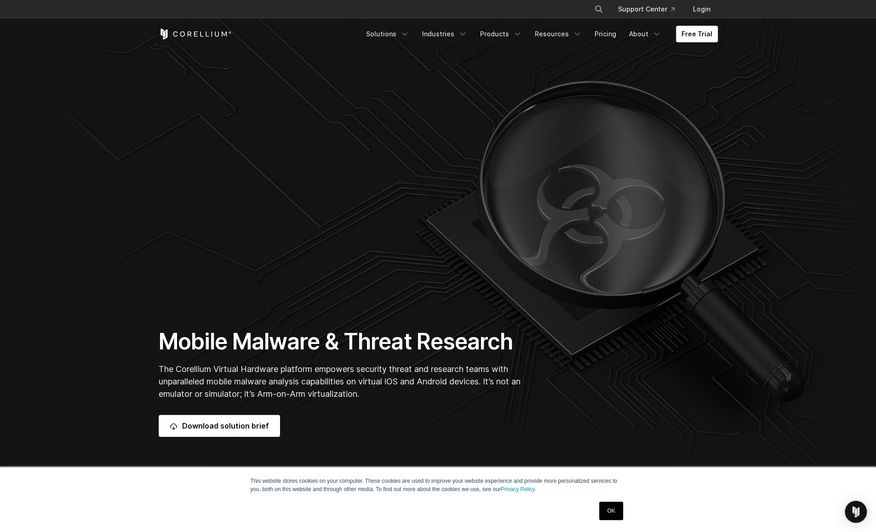
scroll to position [23, 0]
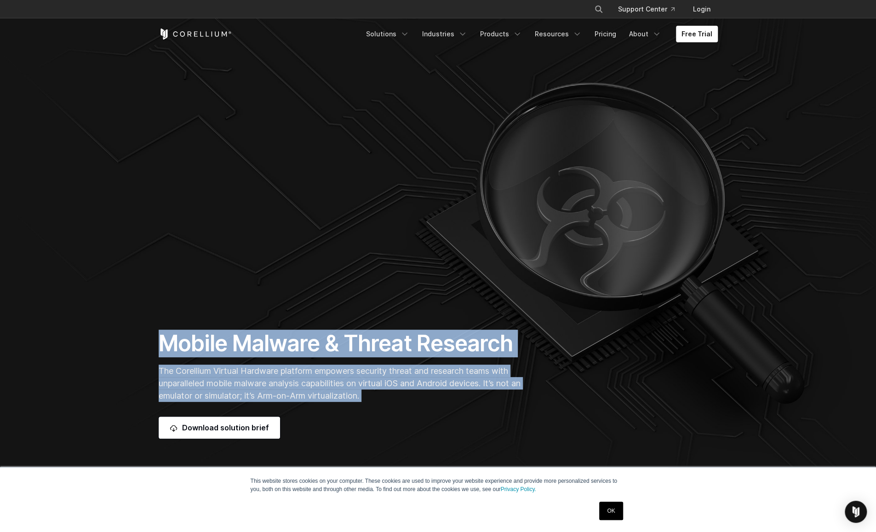
drag, startPoint x: 161, startPoint y: 343, endPoint x: 379, endPoint y: 408, distance: 227.1
click at [379, 408] on div "Mobile Malware & Threat Research The Corellium Virtual Hardware platform empowe…" at bounding box center [342, 384] width 385 height 109
drag, startPoint x: 379, startPoint y: 408, endPoint x: 357, endPoint y: 369, distance: 44.5
copy div "Mobile Malware & Threat Research The Corellium Virtual Hardware platform empowe…"
click at [464, 372] on span "The Corellium Virtual Hardware platform empowers security threat and research t…" at bounding box center [340, 383] width 362 height 35
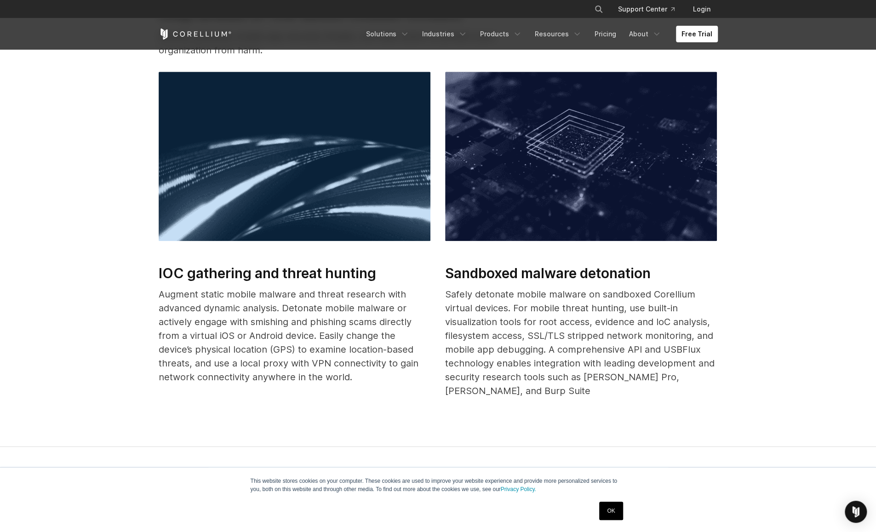
scroll to position [471, 0]
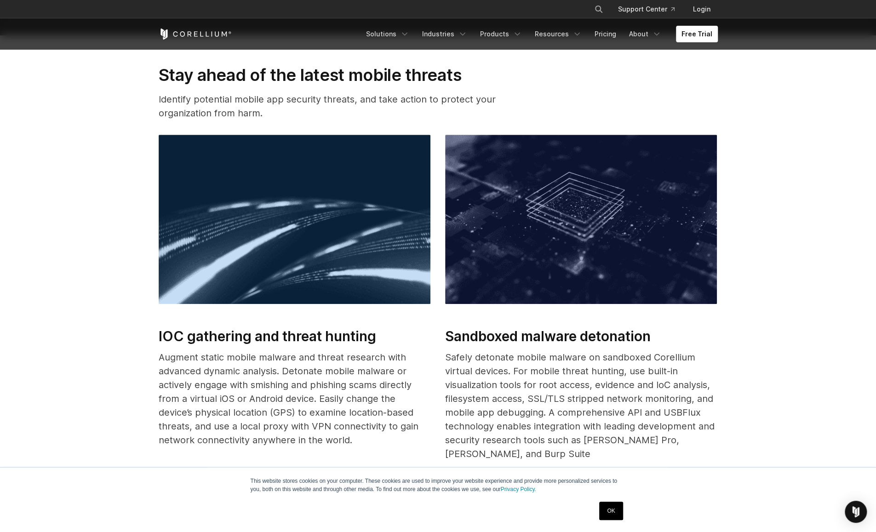
click at [161, 337] on h2 "IOC gathering and threat hunting" at bounding box center [295, 336] width 272 height 21
drag, startPoint x: 158, startPoint y: 337, endPoint x: 293, endPoint y: 355, distance: 136.4
click at [292, 354] on div "IOC gathering and threat hunting Augment static mobile malware and threat resea…" at bounding box center [439, 319] width 578 height 368
drag, startPoint x: 356, startPoint y: 444, endPoint x: 224, endPoint y: 376, distance: 147.7
click at [221, 380] on p "Augment static mobile malware and threat research with advanced dynamic analysi…" at bounding box center [295, 399] width 272 height 97
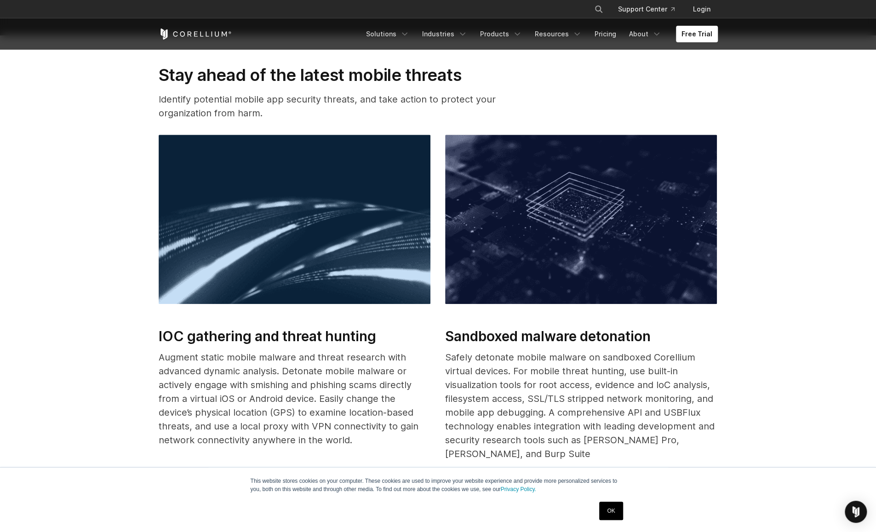
click at [226, 375] on p "Augment static mobile malware and threat research with advanced dynamic analysi…" at bounding box center [295, 399] width 272 height 97
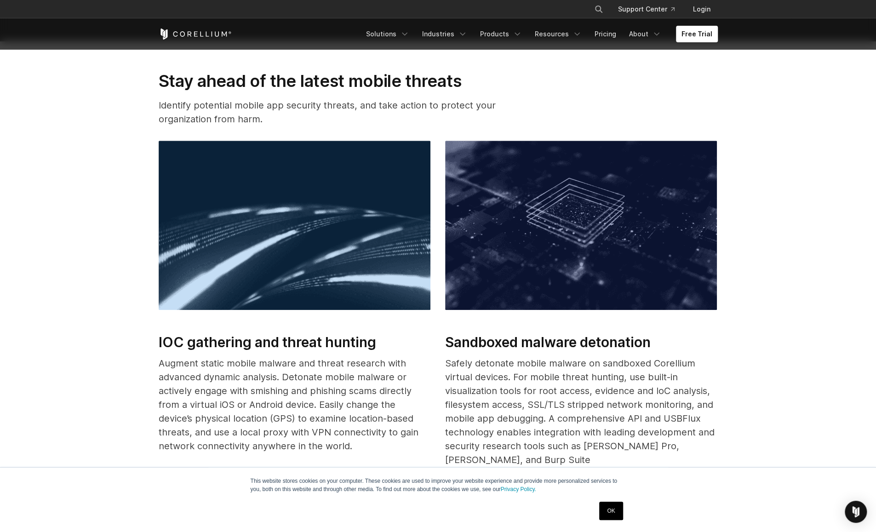
scroll to position [466, 0]
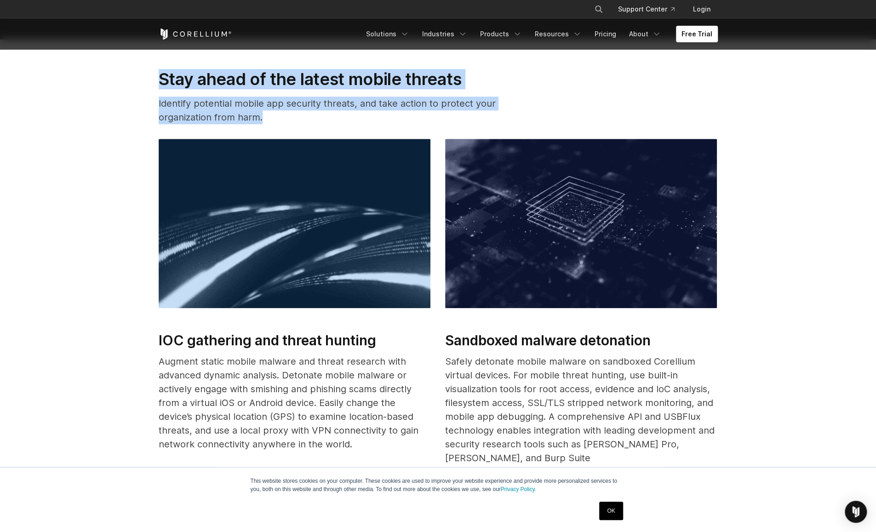
drag, startPoint x: 163, startPoint y: 81, endPoint x: 270, endPoint y: 115, distance: 112.3
click at [271, 115] on div "Stay ahead of the latest mobile threats Identify potential mobile app security …" at bounding box center [342, 100] width 385 height 63
drag, startPoint x: 270, startPoint y: 115, endPoint x: 237, endPoint y: 111, distance: 32.5
copy div "Stay ahead of the latest mobile threats Identify potential mobile app security …"
click at [380, 396] on p "Augment static mobile malware and threat research with advanced dynamic analysi…" at bounding box center [295, 403] width 272 height 97
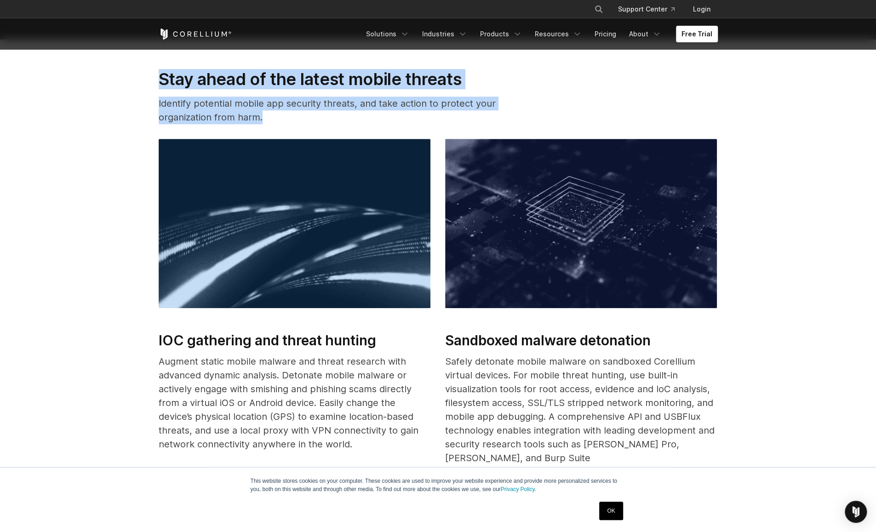
drag, startPoint x: 386, startPoint y: 403, endPoint x: 443, endPoint y: 403, distance: 56.1
click at [354, 404] on p "Augment static mobile malware and threat research with advanced dynamic analysi…" at bounding box center [295, 403] width 272 height 97
click at [474, 402] on p "Safely detonate mobile malware on sandboxed Corellium virtual devices. For mobi…" at bounding box center [581, 410] width 272 height 110
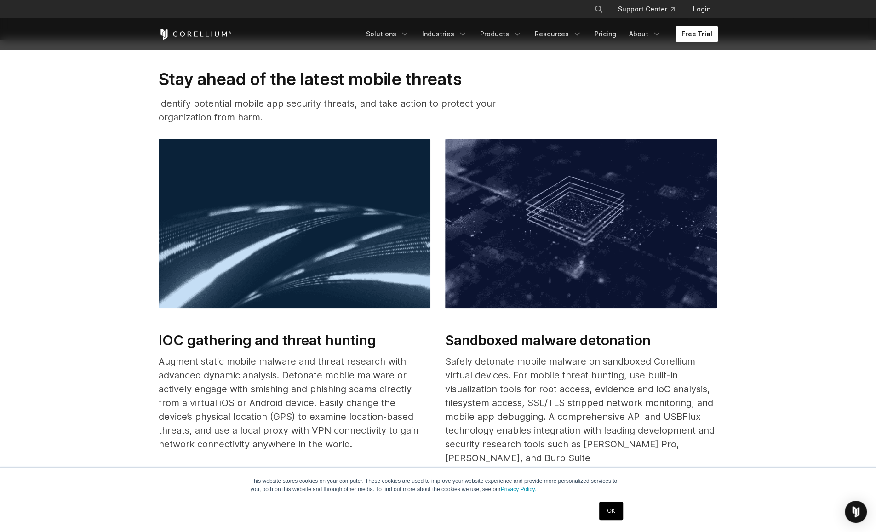
click at [788, 211] on section "Stay ahead of the latest mobile threats Identify potential mobile app security …" at bounding box center [438, 277] width 876 height 475
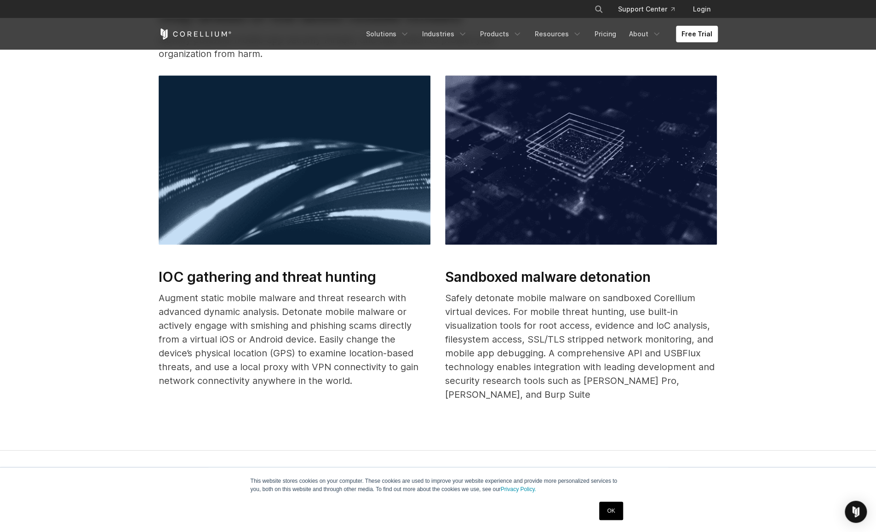
scroll to position [516, 0]
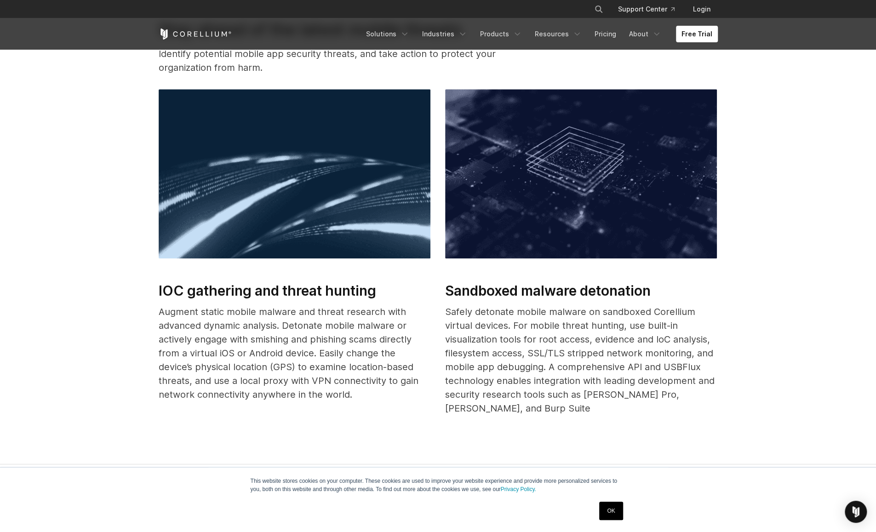
drag, startPoint x: 203, startPoint y: 360, endPoint x: 288, endPoint y: 377, distance: 86.8
click at [288, 377] on p "Augment static mobile malware and threat research with advanced dynamic analysi…" at bounding box center [295, 353] width 272 height 97
drag, startPoint x: 336, startPoint y: 373, endPoint x: 346, endPoint y: 396, distance: 24.9
click at [346, 396] on p "Augment static mobile malware and threat research with advanced dynamic analysi…" at bounding box center [295, 353] width 272 height 97
click at [345, 400] on p "Augment static mobile malware and threat research with advanced dynamic analysi…" at bounding box center [295, 353] width 272 height 97
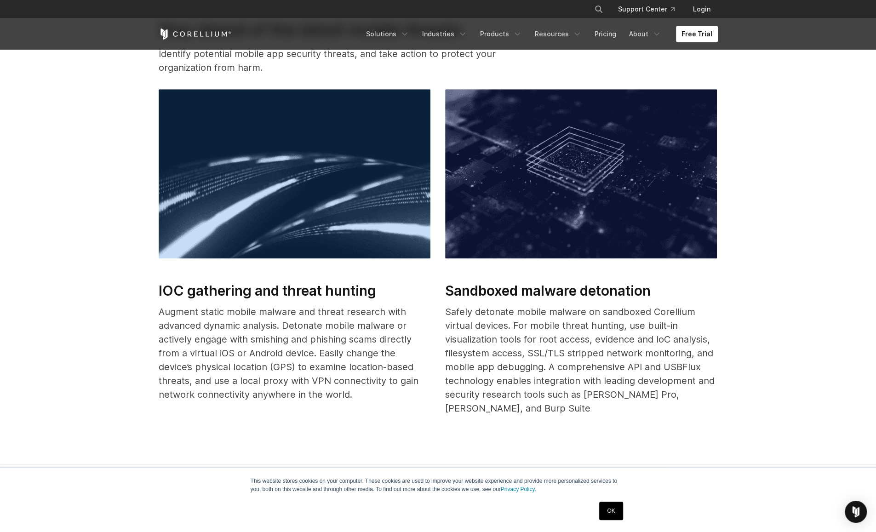
drag, startPoint x: 293, startPoint y: 390, endPoint x: 315, endPoint y: 405, distance: 27.2
click at [313, 405] on div "Augment static mobile malware and threat research with advanced dynamic analysi…" at bounding box center [295, 357] width 272 height 104
click at [324, 407] on div "Augment static mobile malware and threat research with advanced dynamic analysi…" at bounding box center [295, 357] width 272 height 104
drag, startPoint x: 466, startPoint y: 315, endPoint x: 552, endPoint y: 372, distance: 102.8
click at [552, 372] on p "Safely detonate mobile malware on sandboxed Corellium virtual devices. For mobi…" at bounding box center [581, 360] width 272 height 110
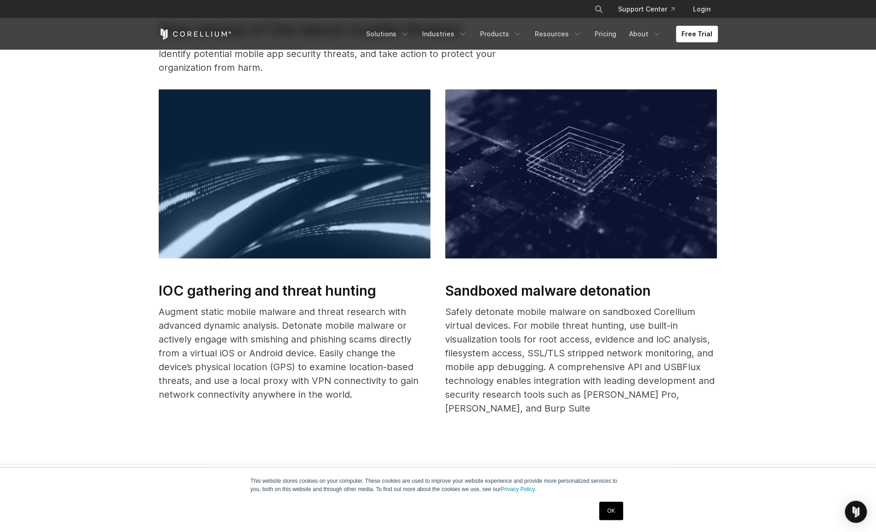
drag, startPoint x: 584, startPoint y: 383, endPoint x: 598, endPoint y: 387, distance: 14.3
click at [598, 387] on p "Safely detonate mobile malware on sandboxed Corellium virtual devices. For mobi…" at bounding box center [581, 360] width 272 height 110
drag, startPoint x: 547, startPoint y: 336, endPoint x: 600, endPoint y: 363, distance: 59.7
click at [593, 359] on p "Safely detonate mobile malware on sandboxed Corellium virtual devices. For mobi…" at bounding box center [581, 360] width 272 height 110
click at [600, 363] on p "Safely detonate mobile malware on sandboxed Corellium virtual devices. For mobi…" at bounding box center [581, 360] width 272 height 110
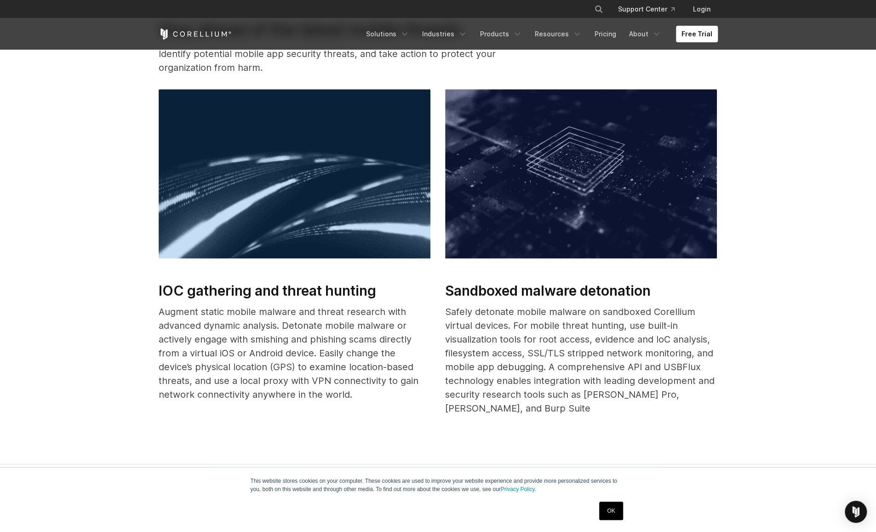
drag, startPoint x: 613, startPoint y: 388, endPoint x: 618, endPoint y: 394, distance: 8.1
click at [618, 394] on p "Safely detonate mobile malware on sandboxed Corellium virtual devices. For mobi…" at bounding box center [581, 360] width 272 height 110
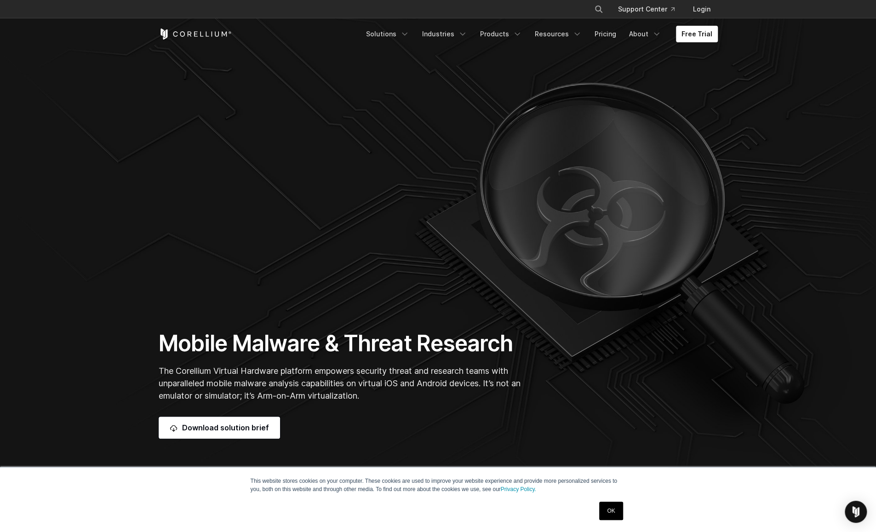
scroll to position [11, 0]
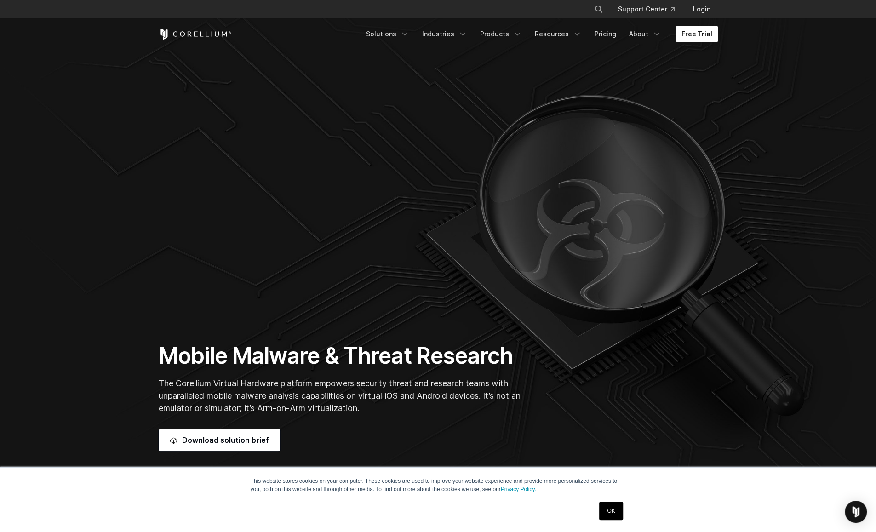
drag, startPoint x: 484, startPoint y: 289, endPoint x: 585, endPoint y: 216, distance: 124.4
click at [585, 216] on section "Mobile Malware & Threat Research The Corellium Virtual Hardware platform empowe…" at bounding box center [438, 243] width 876 height 506
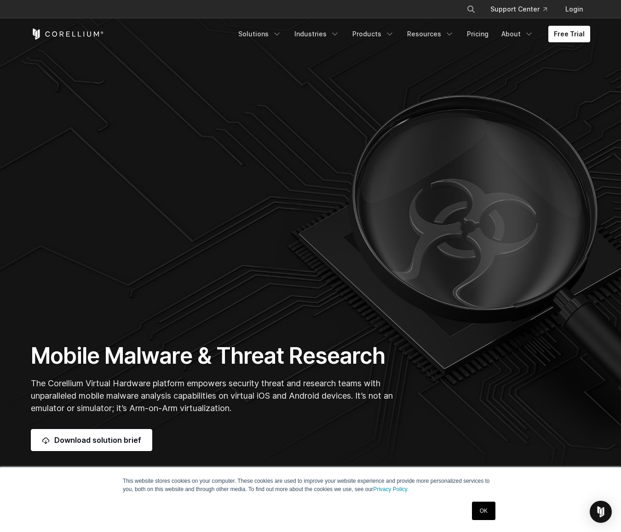
click at [537, 238] on section "Mobile Malware & Threat Research The Corellium Virtual Hardware platform empowe…" at bounding box center [310, 243] width 621 height 506
click at [489, 170] on section "Mobile Malware & Threat Research The Corellium Virtual Hardware platform empowe…" at bounding box center [310, 243] width 621 height 506
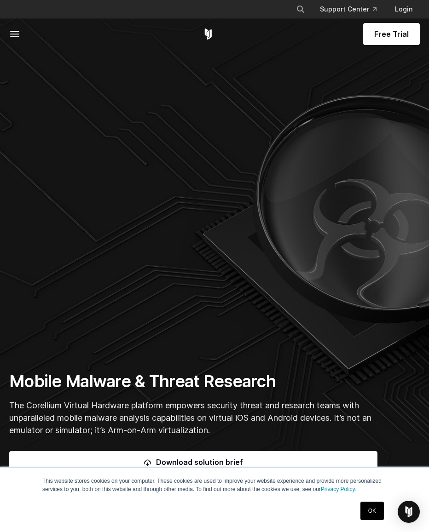
click at [365, 247] on section "Mobile Malware & Threat Research The Corellium Virtual Hardware platform empowe…" at bounding box center [214, 243] width 429 height 506
click at [327, 248] on section "Mobile Malware & Threat Research The Corellium Virtual Hardware platform empowe…" at bounding box center [214, 243] width 429 height 506
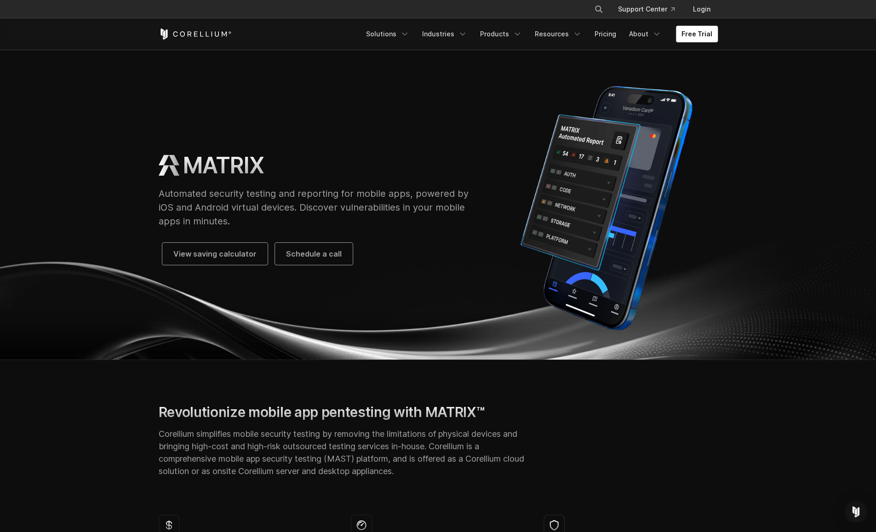
click at [605, 186] on img at bounding box center [606, 208] width 222 height 258
